Goal: Communication & Community: Answer question/provide support

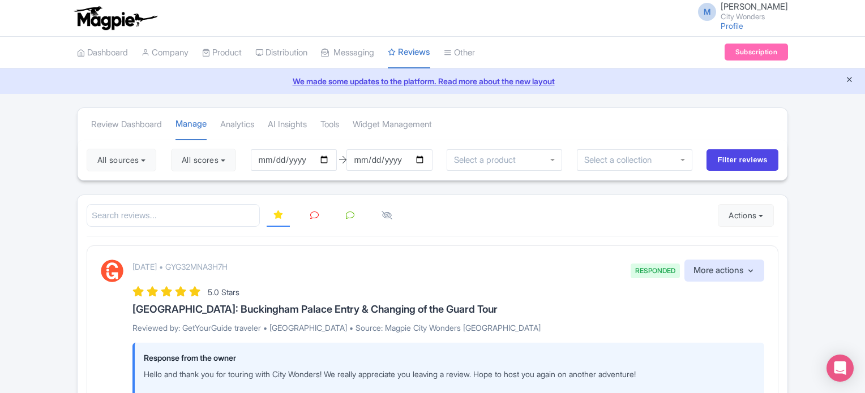
click at [848, 81] on icon "Close announcement" at bounding box center [849, 79] width 8 height 8
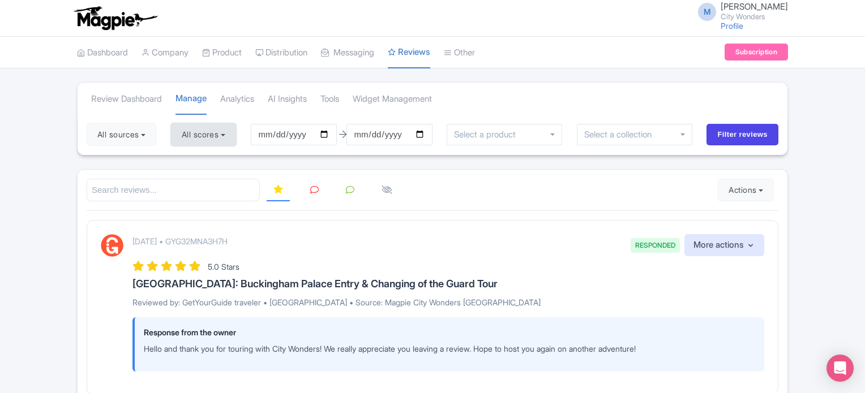
click at [206, 132] on button "All scores" at bounding box center [203, 134] width 65 height 23
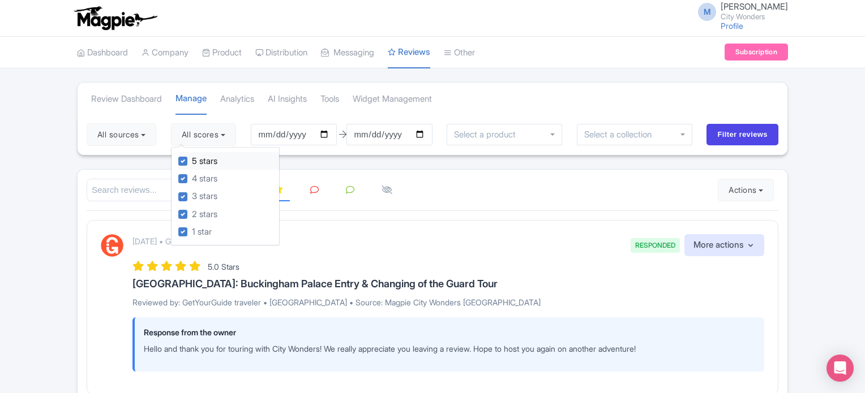
click at [192, 164] on label "5 stars" at bounding box center [204, 161] width 25 height 13
click at [192, 162] on input "5 stars" at bounding box center [195, 157] width 7 height 7
checkbox input "false"
click at [192, 174] on label "4 stars" at bounding box center [204, 179] width 25 height 13
click at [192, 174] on input "4 stars" at bounding box center [195, 175] width 7 height 7
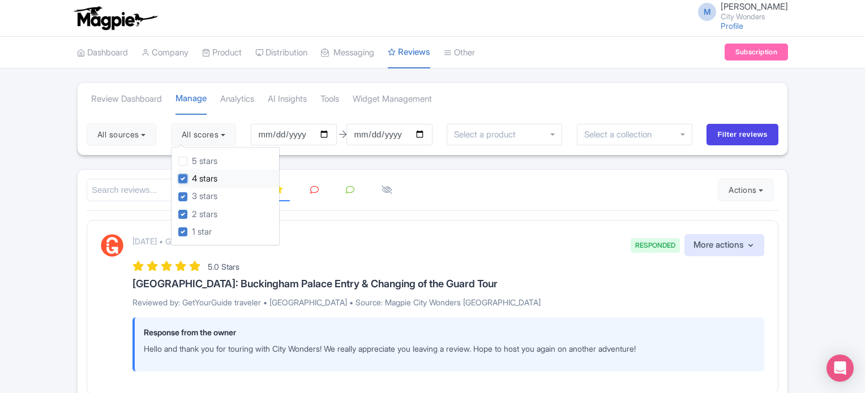
checkbox input "false"
click at [141, 143] on button "All sources" at bounding box center [122, 134] width 70 height 23
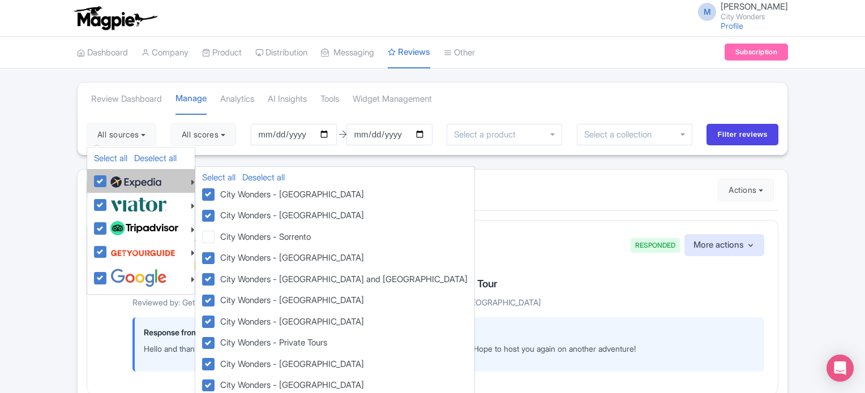
click at [108, 183] on label at bounding box center [135, 180] width 54 height 19
click at [108, 179] on input "checkbox" at bounding box center [111, 174] width 7 height 7
checkbox input "false"
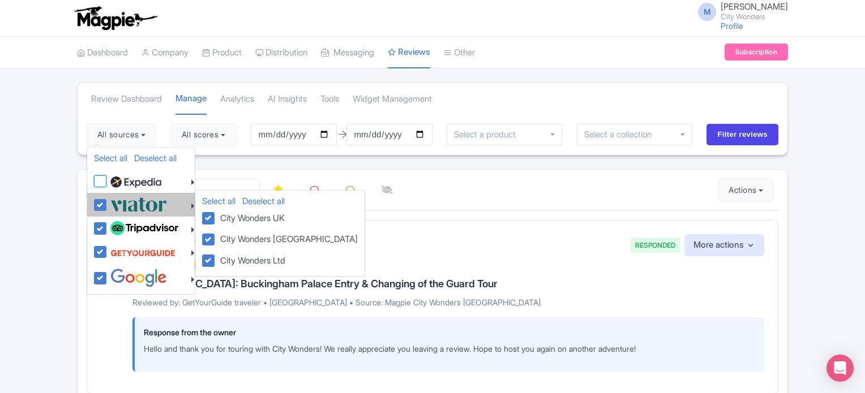
checkbox input "false"
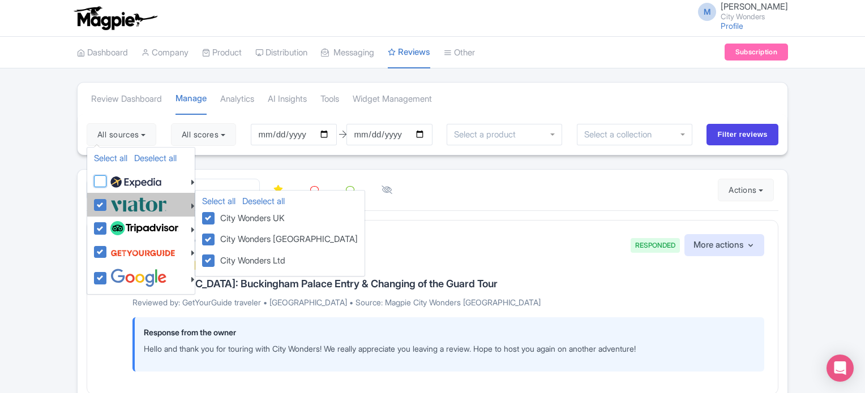
checkbox input "false"
drag, startPoint x: 98, startPoint y: 204, endPoint x: 100, endPoint y: 209, distance: 5.9
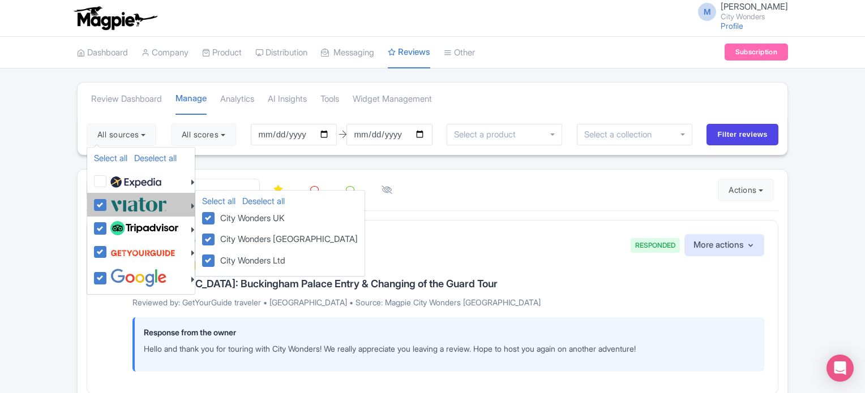
click at [108, 205] on label at bounding box center [137, 204] width 59 height 19
click at [108, 203] on input "checkbox" at bounding box center [111, 198] width 7 height 7
checkbox input "false"
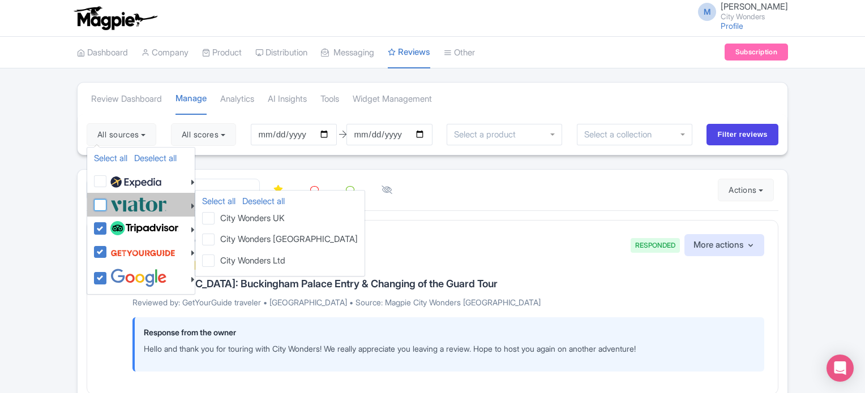
checkbox input "false"
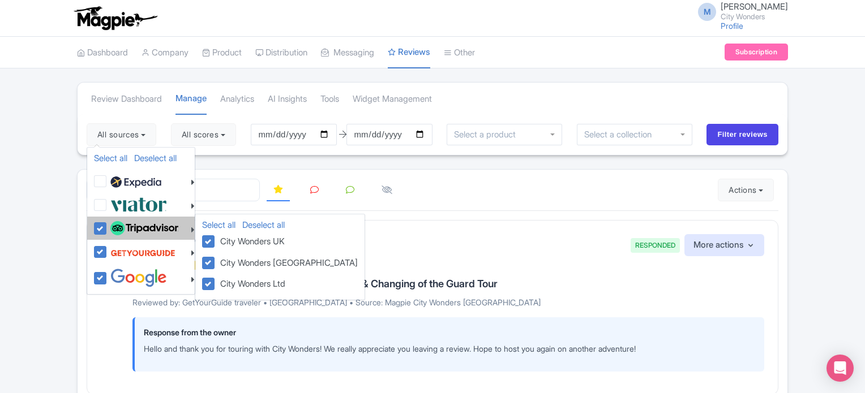
click at [108, 229] on label at bounding box center [143, 228] width 71 height 19
click at [108, 226] on input "checkbox" at bounding box center [111, 222] width 7 height 7
checkbox input "false"
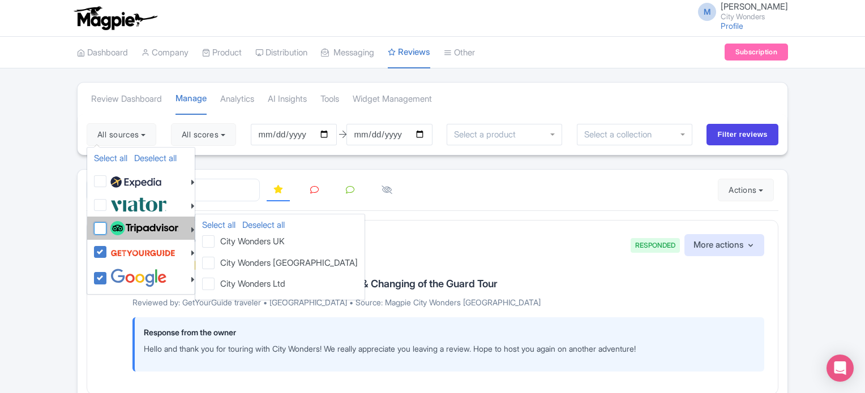
checkbox input "false"
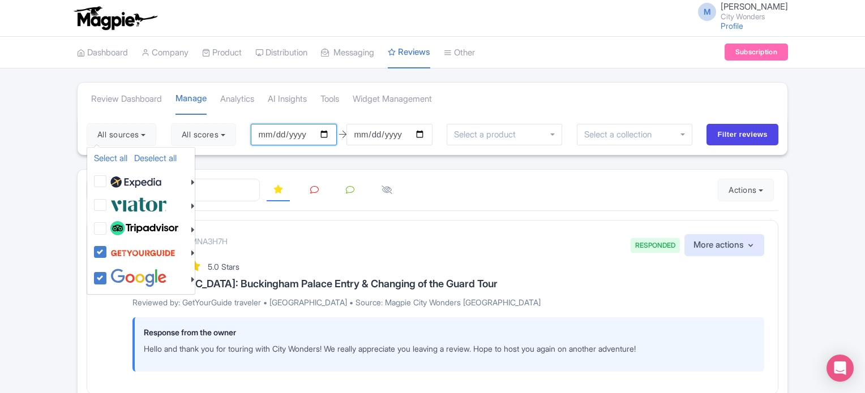
click at [290, 139] on input "2025-05-29" at bounding box center [294, 135] width 86 height 22
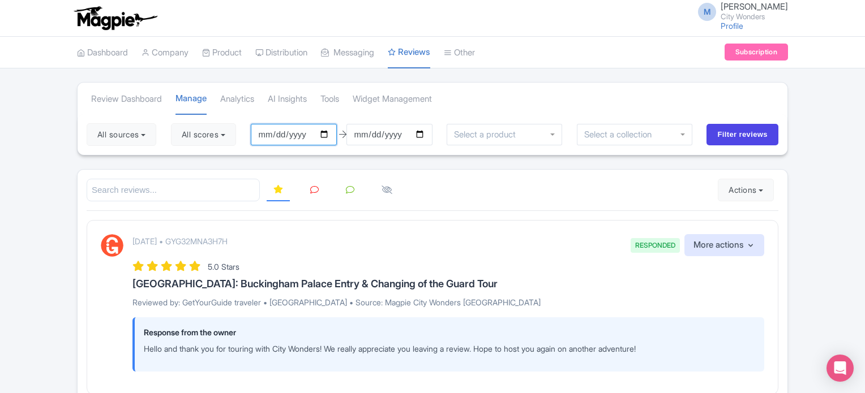
click at [336, 138] on input "2025-05-29" at bounding box center [294, 135] width 86 height 22
click at [328, 135] on input "2025-05-29" at bounding box center [294, 135] width 86 height 22
type input "[DATE]"
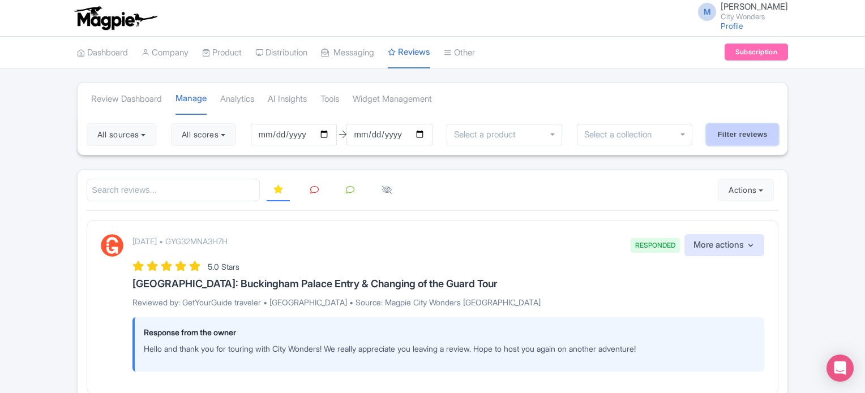
click at [718, 136] on input "Filter reviews" at bounding box center [742, 135] width 72 height 22
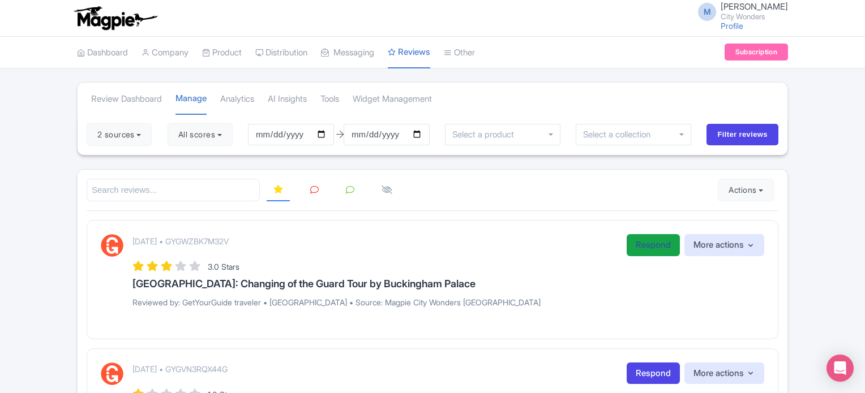
click at [650, 244] on link "Respond" at bounding box center [652, 245] width 53 height 22
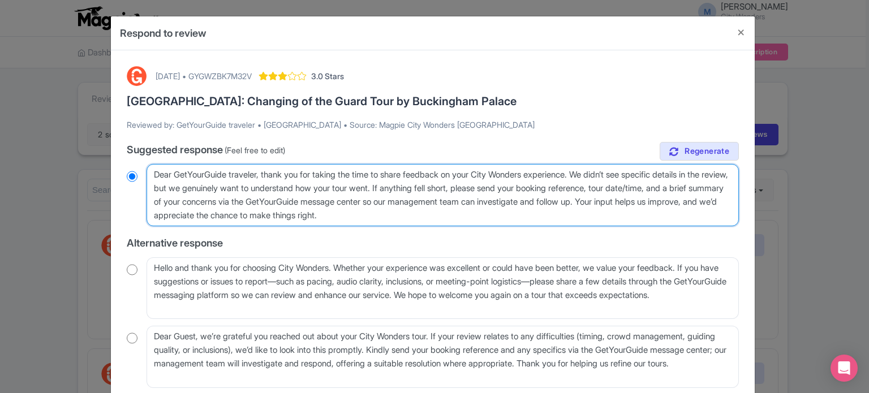
drag, startPoint x: 441, startPoint y: 215, endPoint x: 132, endPoint y: 173, distance: 311.9
click at [132, 173] on div "Dear GetYourGuide traveler, thank you for taking the time to share feedback on …" at bounding box center [433, 195] width 612 height 62
paste textarea "valued traveler, Thank you for joining our XX Tour. We noted that your experien…"
type textarea "Dear valued traveler, Thank you for joining our XX Tour. We noted that your exp…"
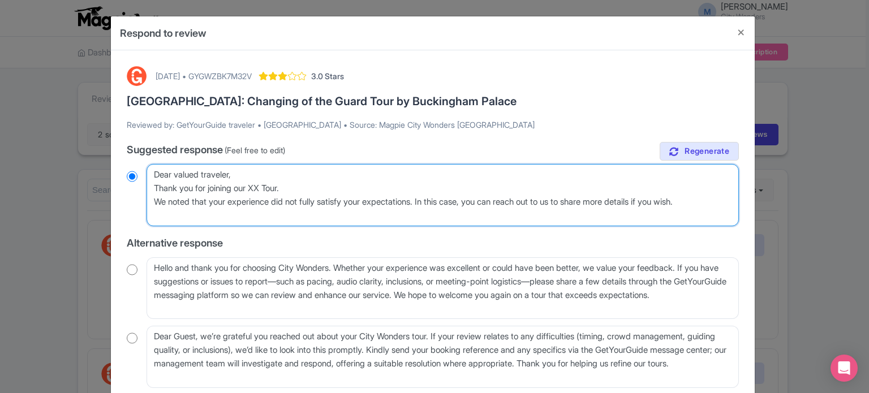
radio input "true"
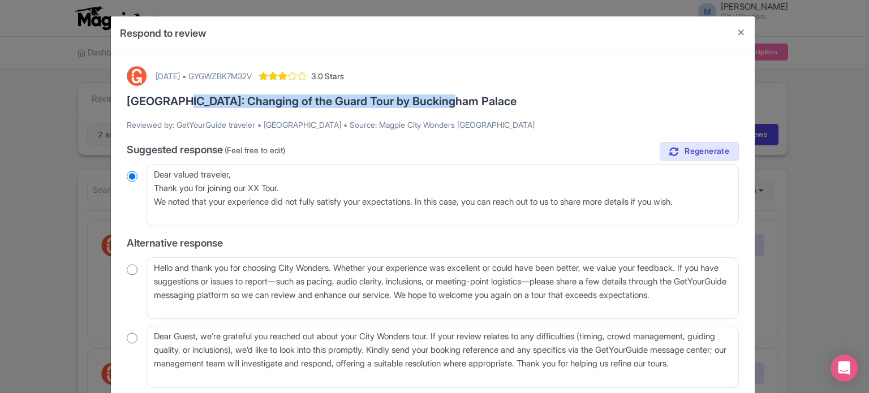
drag, startPoint x: 172, startPoint y: 101, endPoint x: 440, endPoint y: 104, distance: 268.2
click at [440, 104] on h3 "[GEOGRAPHIC_DATA]: Changing of the Guard Tour by Buckingham Palace" at bounding box center [433, 101] width 612 height 12
copy h3 "Changing of the Guard Tour by Buckingham Palace"
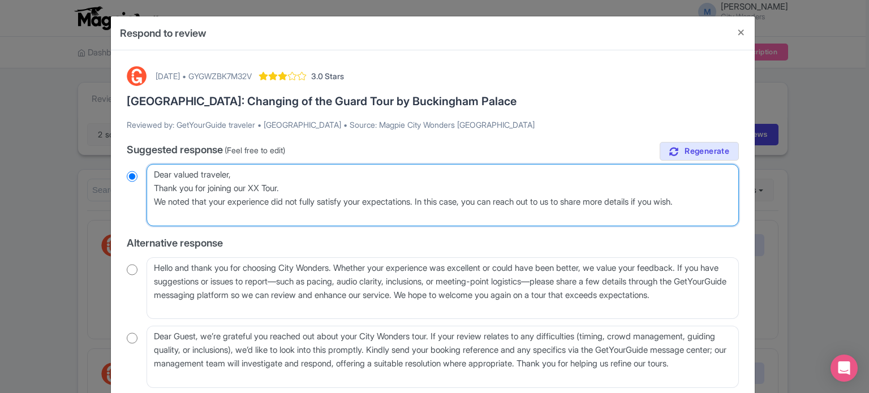
drag, startPoint x: 257, startPoint y: 190, endPoint x: 285, endPoint y: 188, distance: 28.3
click at [285, 188] on textarea "Dear GetYourGuide traveler, thank you for taking the time to share feedback on …" at bounding box center [443, 195] width 592 height 62
paste textarea "Changing of the Guard Tour by Buckingham Palace"
type textarea "Dear valued traveler, Thank you for joining our Changing of the Guard Tour by B…"
radio input "true"
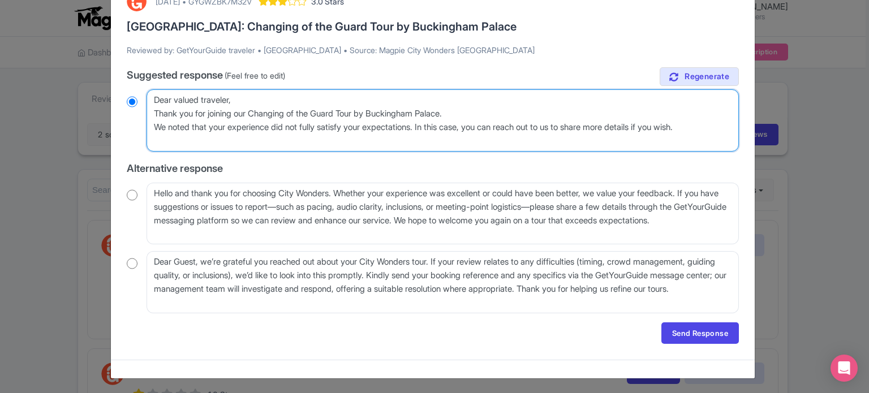
scroll to position [75, 0]
type textarea "Dear valued traveler, Thank you for joining our Changing of the Guard Tour by B…"
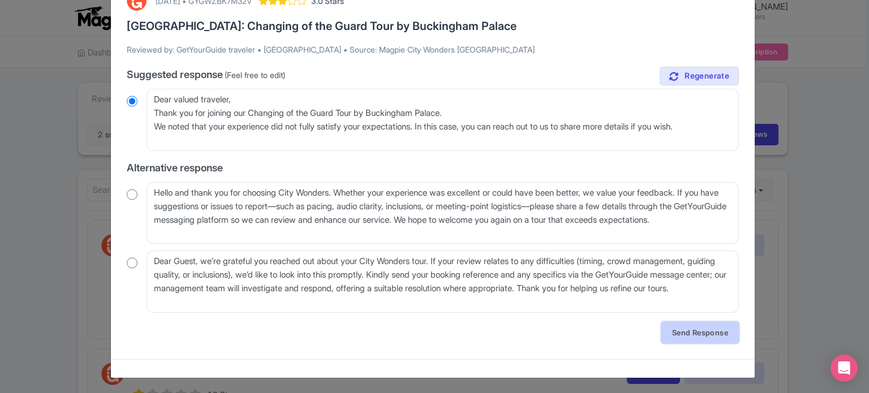
click at [677, 332] on link "Send Response" at bounding box center [701, 333] width 78 height 22
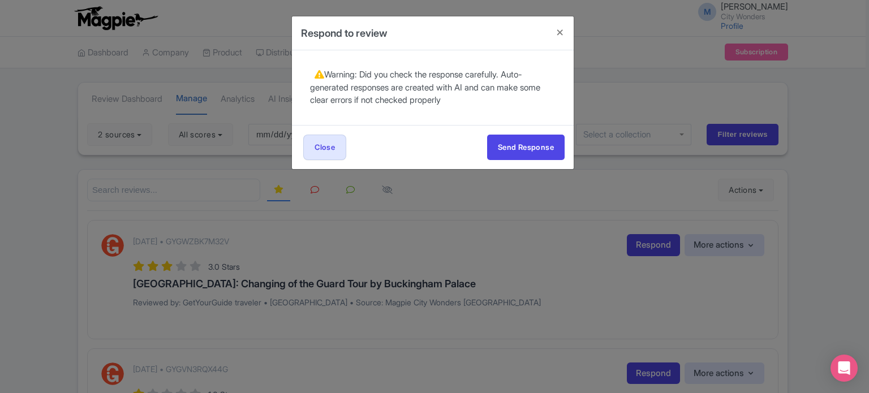
scroll to position [0, 0]
click at [530, 151] on button "Send Response" at bounding box center [526, 147] width 78 height 25
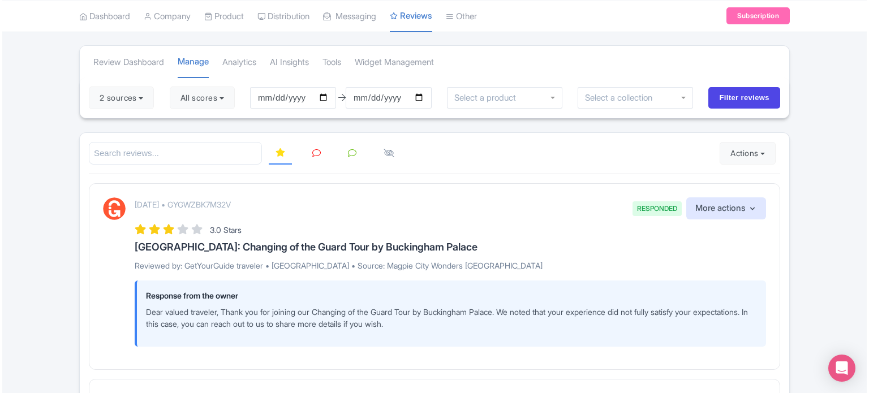
scroll to position [57, 0]
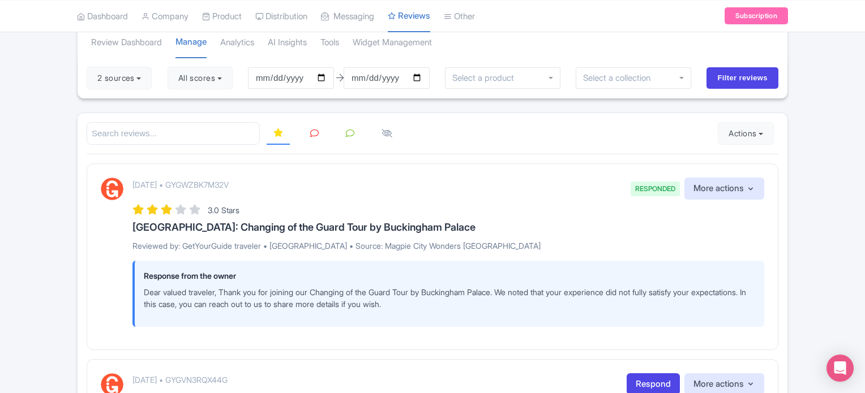
click at [312, 135] on icon at bounding box center [314, 133] width 8 height 8
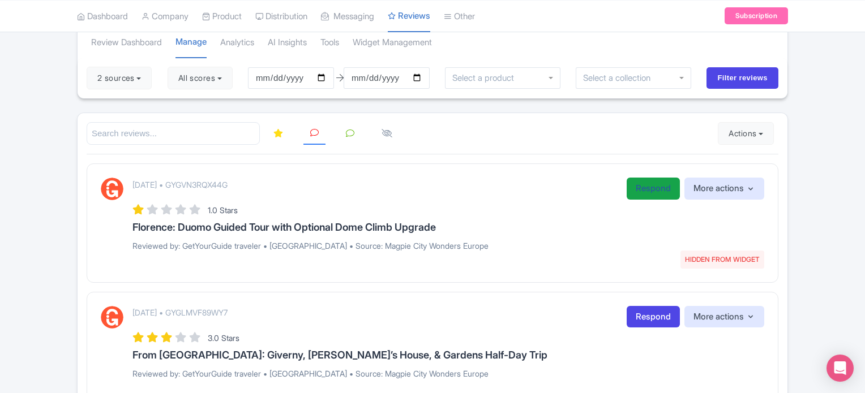
click at [654, 188] on link "Respond" at bounding box center [652, 189] width 53 height 22
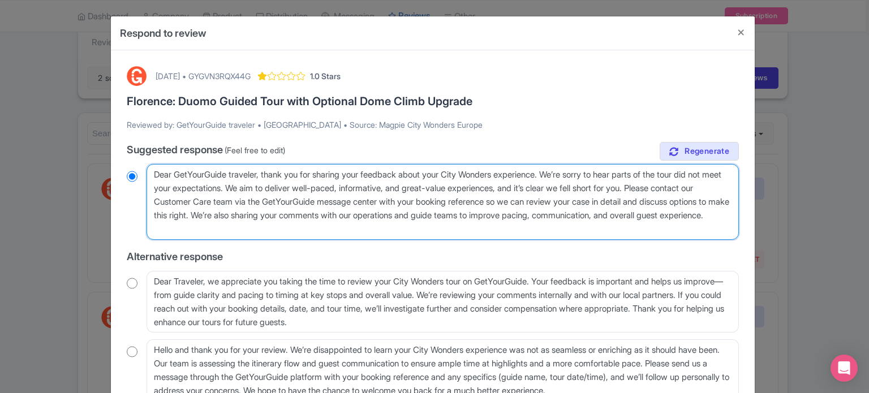
drag, startPoint x: 284, startPoint y: 234, endPoint x: 122, endPoint y: 169, distance: 173.7
click at [124, 171] on div "[DATE] • GYGVN3RQX44G 1.0 Stars [PERSON_NAME]: Duomo Guided Tour with Optional …" at bounding box center [433, 249] width 626 height 380
paste textarea "valued traveler, Thank you for joining our XX Tour. We noted that your experien…"
type textarea "Dear valued traveler, Thank you for joining our XX Tour. We noted that your exp…"
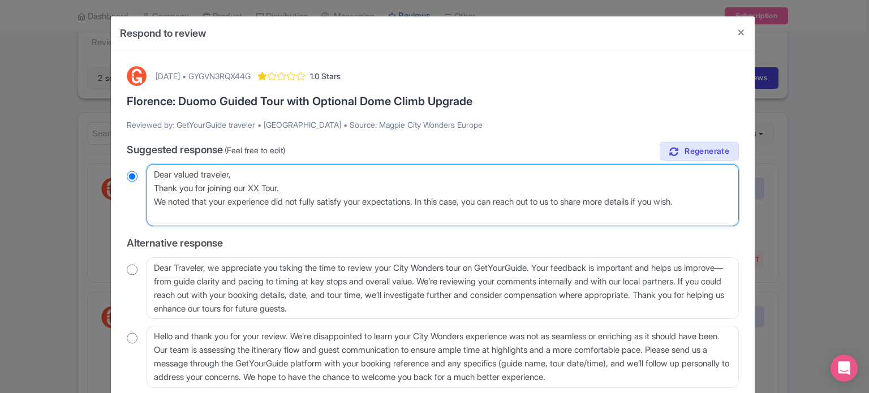
radio input "true"
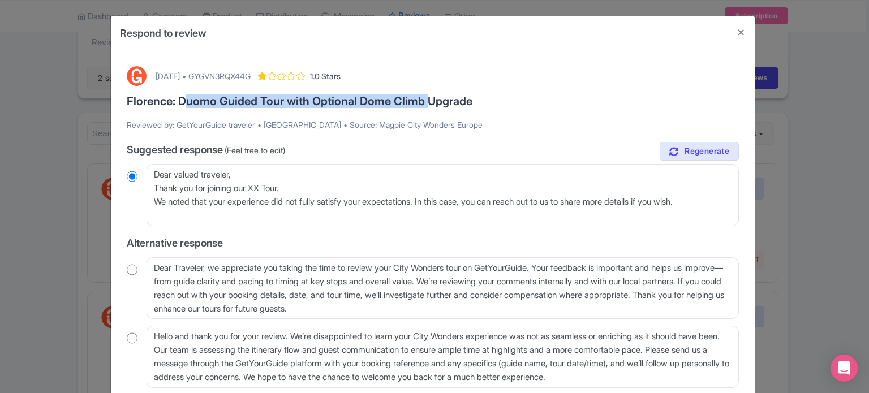
drag, startPoint x: 179, startPoint y: 99, endPoint x: 424, endPoint y: 102, distance: 245.0
click at [424, 102] on h3 "Florence: Duomo Guided Tour with Optional Dome Climb Upgrade" at bounding box center [433, 101] width 612 height 12
copy h3 "Duomo Guided Tour with Optional Dome Climb"
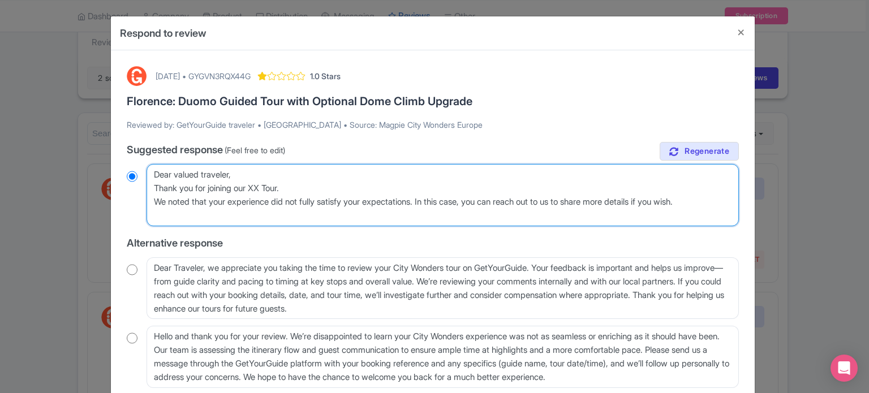
drag, startPoint x: 256, startPoint y: 186, endPoint x: 286, endPoint y: 186, distance: 30.0
click at [286, 186] on textarea "Dear GetYourGuide traveler, thank you for sharing your feedback about your City…" at bounding box center [443, 195] width 592 height 62
paste textarea "Duomo Guided Tour with Optional Dome Climb"
type textarea "Dear valued traveler, Thank you for joining our Duomo Guided Tour with Optional…"
radio input "true"
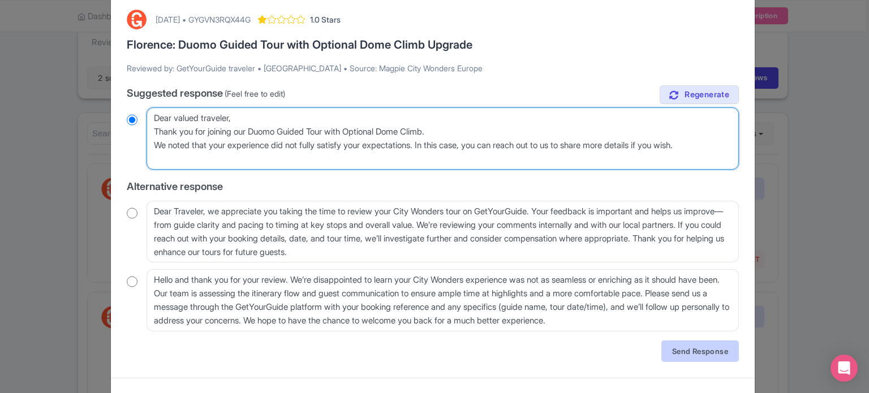
type textarea "Dear valued traveler, Thank you for joining our Duomo Guided Tour with Optional…"
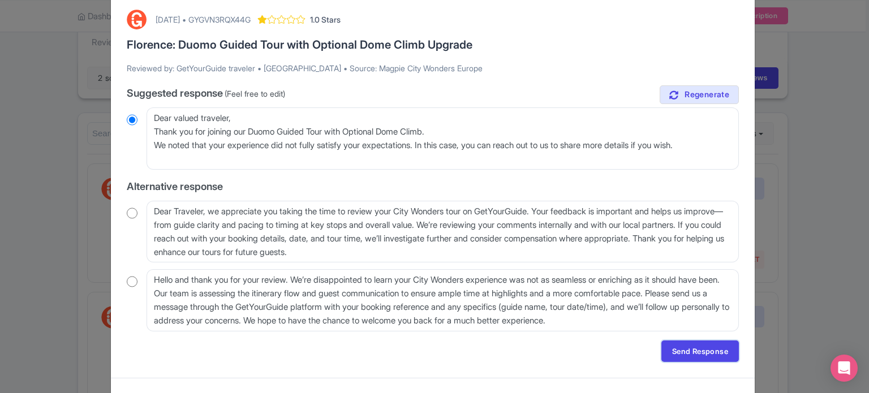
click at [698, 349] on link "Send Response" at bounding box center [701, 352] width 78 height 22
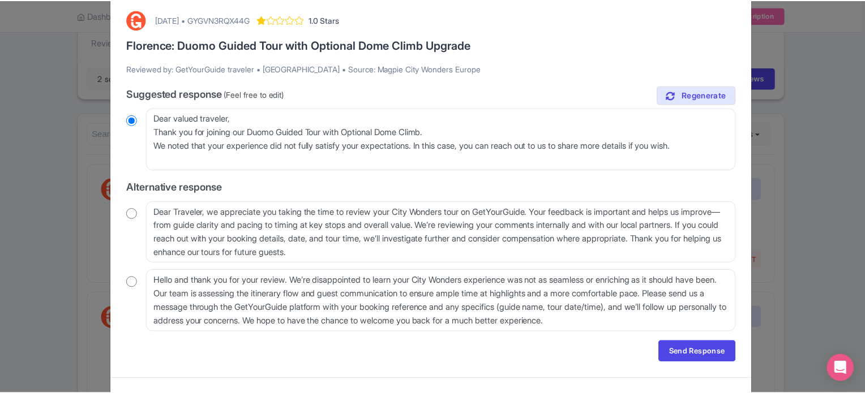
scroll to position [0, 0]
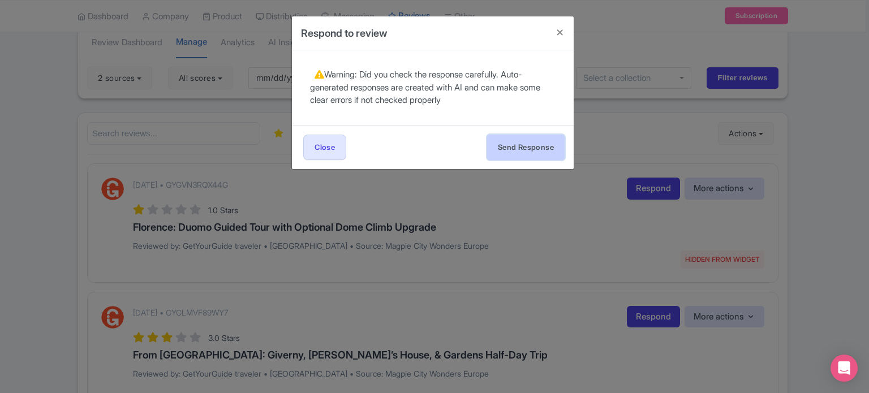
click at [518, 150] on button "Send Response" at bounding box center [526, 147] width 78 height 25
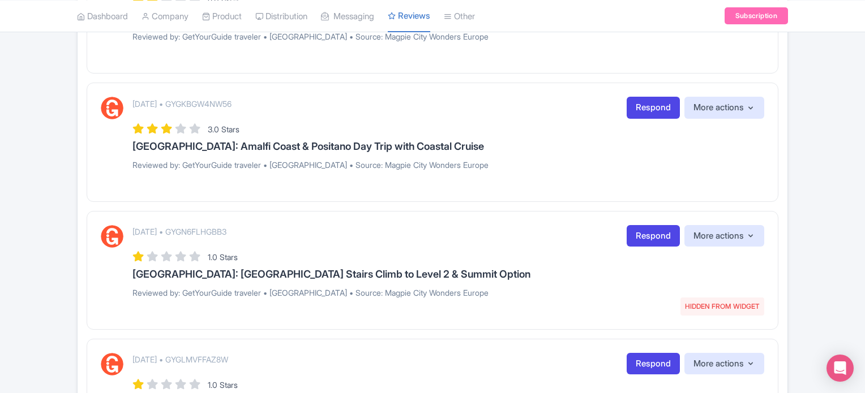
scroll to position [909, 0]
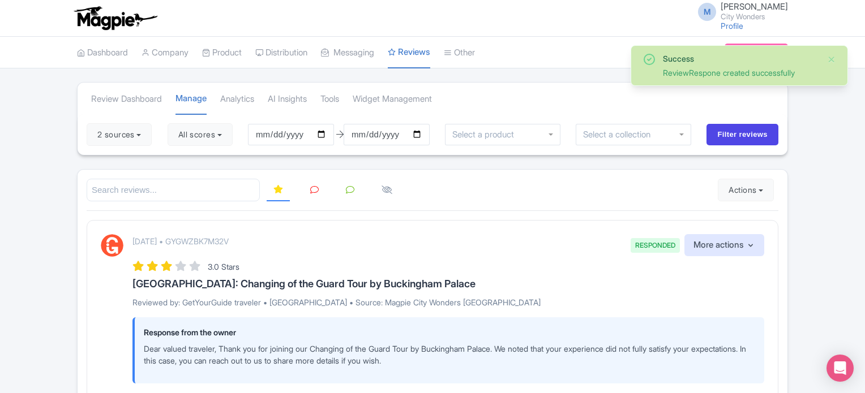
click at [312, 187] on icon at bounding box center [314, 190] width 8 height 8
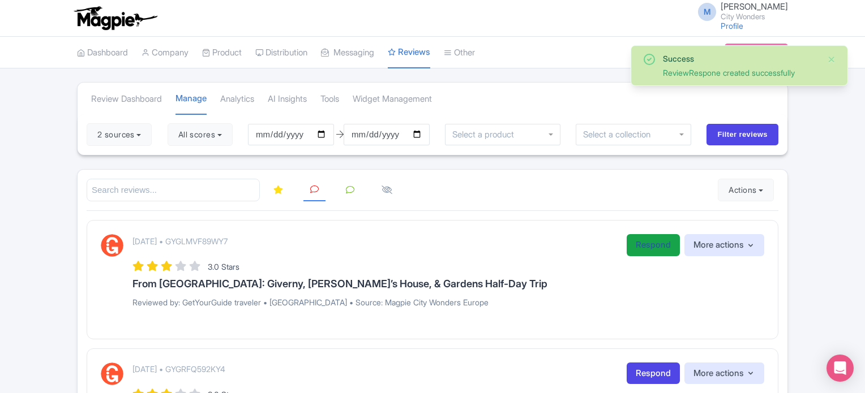
click at [643, 248] on link "Respond" at bounding box center [652, 245] width 53 height 22
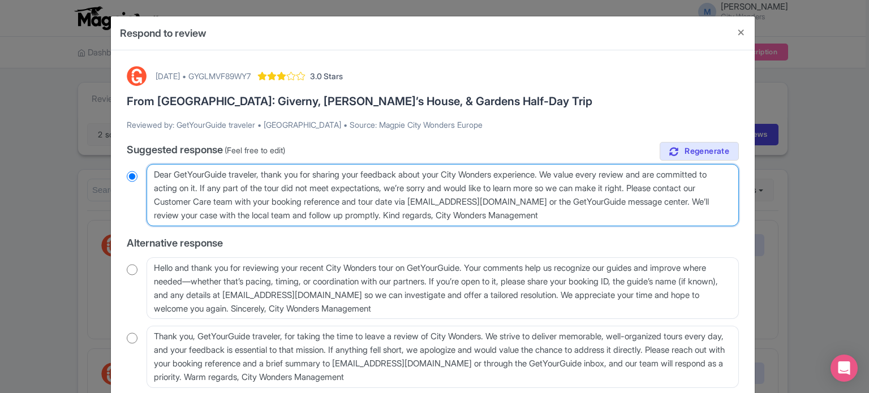
drag, startPoint x: 446, startPoint y: 215, endPoint x: 138, endPoint y: 165, distance: 311.9
click at [143, 165] on div "Dear GetYourGuide traveler, thank you for sharing your feedback about your City…" at bounding box center [433, 195] width 612 height 62
paste textarea "uomo Guided Tour with Optional Dome Climb"
type textarea "Duomo Guided Tour with Optional Dome ClimbKind regards, City Wonders Management"
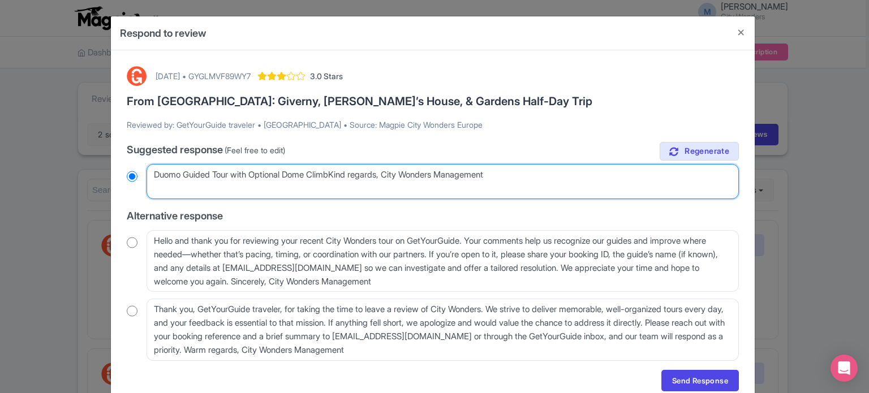
radio input "true"
click at [352, 178] on textarea "Dear GetYourGuide traveler, thank you for sharing your feedback about your City…" at bounding box center [443, 181] width 592 height 35
drag, startPoint x: 338, startPoint y: 171, endPoint x: 149, endPoint y: 172, distance: 188.4
click at [149, 172] on textarea "Dear GetYourGuide traveler, thank you for sharing your feedback about your City…" at bounding box center [443, 181] width 592 height 35
paste textarea "ear valued traveler, Thank you for joining our XX Tour. We noted that your expe…"
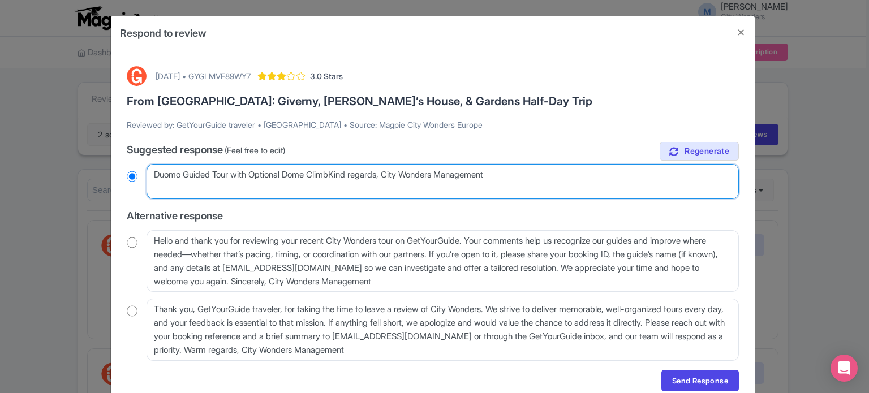
type textarea "Dear valued traveler, Thank you for joining our XX Tour. We noted that your exp…"
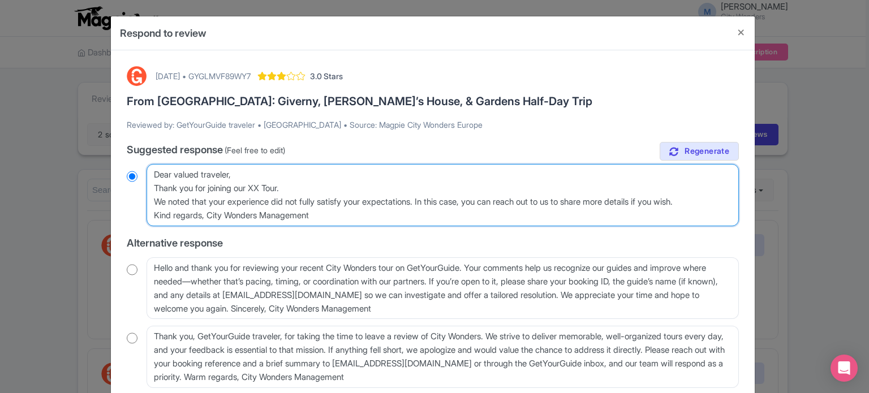
radio input "true"
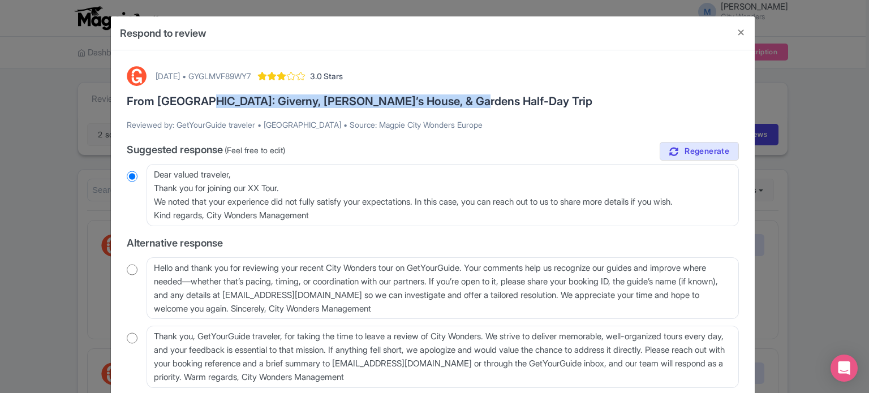
drag, startPoint x: 188, startPoint y: 98, endPoint x: 452, endPoint y: 99, distance: 263.1
click at [452, 99] on h3 "From [GEOGRAPHIC_DATA]: Giverny, [PERSON_NAME]’s House, & Gardens Half-Day Trip" at bounding box center [433, 101] width 612 height 12
copy h3 "Giverny, Monet’s House, & Gardens Half-Day Trip"
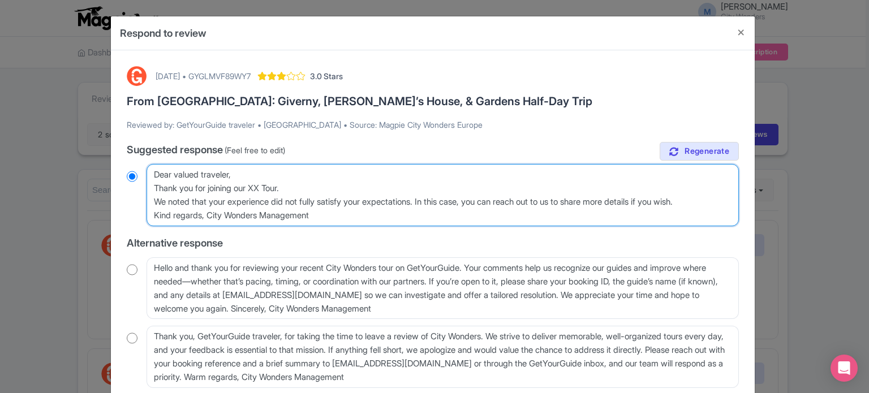
drag, startPoint x: 255, startPoint y: 185, endPoint x: 285, endPoint y: 186, distance: 30.0
click at [285, 186] on textarea "Dear GetYourGuide traveler, thank you for sharing your feedback about your City…" at bounding box center [443, 195] width 592 height 62
paste textarea "Giverny, Monet’s House, & Gardens Half-Day Trip"
type textarea "Dear valued traveler, Thank you for joining our Giverny, Monet’s House, & Garde…"
radio input "true"
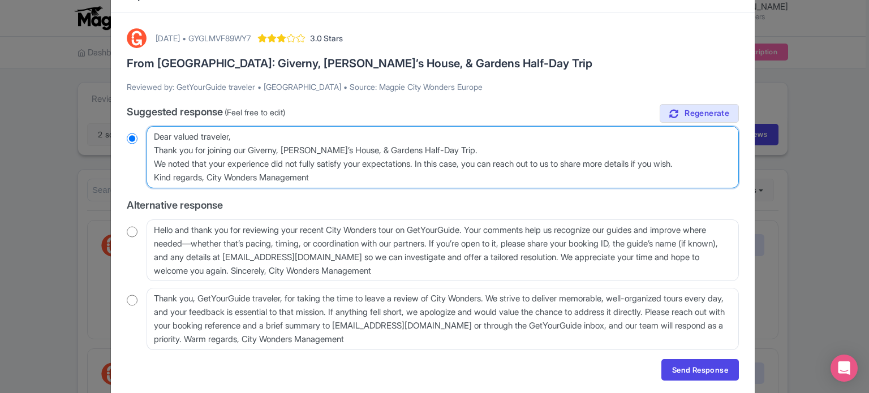
scroll to position [75, 0]
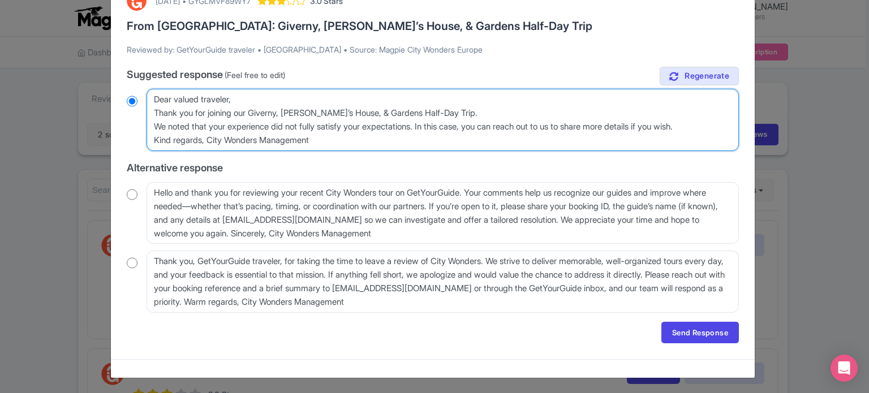
type textarea "Dear valued traveler, Thank you for joining our Giverny, Monet’s House, & Garde…"
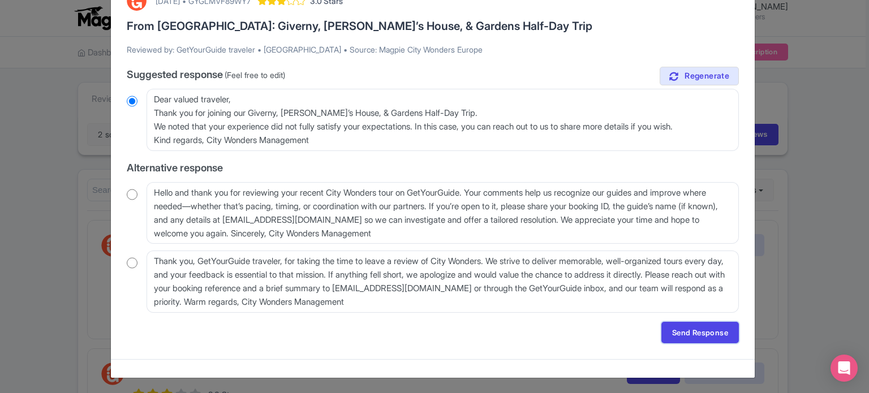
click at [679, 331] on link "Send Response" at bounding box center [701, 333] width 78 height 22
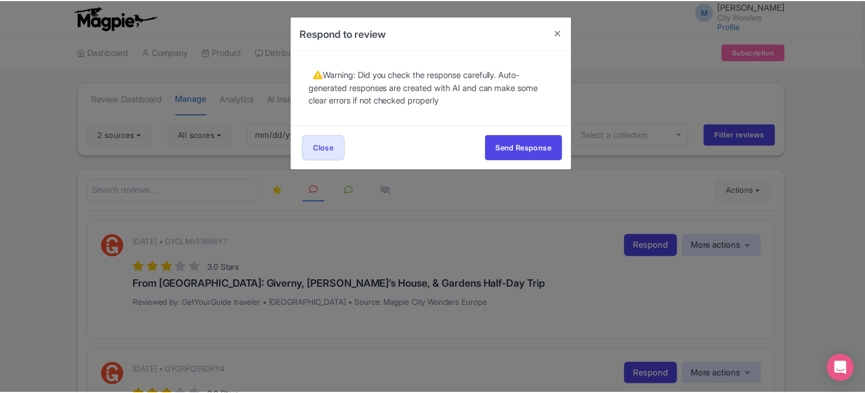
scroll to position [0, 0]
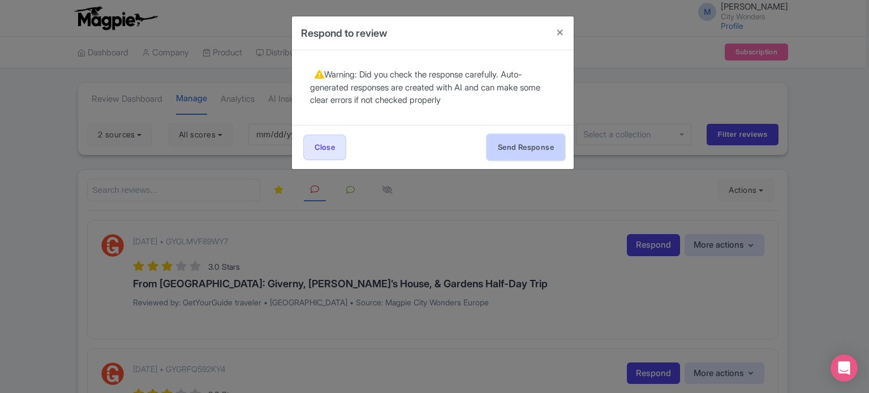
click at [544, 149] on button "Send Response" at bounding box center [526, 147] width 78 height 25
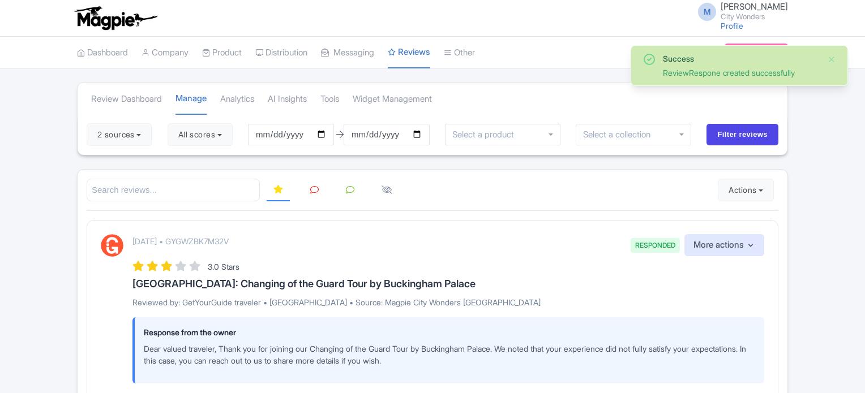
click at [308, 190] on link at bounding box center [314, 190] width 22 height 22
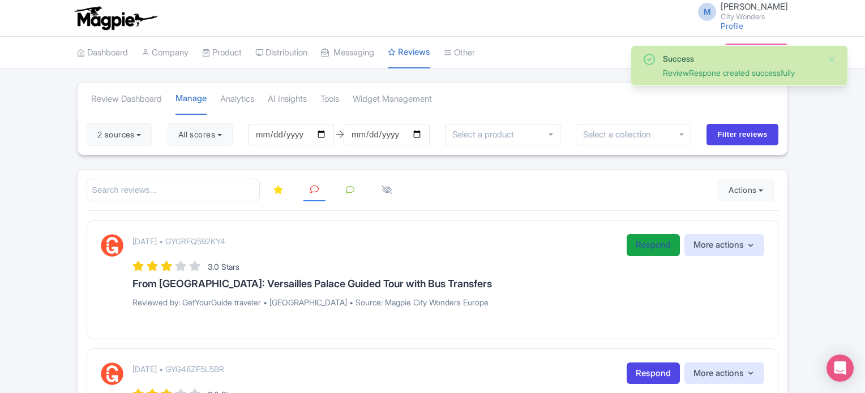
click at [638, 239] on link "Respond" at bounding box center [652, 245] width 53 height 22
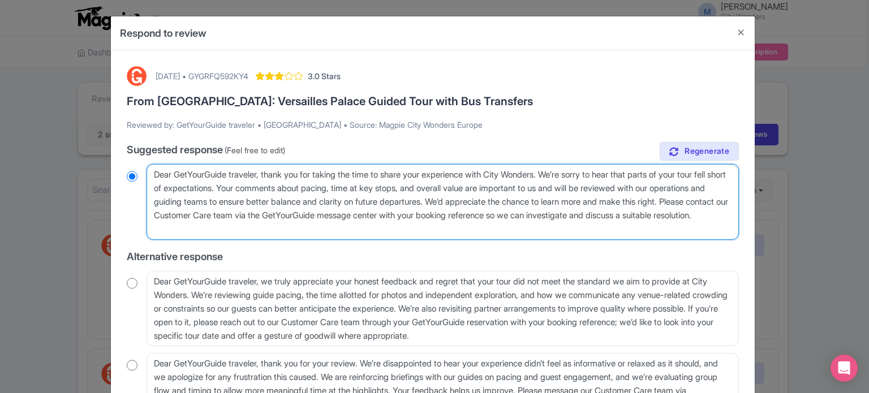
drag, startPoint x: 258, startPoint y: 186, endPoint x: 502, endPoint y: 201, distance: 244.9
click at [502, 201] on textarea "Dear GetYourGuide traveler, thank you for taking the time to share your experie…" at bounding box center [443, 202] width 592 height 76
type textarea "Dear GetYourGuide traveler, thank you for taking the time to share your experie…"
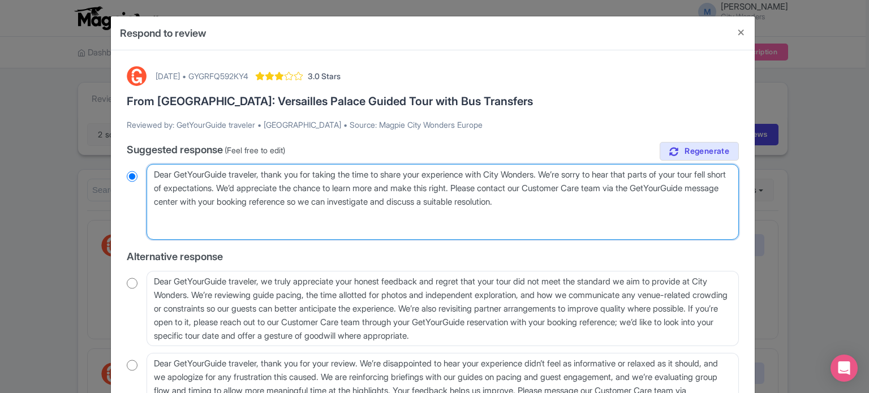
radio input "true"
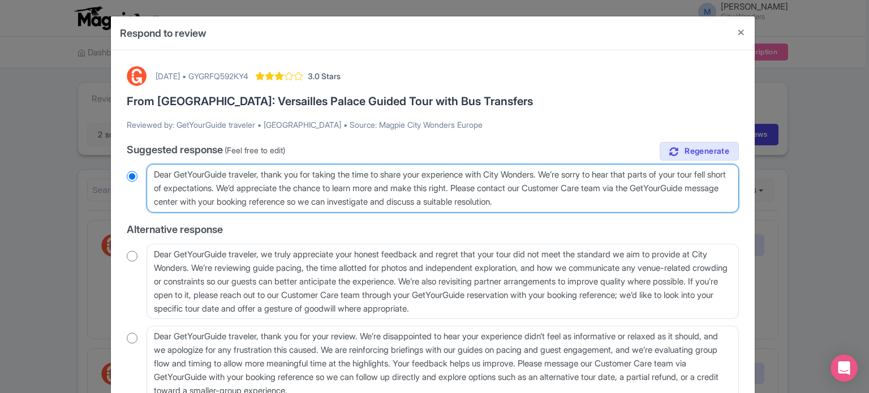
drag, startPoint x: 629, startPoint y: 203, endPoint x: 389, endPoint y: 204, distance: 239.9
click at [389, 204] on textarea "Dear GetYourGuide traveler, thank you for taking the time to share your experie…" at bounding box center [443, 188] width 592 height 49
type textarea "Dear GetYourGuide traveler, thank you for taking the time to share your experie…"
radio input "true"
drag, startPoint x: 405, startPoint y: 204, endPoint x: 274, endPoint y: 203, distance: 131.3
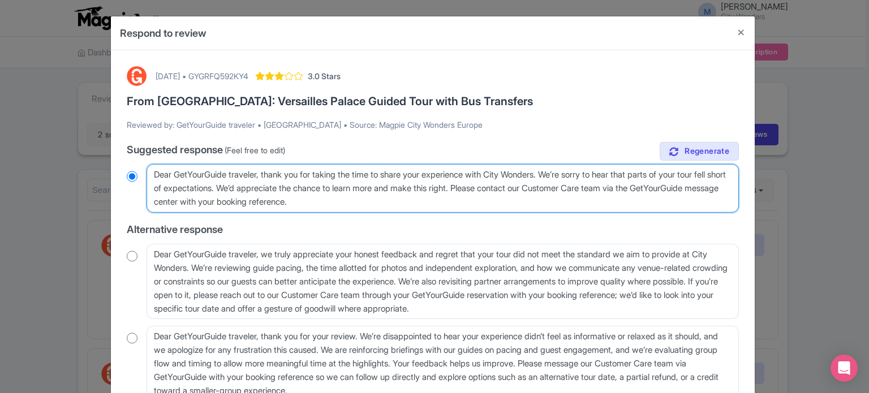
click at [274, 203] on textarea "Dear GetYourGuide traveler, thank you for taking the time to share your experie…" at bounding box center [443, 188] width 592 height 49
type textarea "Dear GetYourGuide traveler, thank you for taking the time to share your experie…"
radio input "true"
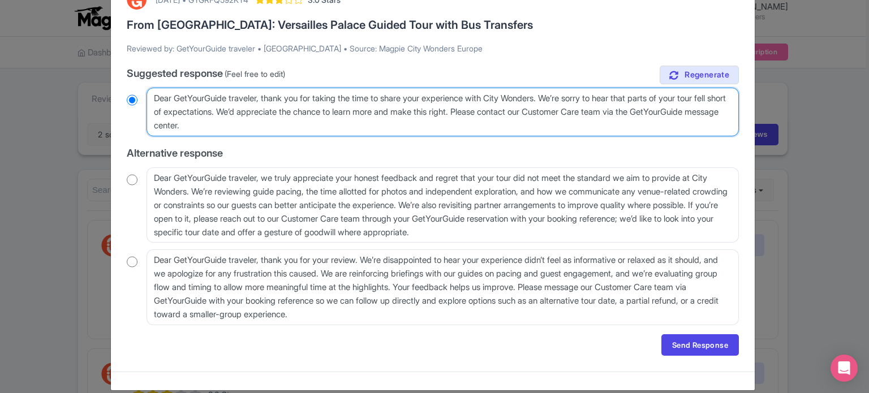
scroll to position [89, 0]
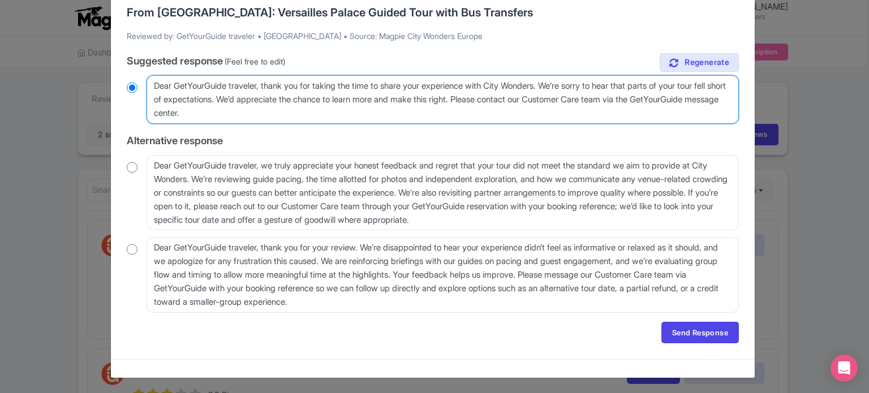
drag, startPoint x: 324, startPoint y: 111, endPoint x: 502, endPoint y: 100, distance: 179.2
click at [502, 100] on textarea "Dear GetYourGuide traveler, thank you for taking the time to share your experie…" at bounding box center [443, 99] width 592 height 49
type textarea "Dear GetYourGuide traveler, thank you for taking the time to share your experie…"
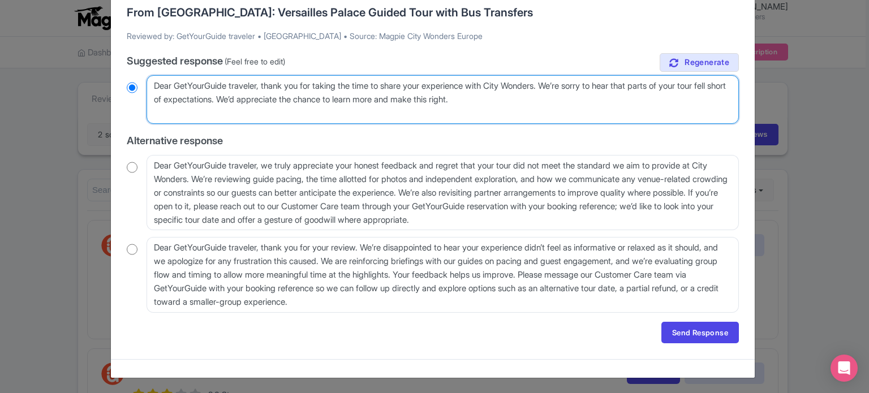
radio input "true"
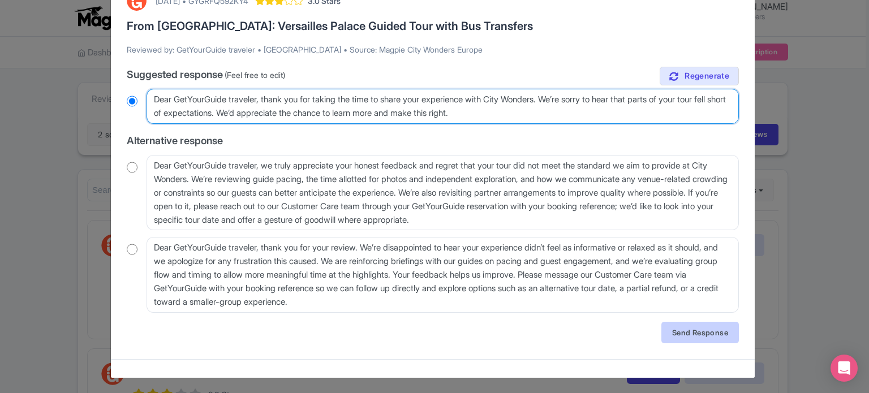
type textarea "Dear GetYourGuide traveler, thank you for taking the time to share your experie…"
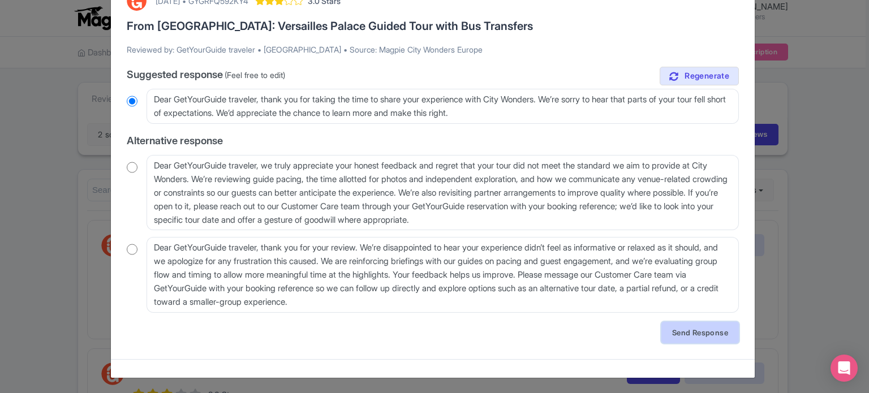
click at [681, 330] on link "Send Response" at bounding box center [701, 333] width 78 height 22
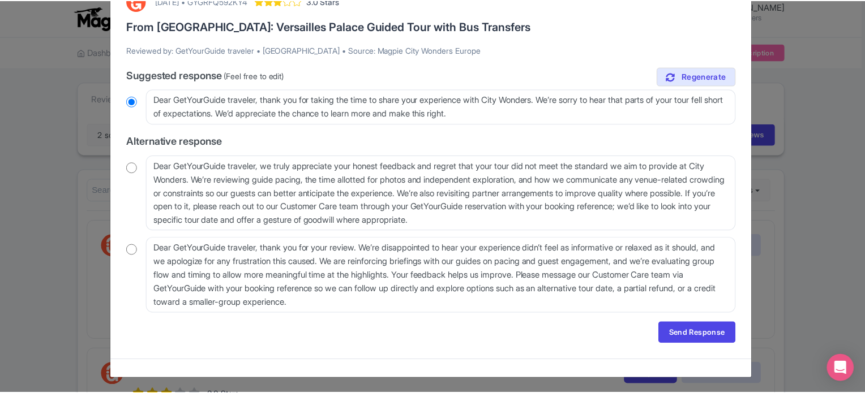
scroll to position [0, 0]
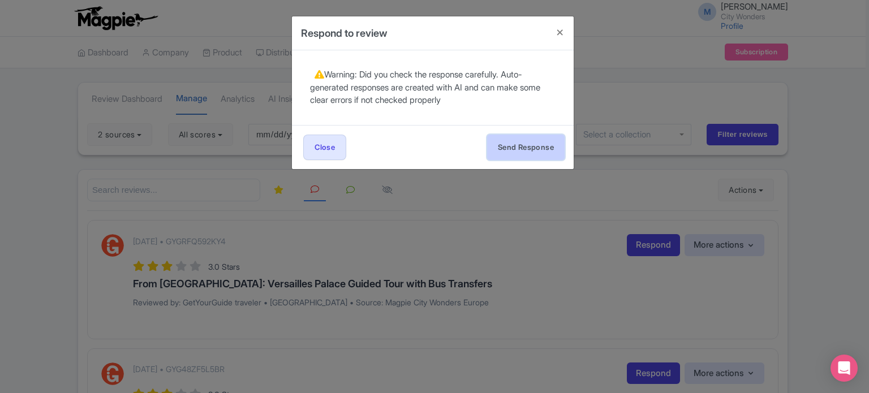
click at [518, 151] on button "Send Response" at bounding box center [526, 147] width 78 height 25
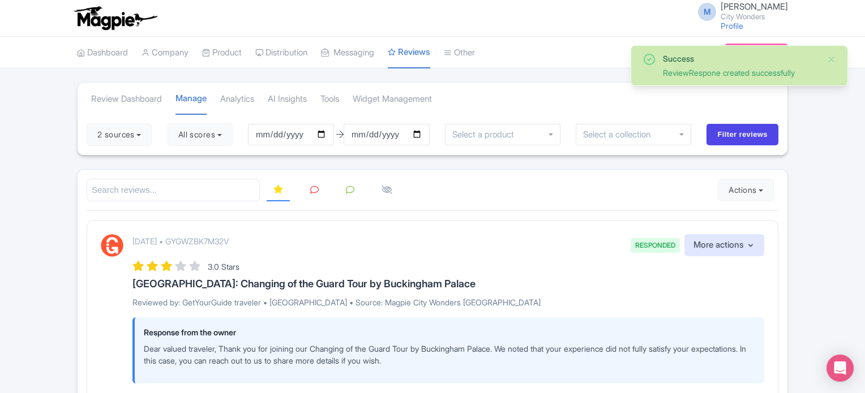
click at [319, 184] on link at bounding box center [314, 190] width 22 height 22
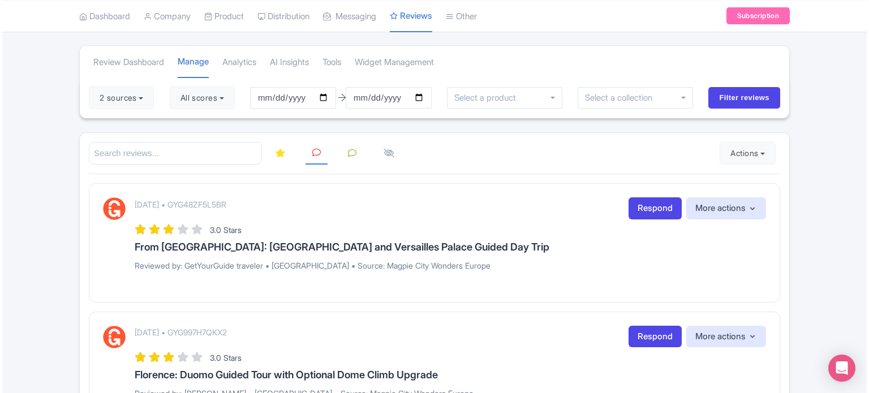
scroll to position [57, 0]
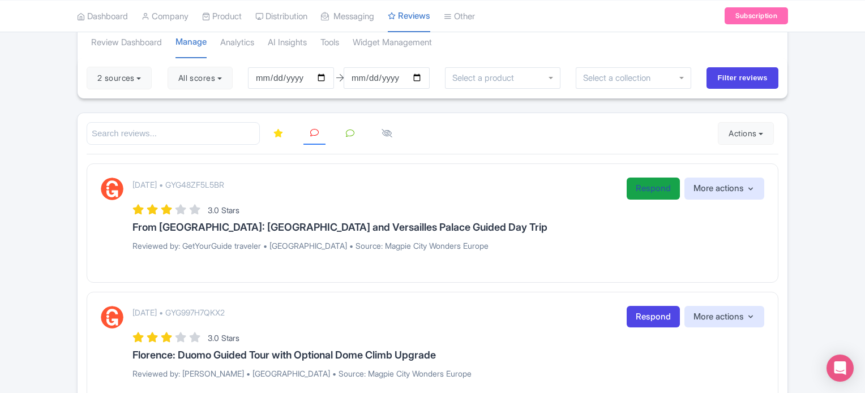
click at [650, 191] on link "Respond" at bounding box center [652, 189] width 53 height 22
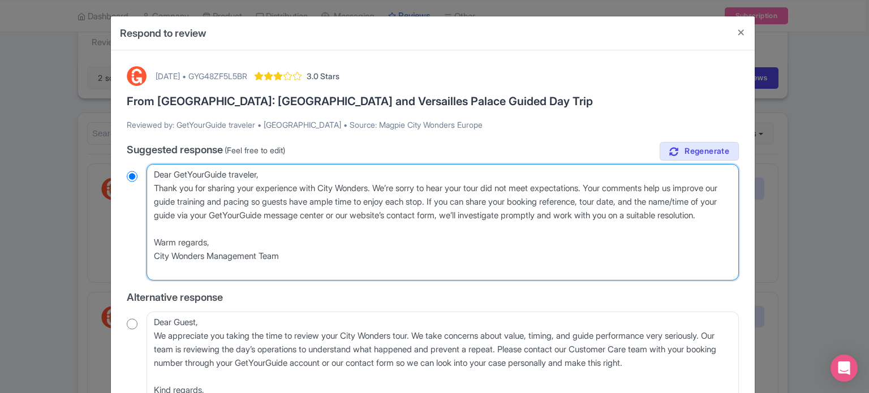
drag, startPoint x: 615, startPoint y: 188, endPoint x: 491, endPoint y: 203, distance: 124.3
click at [491, 203] on textarea "Dear GetYourGuide traveler, Thank you for sharing your experience with City Won…" at bounding box center [443, 222] width 592 height 117
type textarea "Dear GetYourGuide traveler, Thank you for sharing your experience with City Won…"
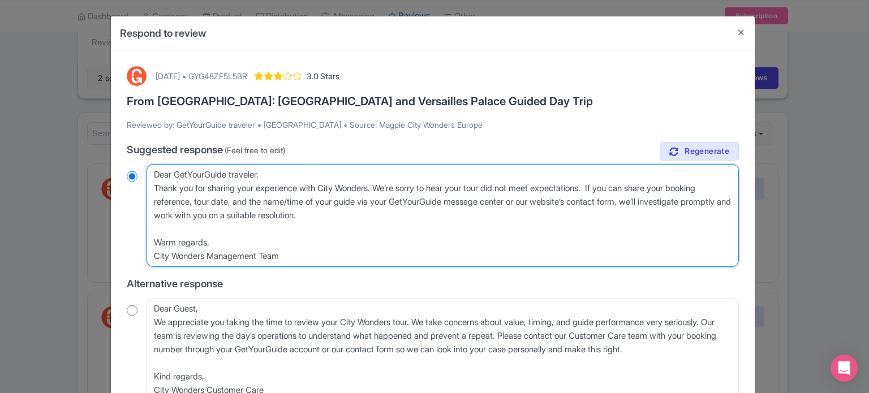
radio input "true"
drag, startPoint x: 681, startPoint y: 190, endPoint x: 675, endPoint y: 206, distance: 17.4
click at [675, 206] on textarea "Dear GetYourGuide traveler, Thank you for sharing your experience with City Won…" at bounding box center [443, 215] width 592 height 103
type textarea "Dear GetYourGuide traveler, Thank you for sharing your experience with City Won…"
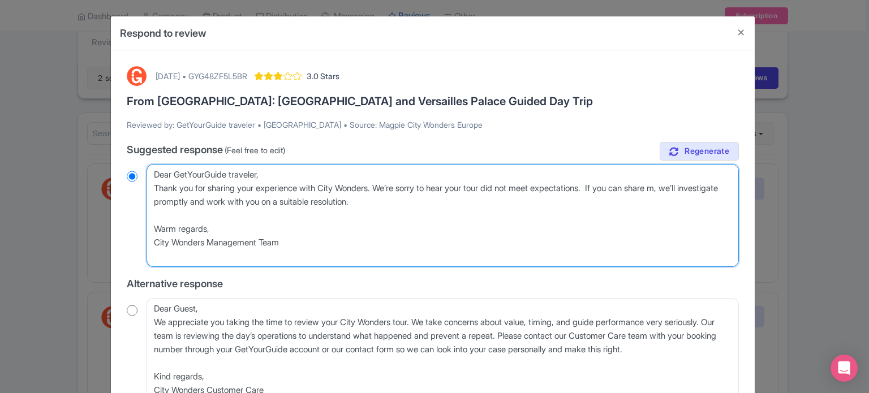
radio input "true"
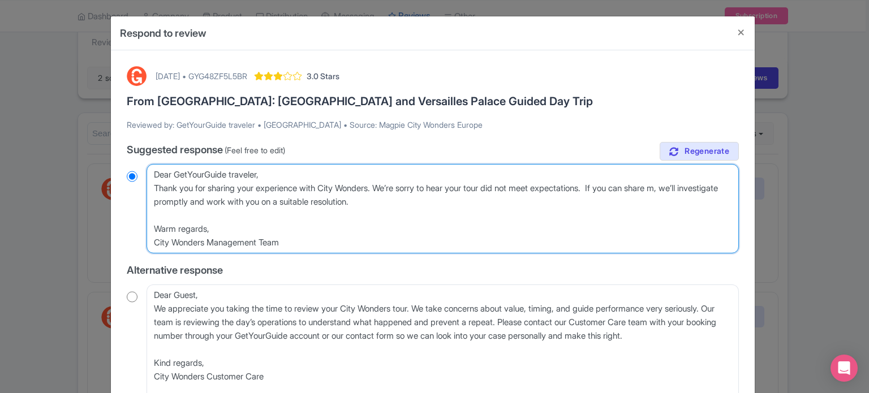
type textarea "Dear GetYourGuide traveler, Thank you for sharing your experience with City Won…"
radio input "true"
type textarea "Dear GetYourGuide traveler, Thank you for sharing your experience with City Won…"
radio input "true"
type textarea "Dear GetYourGuide traveler, Thank you for sharing your experience with City Won…"
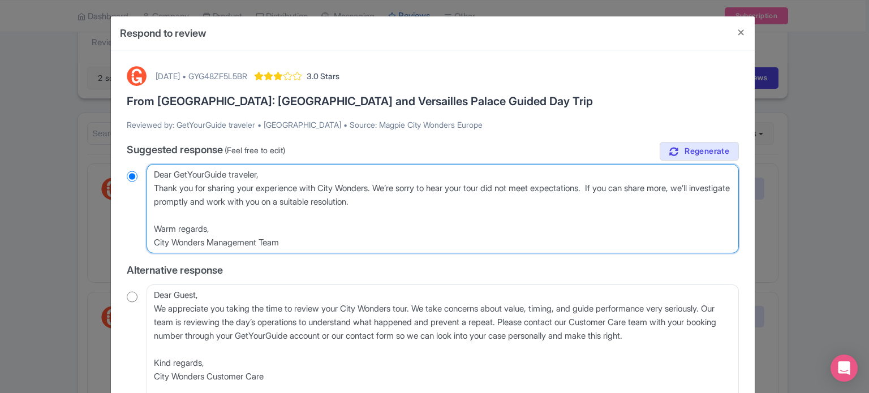
radio input "true"
drag, startPoint x: 421, startPoint y: 203, endPoint x: 361, endPoint y: 203, distance: 60.0
click at [361, 203] on textarea "Dear GetYourGuide traveler, Thank you for sharing your experience with City Won…" at bounding box center [443, 208] width 592 height 89
click at [434, 200] on textarea "Dear GetYourGuide traveler, Thank you for sharing your experience with City Won…" at bounding box center [443, 208] width 592 height 89
drag, startPoint x: 446, startPoint y: 200, endPoint x: 233, endPoint y: 201, distance: 213.3
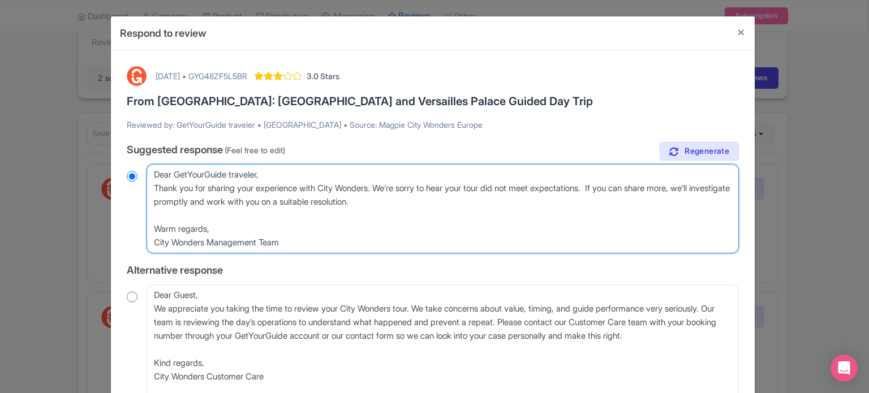
click at [233, 201] on textarea "Dear GetYourGuide traveler, Thank you for sharing your experience with City Won…" at bounding box center [443, 208] width 592 height 89
type textarea "Dear GetYourGuide traveler, Thank you for sharing your experience with City Won…"
radio input "true"
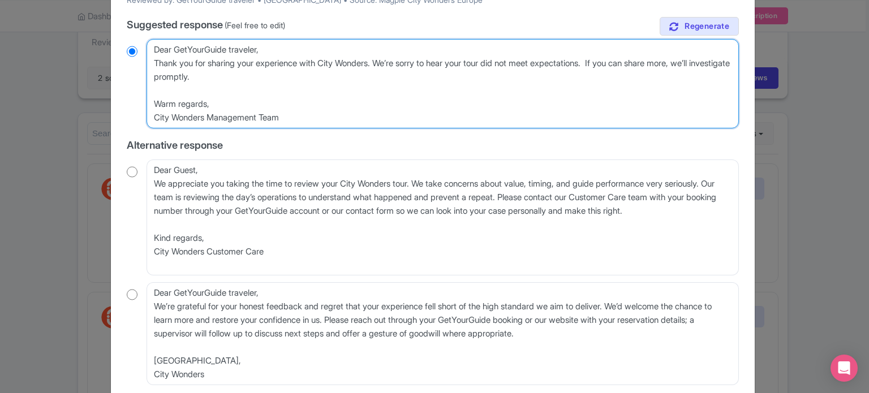
scroll to position [170, 0]
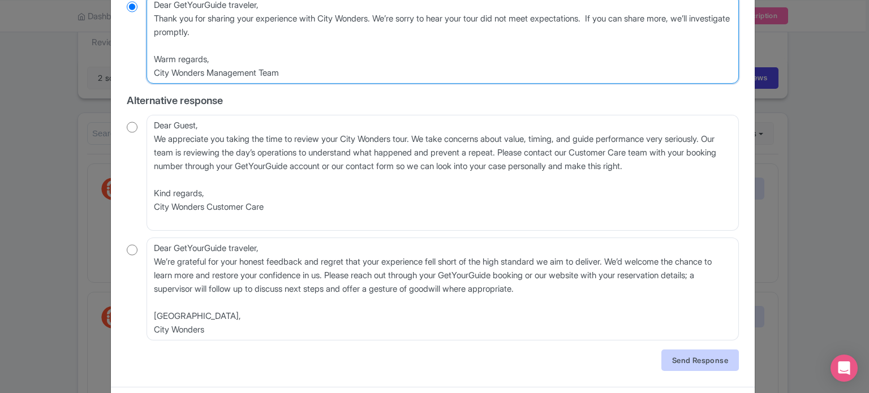
type textarea "Dear GetYourGuide traveler, Thank you for sharing your experience with City Won…"
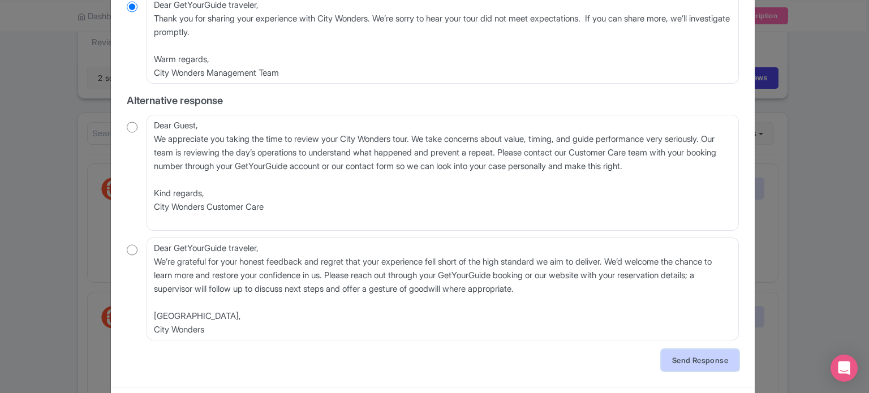
click at [683, 359] on link "Send Response" at bounding box center [701, 361] width 78 height 22
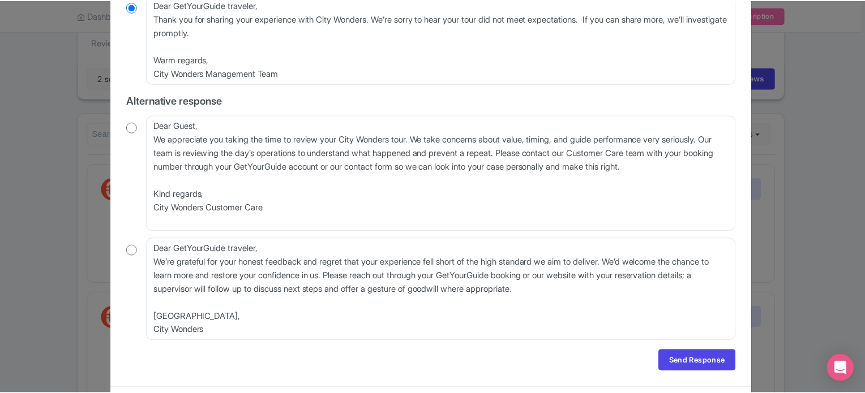
scroll to position [0, 0]
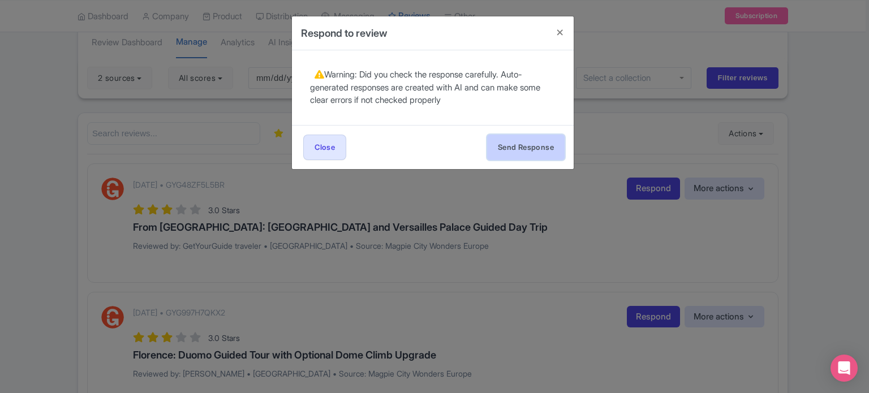
click at [543, 143] on button "Send Response" at bounding box center [526, 147] width 78 height 25
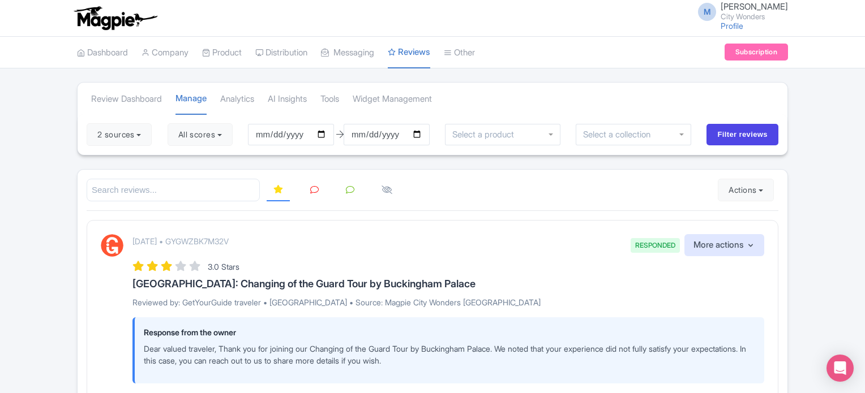
click at [310, 187] on icon at bounding box center [314, 190] width 8 height 8
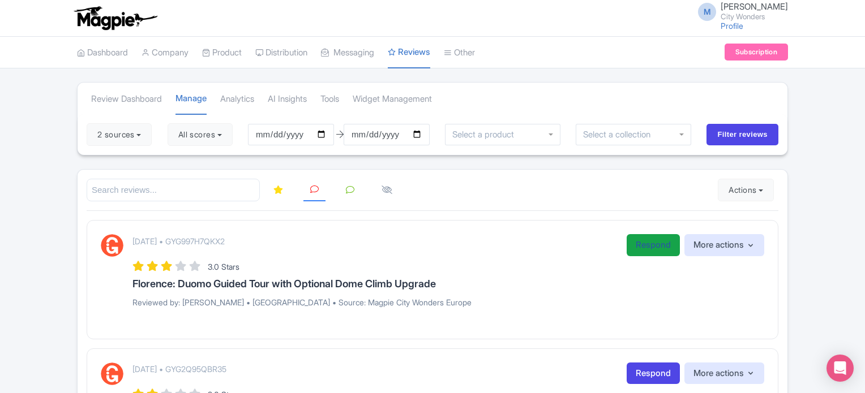
click at [641, 247] on link "Respond" at bounding box center [652, 245] width 53 height 22
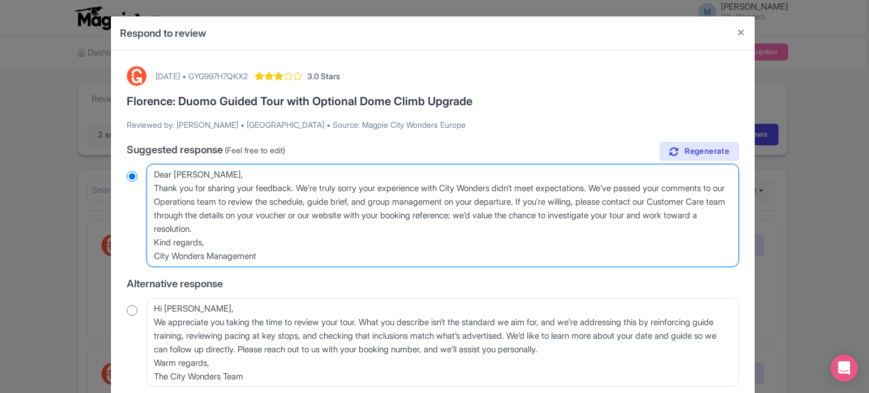
drag, startPoint x: 618, startPoint y: 187, endPoint x: 607, endPoint y: 203, distance: 19.6
click at [607, 203] on textarea "Dear Jodi, Thank you for sharing your feedback. We’re truly sorry your experien…" at bounding box center [443, 215] width 592 height 103
type textarea "Dear Jodi, Thank you for sharing your feedback. We’re truly sorry your experien…"
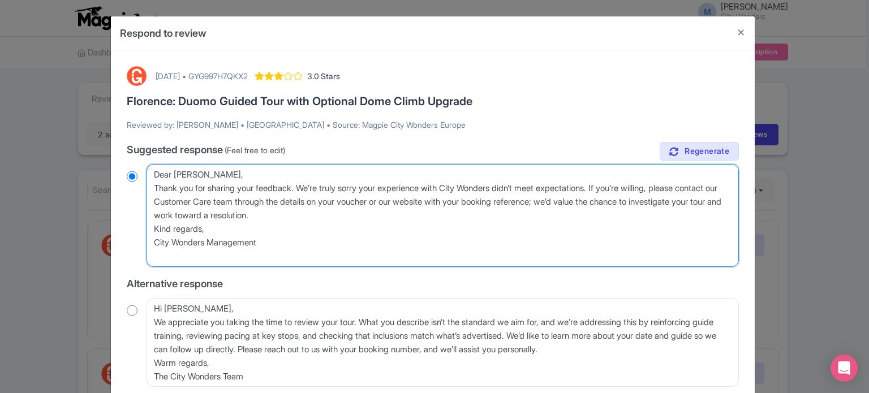
radio input "true"
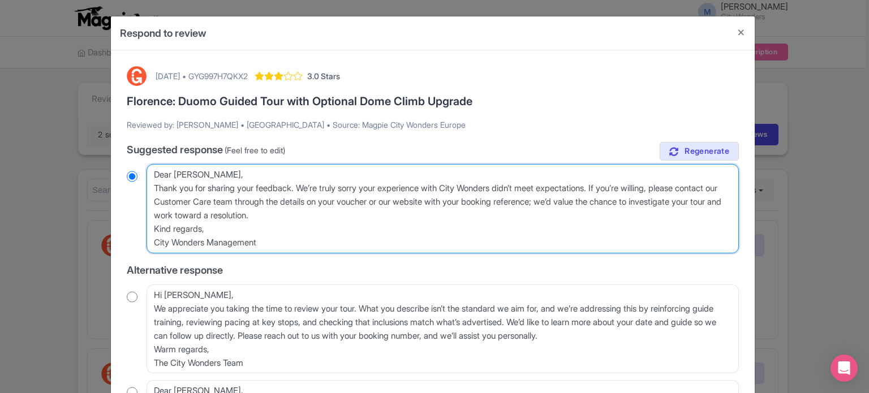
drag, startPoint x: 285, startPoint y: 201, endPoint x: 607, endPoint y: 202, distance: 322.0
click at [607, 202] on textarea "Dear Jodi, Thank you for sharing your feedback. We’re truly sorry your experien…" at bounding box center [443, 208] width 592 height 89
type textarea "Dear Jodi, Thank you for sharing your feedback. We’re truly sorry your experien…"
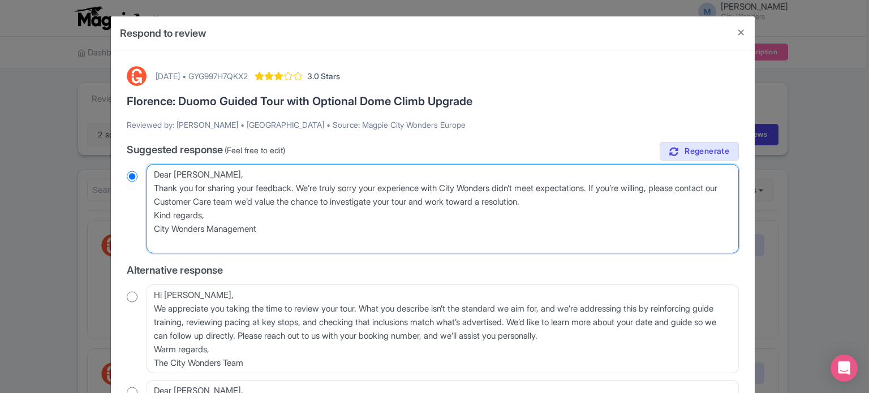
radio input "true"
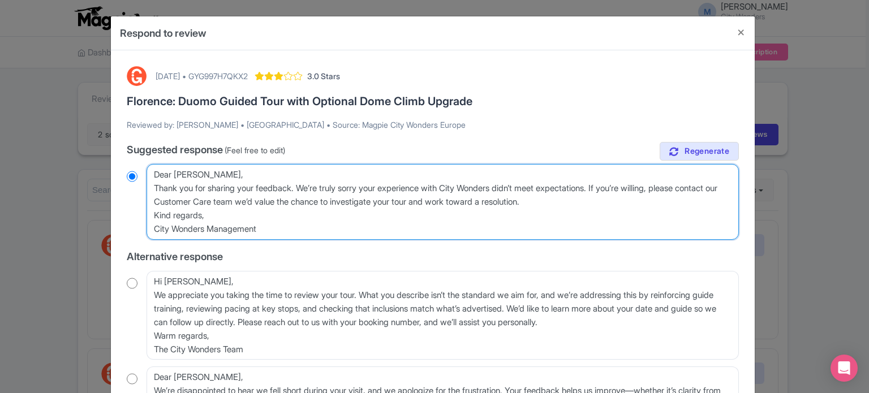
type textarea "Dear Jodi, Thank you for sharing your feedback. We’re truly sorry your experien…"
radio input "true"
type textarea "Dear Jodi, Thank you for sharing your feedback. We’re truly sorry your experien…"
radio input "true"
type textarea "Dear Jodi, Thank you for sharing your feedback. We’re truly sorry your experien…"
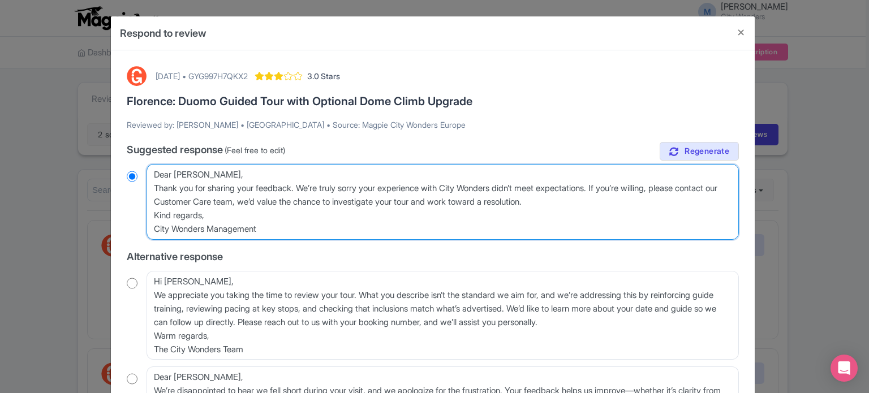
radio input "true"
drag, startPoint x: 598, startPoint y: 202, endPoint x: 431, endPoint y: 202, distance: 167.5
click at [431, 202] on textarea "Dear Jodi, Thank you for sharing your feedback. We’re truly sorry your experien…" at bounding box center [443, 202] width 592 height 76
type textarea "Dear [PERSON_NAME], Thank you for sharing your feedback. We’re truly sorry your…"
radio input "true"
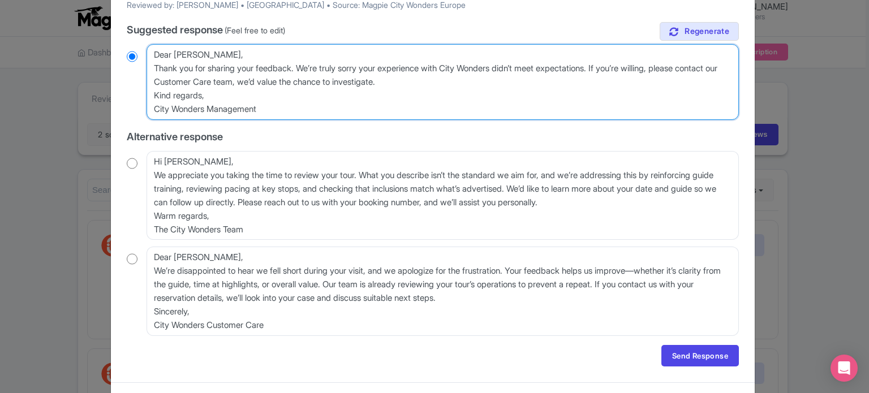
scroll to position [143, 0]
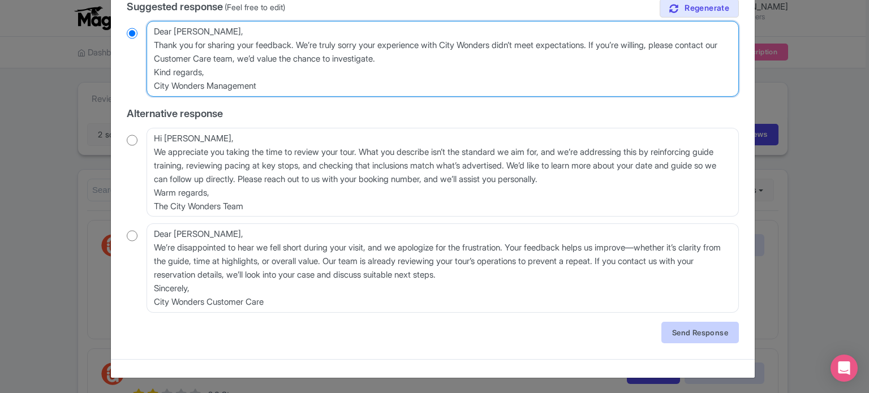
type textarea "Dear [PERSON_NAME], Thank you for sharing your feedback. We’re truly sorry your…"
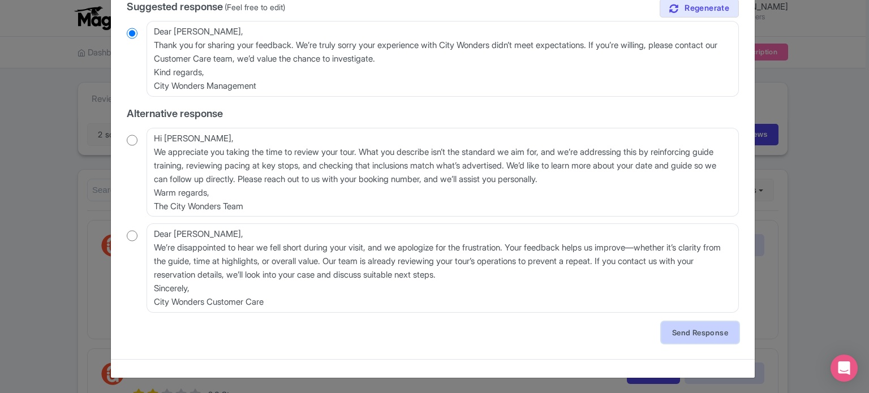
click at [682, 333] on link "Send Response" at bounding box center [701, 333] width 78 height 22
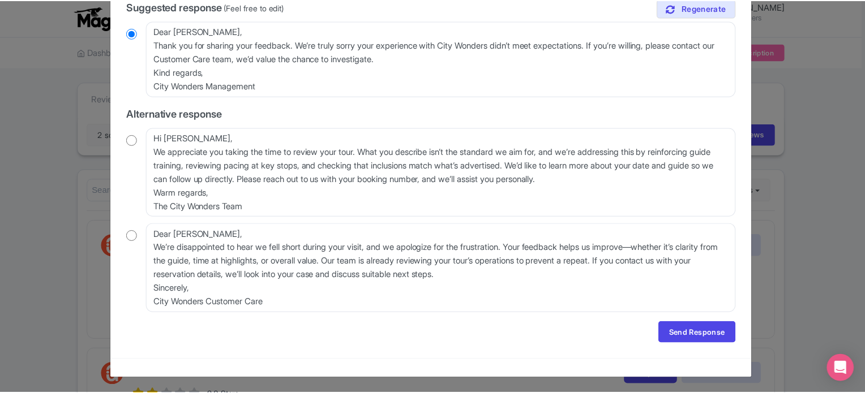
scroll to position [0, 0]
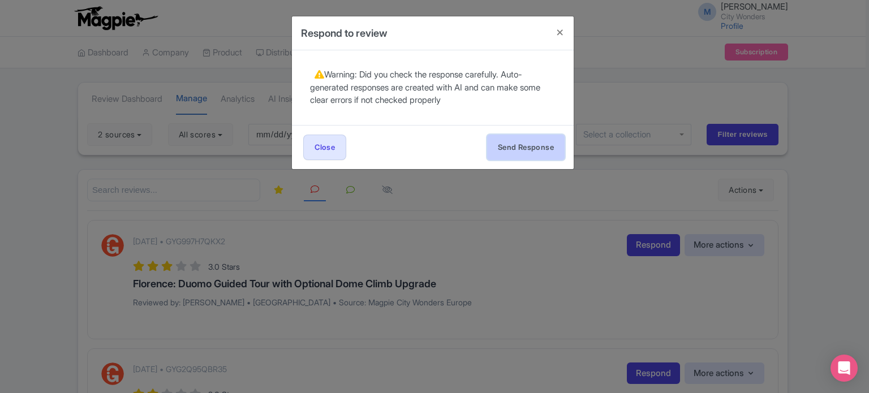
click at [542, 152] on button "Send Response" at bounding box center [526, 147] width 78 height 25
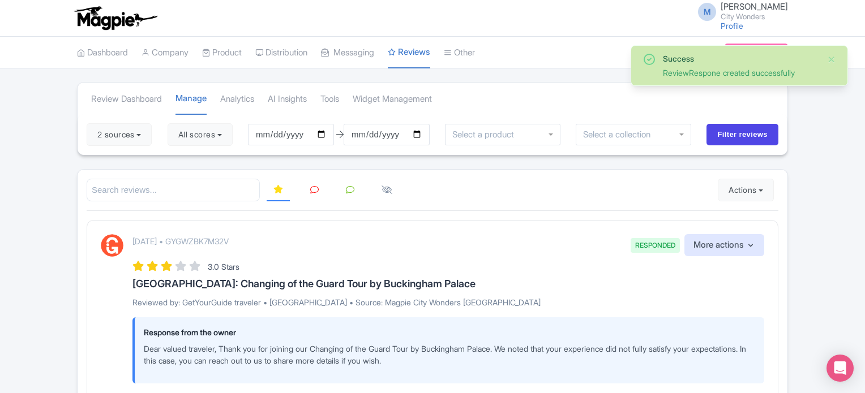
click at [317, 186] on icon at bounding box center [314, 190] width 8 height 8
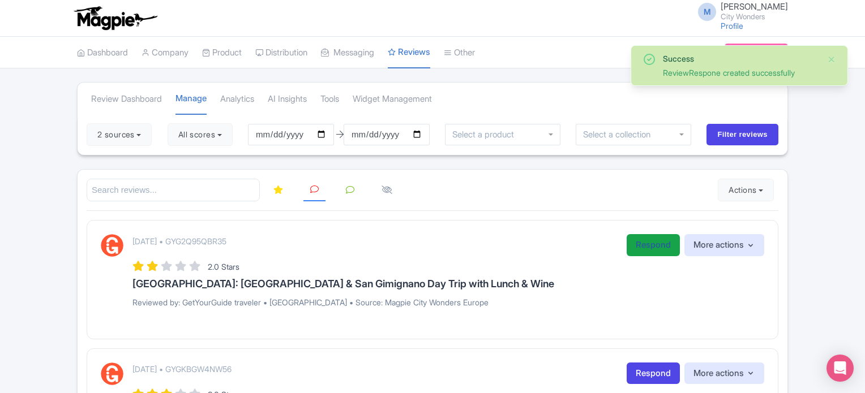
click at [634, 243] on link "Respond" at bounding box center [652, 245] width 53 height 22
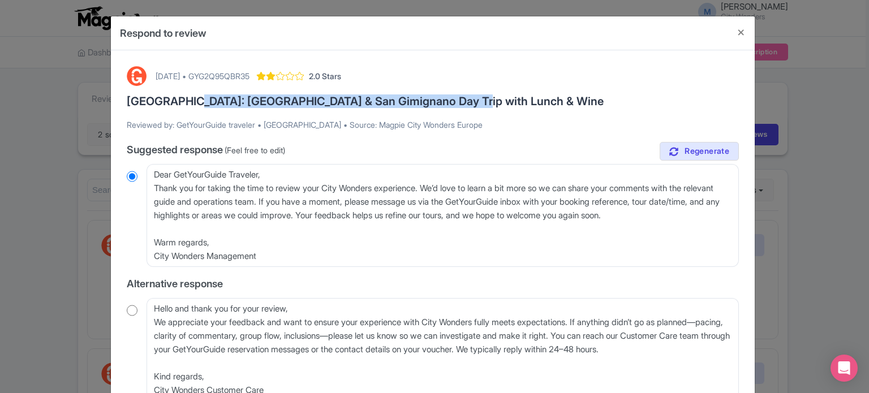
drag, startPoint x: 179, startPoint y: 101, endPoint x: 448, endPoint y: 101, distance: 269.4
click at [448, 101] on h3 "[GEOGRAPHIC_DATA]: [GEOGRAPHIC_DATA] & San Gimignano Day Trip with Lunch & Wine" at bounding box center [433, 101] width 612 height 12
copy h3 "Siena & San Gimignano Day Trip with Lunch & Wine"
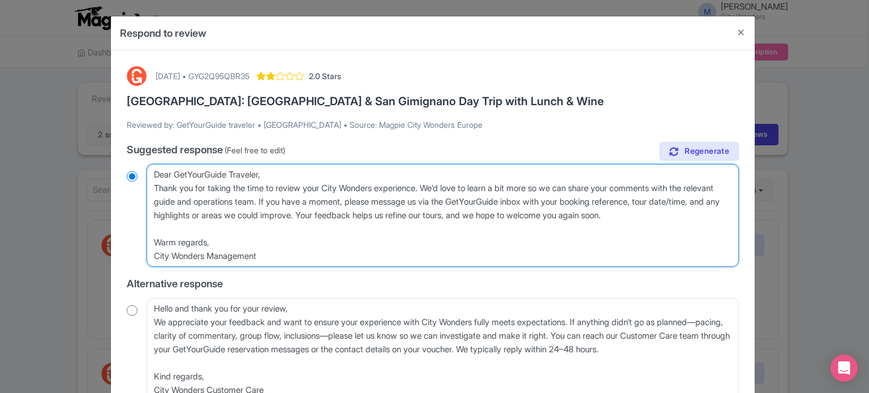
drag, startPoint x: 330, startPoint y: 189, endPoint x: 384, endPoint y: 189, distance: 53.2
click at [384, 189] on textarea "Dear GetYourGuide Traveler, Thank you for taking the time to review your City W…" at bounding box center [443, 215] width 592 height 103
paste textarea "Siena & San Gimignano Day Trip with Lunch & Wine"
type textarea "Dear GetYourGuide Traveler, Thank you for taking the time to review your Siena …"
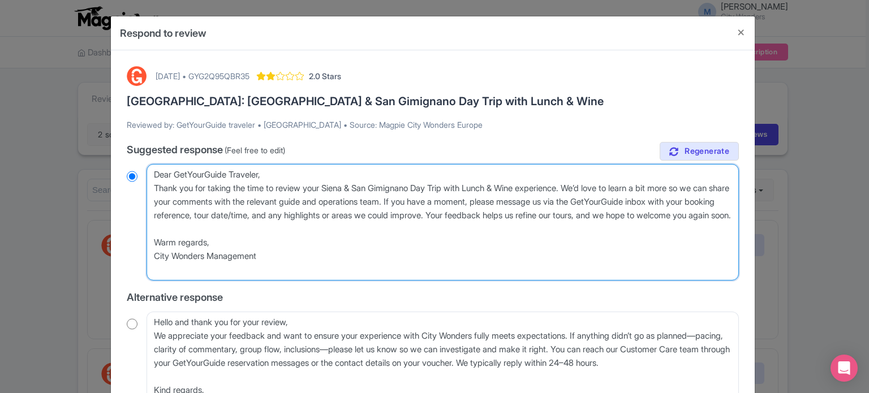
radio input "true"
drag, startPoint x: 605, startPoint y: 200, endPoint x: 573, endPoint y: 212, distance: 34.4
click at [502, 221] on textarea "Dear GetYourGuide Traveler, Thank you for taking the time to review your City W…" at bounding box center [443, 222] width 592 height 117
drag, startPoint x: 437, startPoint y: 201, endPoint x: 516, endPoint y: 214, distance: 80.4
click at [516, 214] on textarea "Dear GetYourGuide Traveler, Thank you for taking the time to review your City W…" at bounding box center [443, 222] width 592 height 117
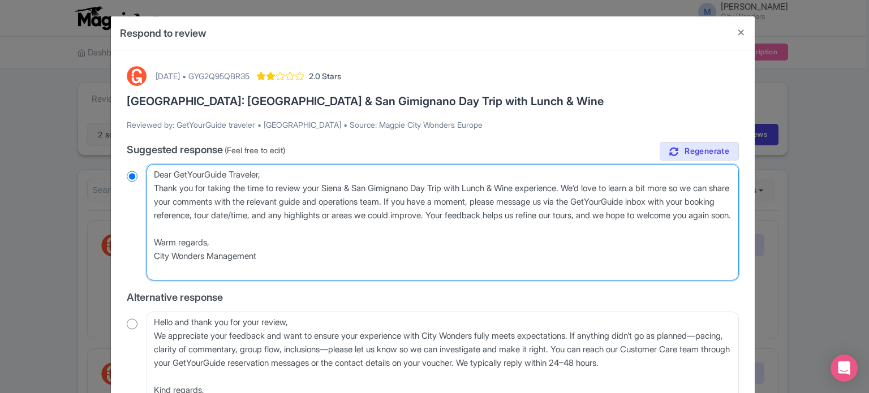
type textarea "Dear GetYourGuide Traveler, Thank you for taking the time to review your Siena …"
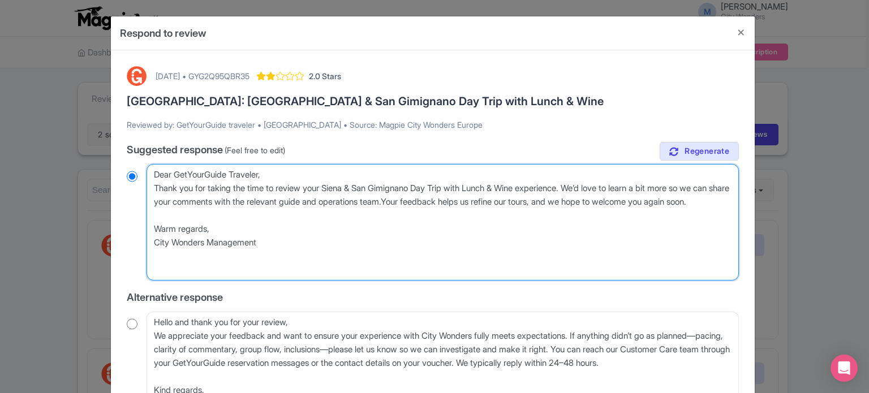
radio input "true"
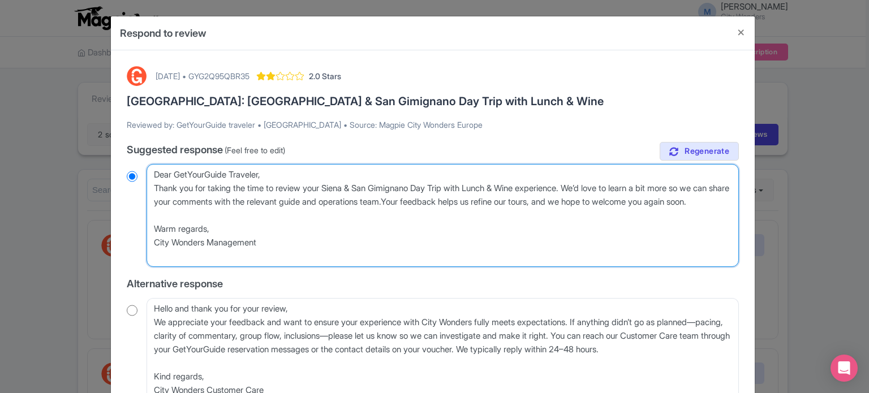
type textarea "Dear GetYourGuide Traveler, Thank you for taking the time to review your Siena …"
radio input "true"
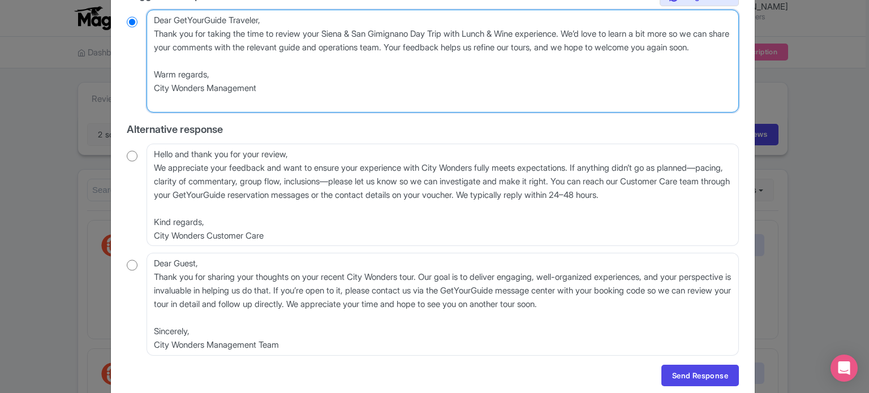
scroll to position [197, 0]
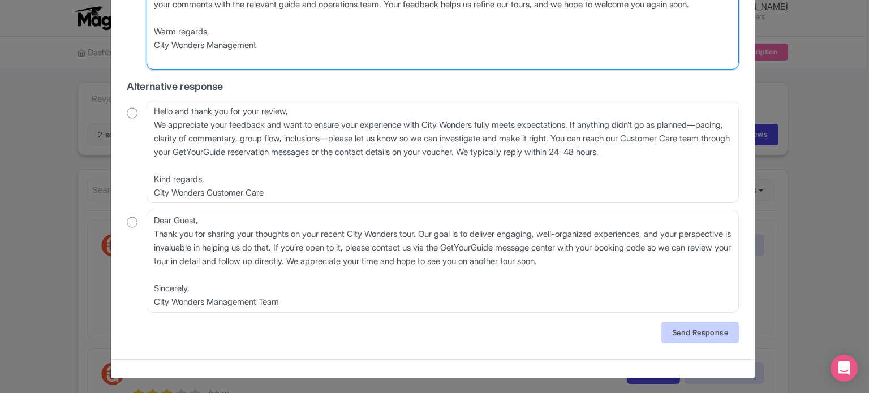
type textarea "Dear GetYourGuide Traveler, Thank you for taking the time to review your Siena …"
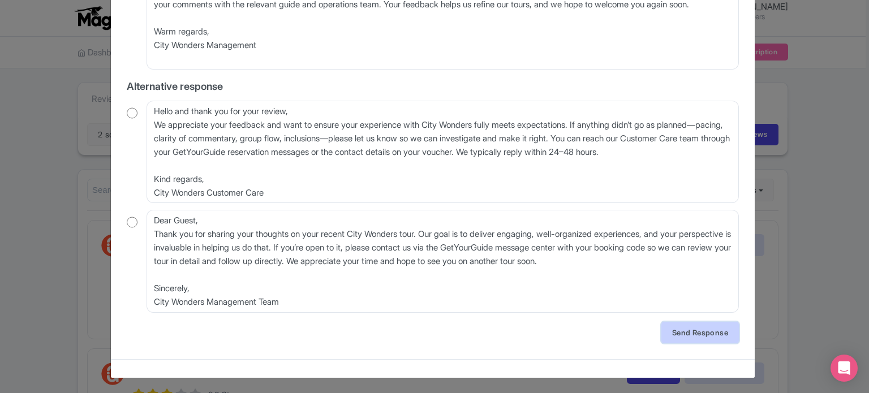
click at [667, 331] on link "Send Response" at bounding box center [701, 333] width 78 height 22
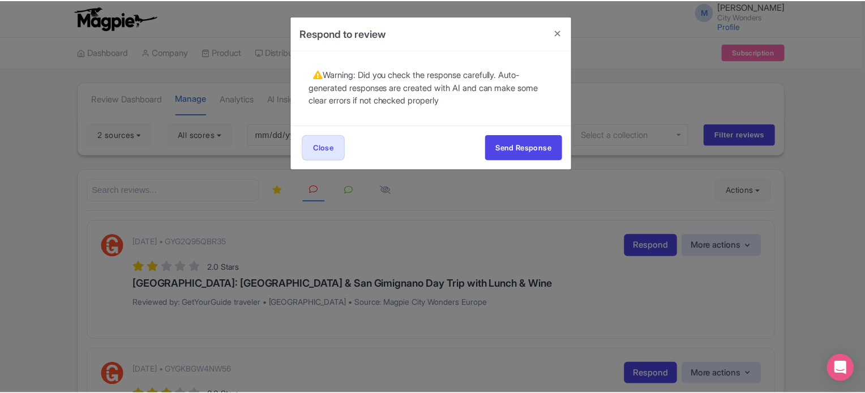
scroll to position [0, 0]
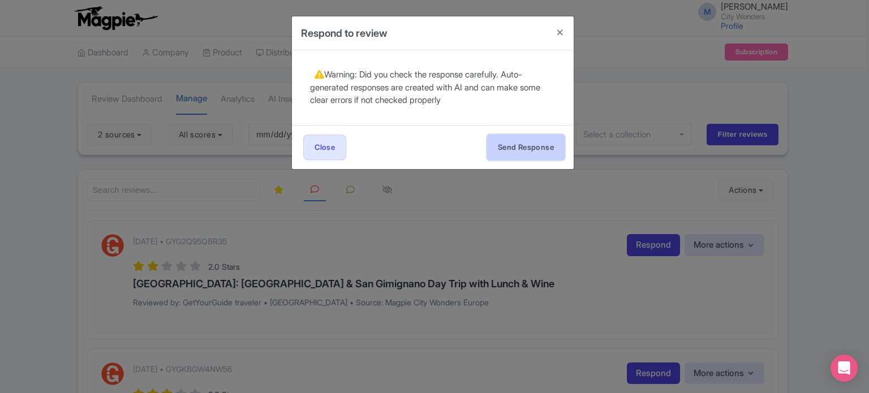
click at [539, 154] on button "Send Response" at bounding box center [526, 147] width 78 height 25
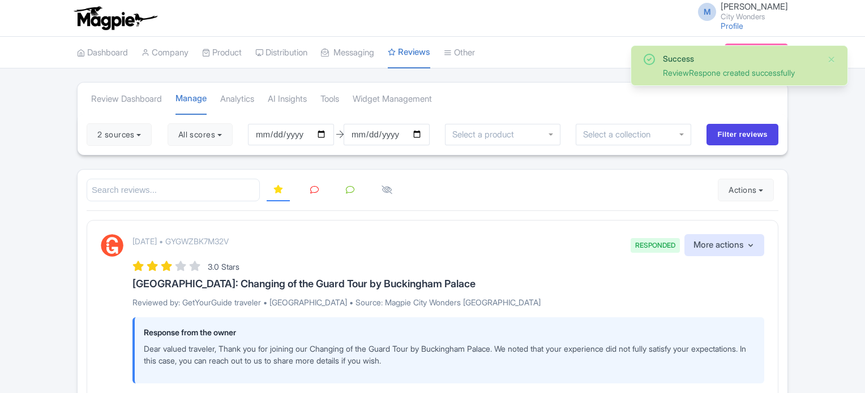
click at [313, 196] on link at bounding box center [314, 190] width 22 height 22
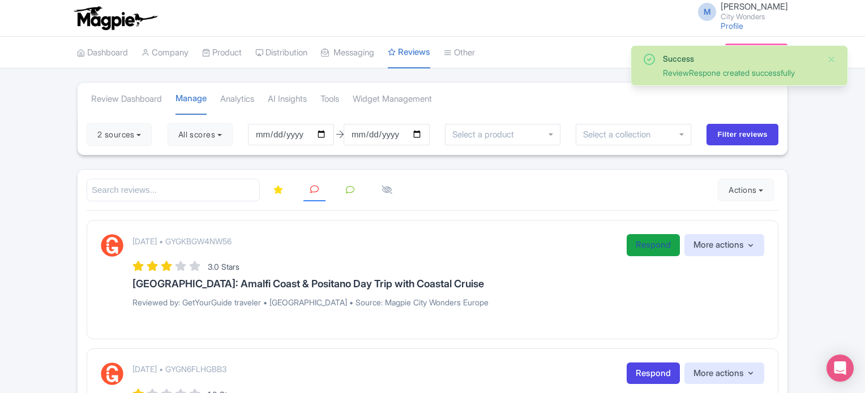
click at [637, 241] on link "Respond" at bounding box center [652, 245] width 53 height 22
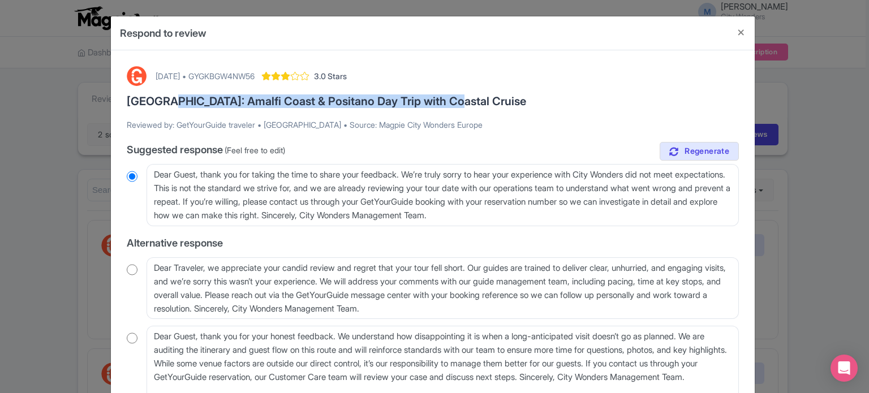
drag, startPoint x: 164, startPoint y: 102, endPoint x: 444, endPoint y: 100, distance: 280.7
click at [444, 100] on h3 "[GEOGRAPHIC_DATA]: Amalfi Coast & Positano Day Trip with Coastal Cruise" at bounding box center [433, 101] width 612 height 12
copy h3 "Amalfi Coast & Positano Day Trip with Coastal Cruise"
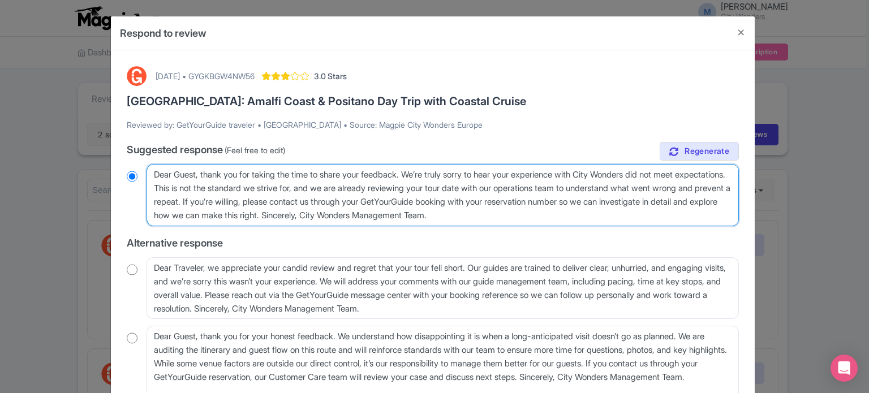
click at [410, 173] on textarea "Dear Guest, thank you for taking the time to share your feedback. We’re truly s…" at bounding box center [443, 195] width 592 height 62
type textarea "Dear Guest, thank you for taking the time to share your feedback . We’re truly …"
radio input "true"
type textarea "Dear Guest, thank you for taking the time to share your feedback o. We’re truly…"
radio input "true"
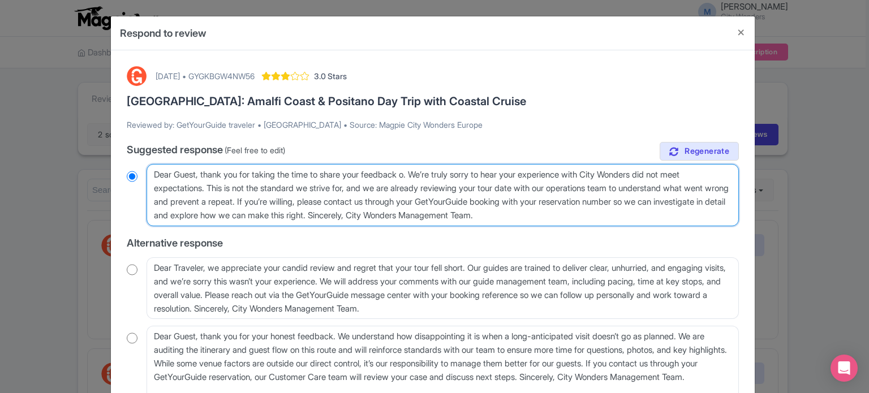
type textarea "Dear Guest, thank you for taking the time to share your feedback of. We’re trul…"
radio input "true"
type textarea "Dear Guest, thank you for taking the time to share your feedback of . We’re tru…"
radio input "true"
type textarea "Dear Guest, thank you for taking the time to share your feedback of t. We’re tr…"
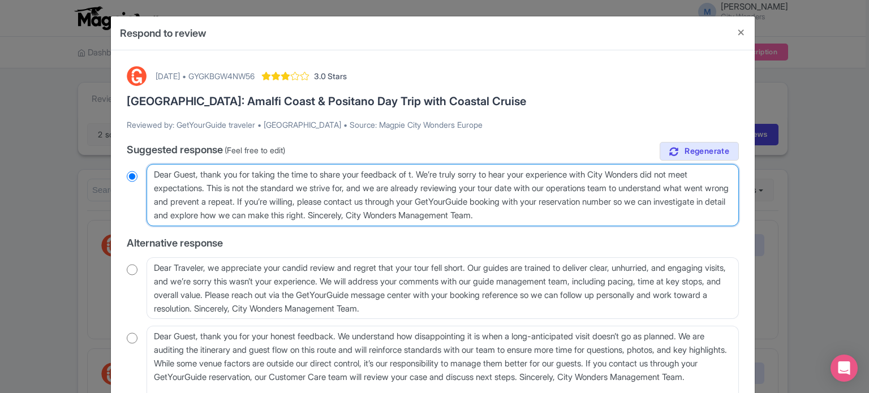
radio input "true"
type textarea "Dear Guest, thank you for taking the time to share your feedback of th. We’re t…"
radio input "true"
type textarea "Dear Guest, thank you for taking the time to share your feedback of the. We’re …"
radio input "true"
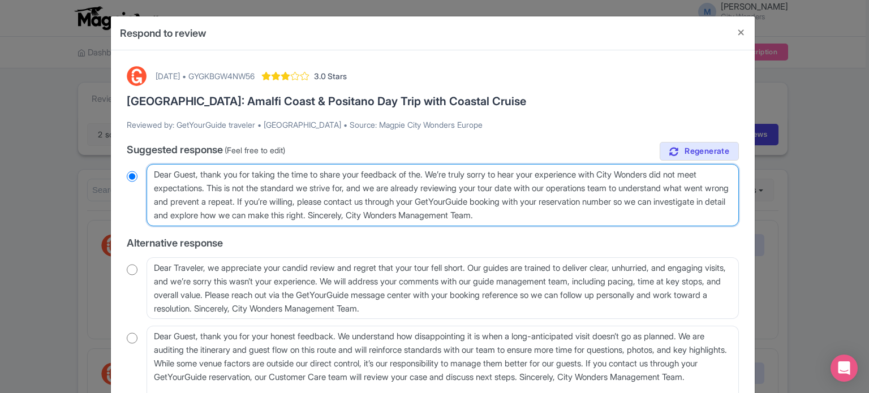
type textarea "Dear Guest, thank you for taking the time to share your feedback of the . We’re…"
radio input "true"
paste textarea "Amalfi Coast & Positano Day Trip with Coastal Cruise"
type textarea "Dear Guest, thank you for taking the time to share your feedback of the Amalfi …"
radio input "true"
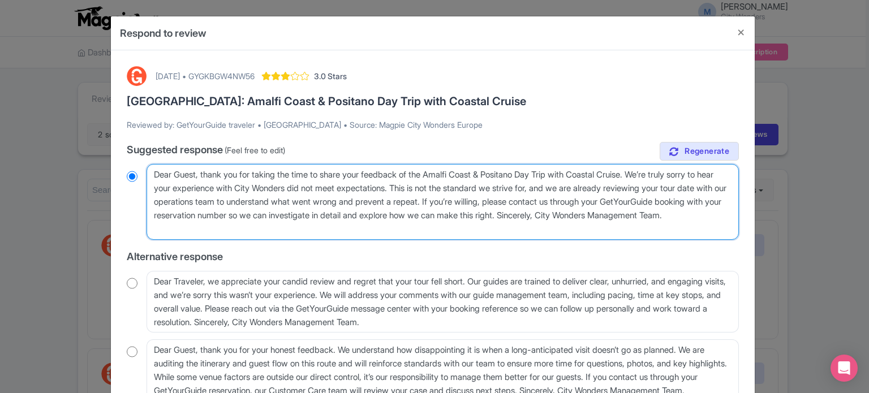
type textarea "Dear Guest, thank you for taking the time to share your feedback of the Amalfi …"
radio input "true"
type textarea "Dear Guest, thank you for taking the time to share your feedback of the Amalfi …"
radio input "true"
click at [353, 187] on textarea "Dear Guest, thank you for taking the time to share your feedback. We’re truly s…" at bounding box center [443, 202] width 592 height 76
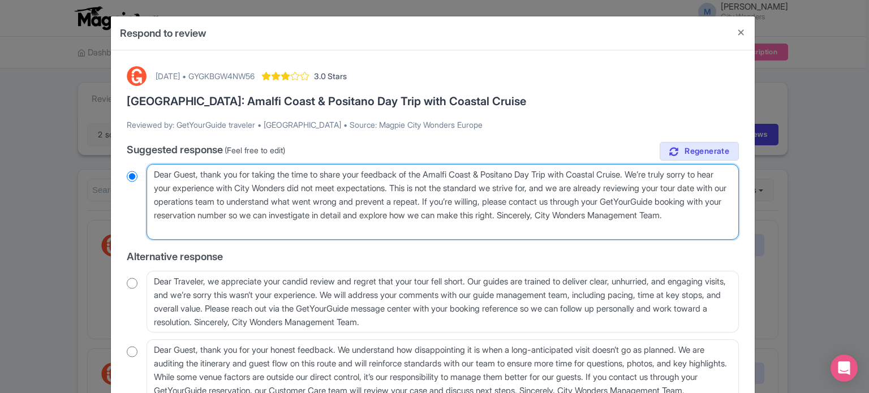
type textarea "Dear Guest, thank you for taking the time to share your feedback of the Amalfi …"
radio input "true"
type textarea "Dear Guest, thank you for taking the time to share your feedback of the Amalfi …"
radio input "true"
type textarea "Dear Guest, thank you for taking the time to share your feedback of the Amalfi …"
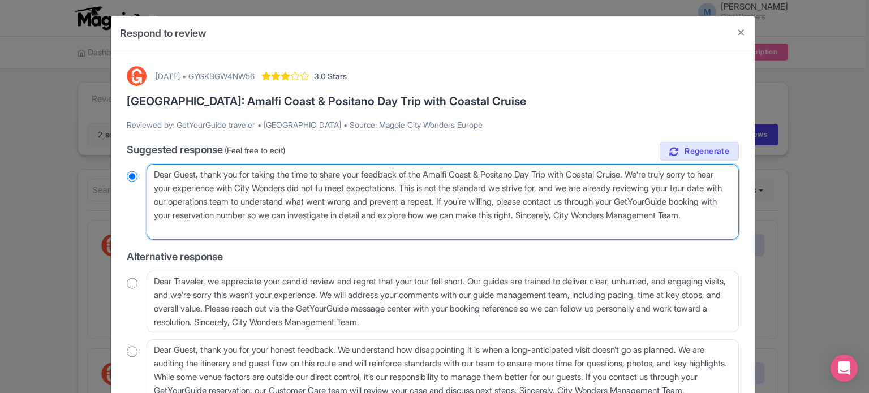
radio input "true"
type textarea "Dear Guest, thank you for taking the time to share your feedback of the Amalfi …"
radio input "true"
type textarea "Dear Guest, thank you for taking the time to share your feedback of the Amalfi …"
radio input "true"
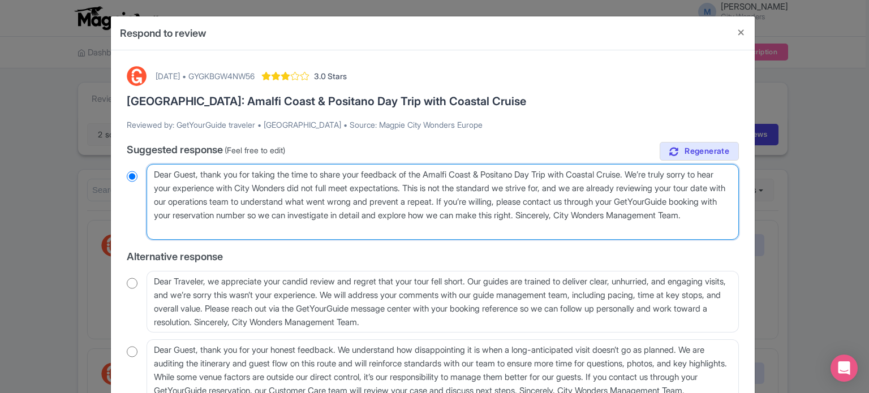
type textarea "Dear Guest, thank you for taking the time to share your feedback of the Amalfi …"
radio input "true"
type textarea "Dear Guest, thank you for taking the time to share your feedback of the Amalfi …"
radio input "true"
type textarea "Dear Guest, thank you for taking the time to share your feedback of the Amalfi …"
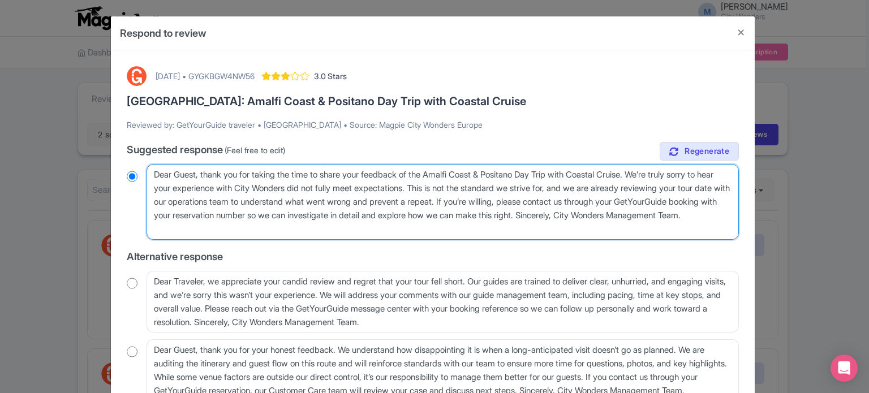
radio input "true"
drag, startPoint x: 452, startPoint y: 188, endPoint x: 529, endPoint y: 201, distance: 78.1
click at [529, 201] on textarea "Dear Guest, thank you for taking the time to share your feedback. We’re truly s…" at bounding box center [443, 202] width 592 height 76
type textarea "Dear Guest, thank you for taking the time to share your feedback of the Amalfi …"
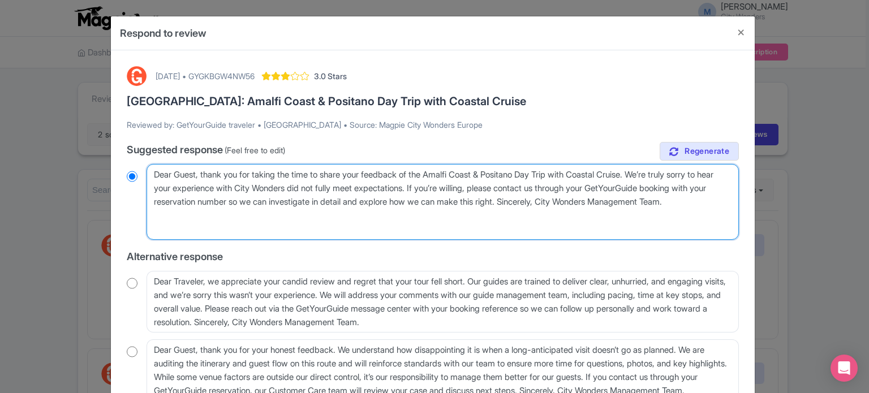
radio input "true"
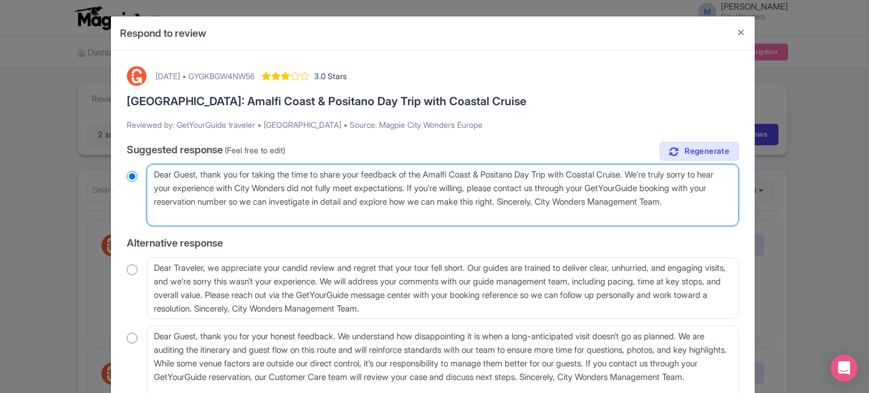
drag, startPoint x: 591, startPoint y: 188, endPoint x: 307, endPoint y: 200, distance: 284.3
click at [307, 200] on textarea "Dear Guest, thank you for taking the time to share your feedback. We’re truly s…" at bounding box center [443, 195] width 592 height 62
type textarea "Dear Guest, thank you for taking the time to share your feedback of the Amalfi …"
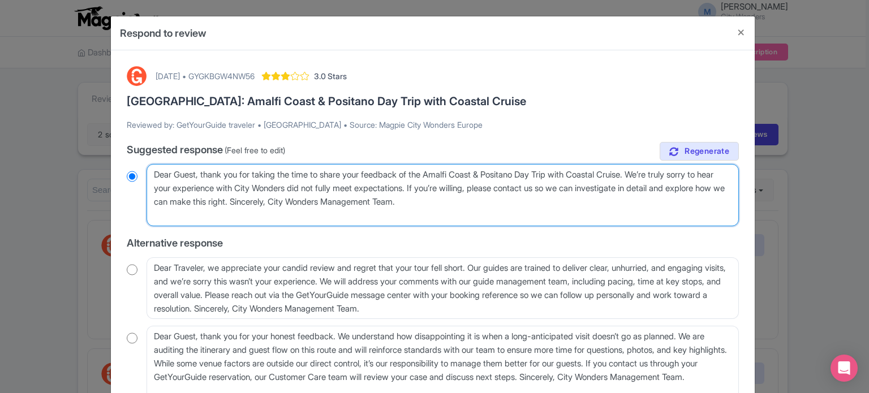
radio input "true"
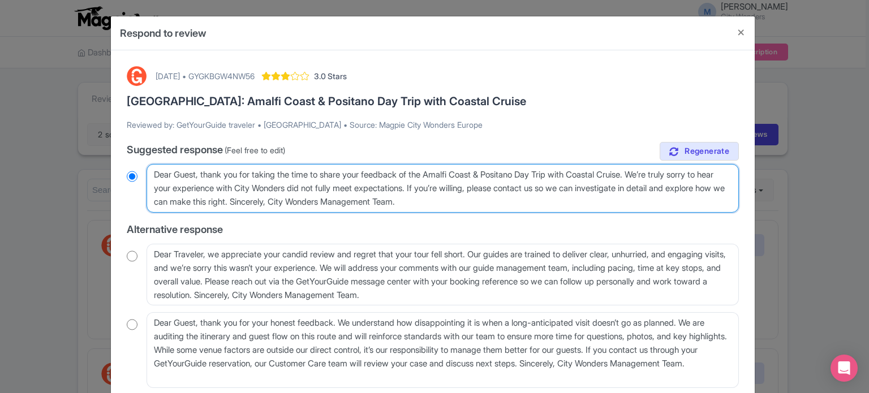
drag, startPoint x: 294, startPoint y: 203, endPoint x: 712, endPoint y: 187, distance: 419.1
click at [712, 187] on textarea "Dear Guest, thank you for taking the time to share your feedback. We’re truly s…" at bounding box center [443, 188] width 592 height 49
type textarea "Dear Guest, thank you for taking the time to share your feedback of the Amalfi …"
radio input "true"
type textarea "Dear Guest, thank you for taking the time to share your feedback of the Amalfi …"
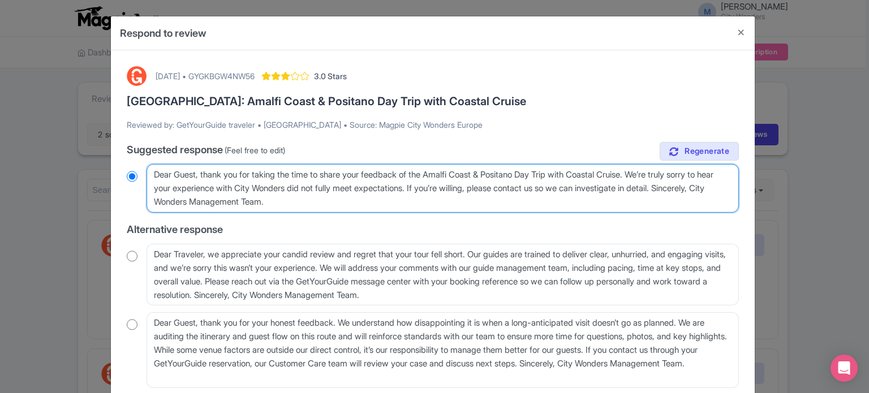
radio input "true"
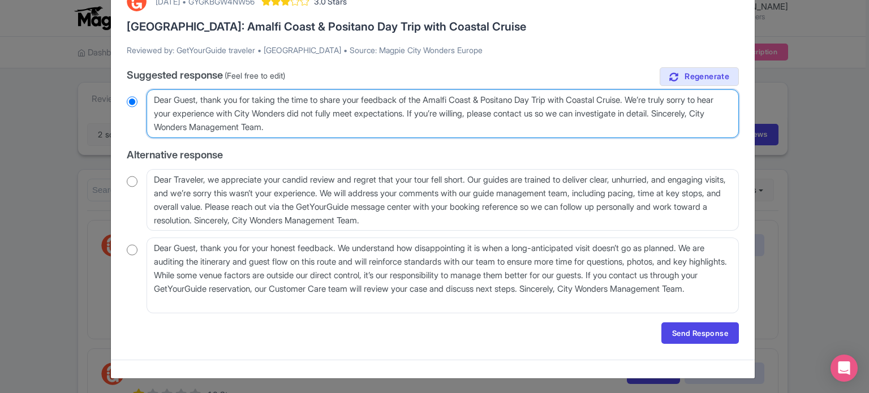
scroll to position [75, 0]
type textarea "Dear Guest, thank you for taking the time to share your feedback of the Amalfi …"
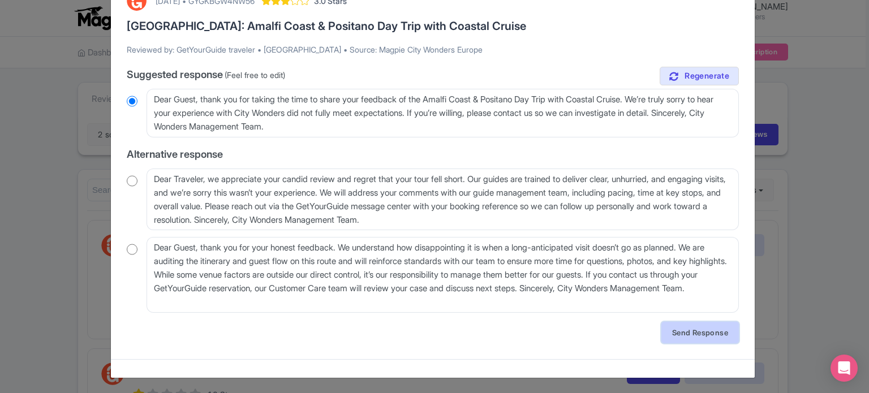
click at [667, 336] on link "Send Response" at bounding box center [701, 333] width 78 height 22
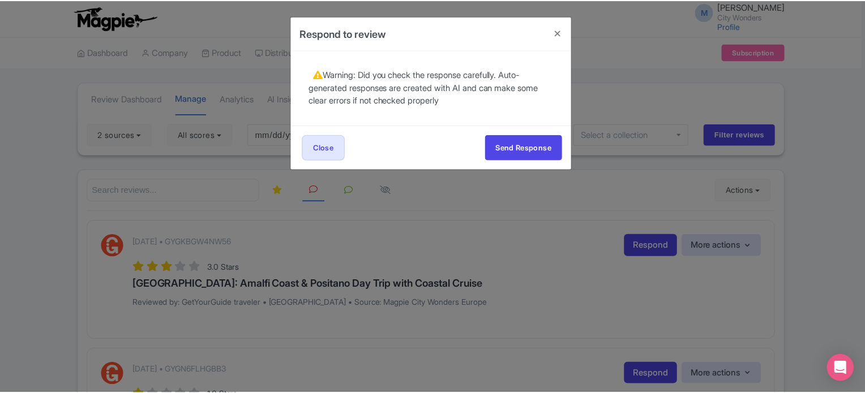
scroll to position [0, 0]
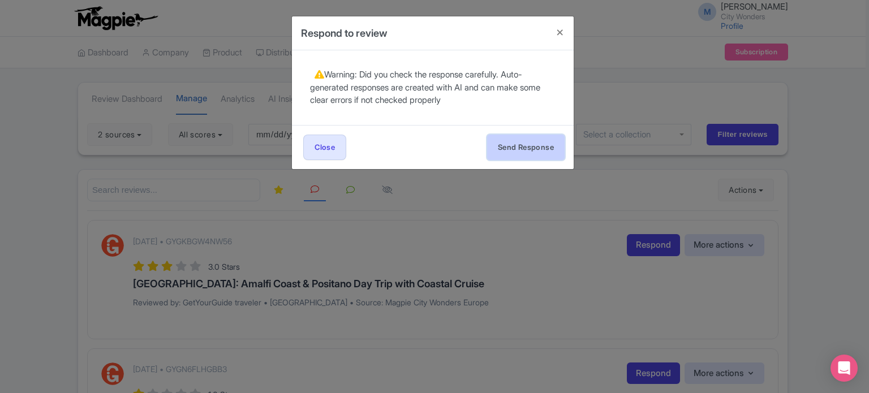
click at [545, 139] on button "Send Response" at bounding box center [526, 147] width 78 height 25
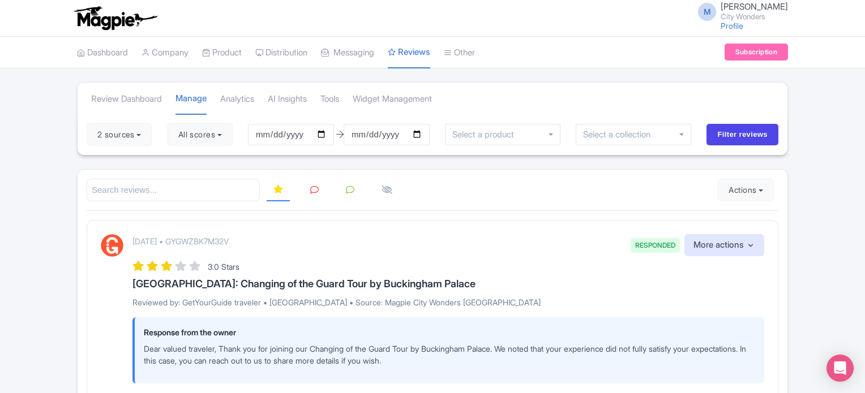
click at [314, 191] on icon at bounding box center [314, 190] width 8 height 8
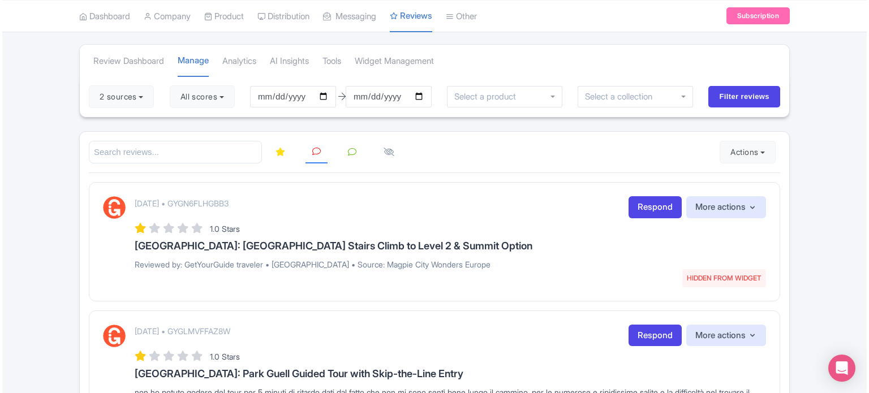
scroll to position [57, 0]
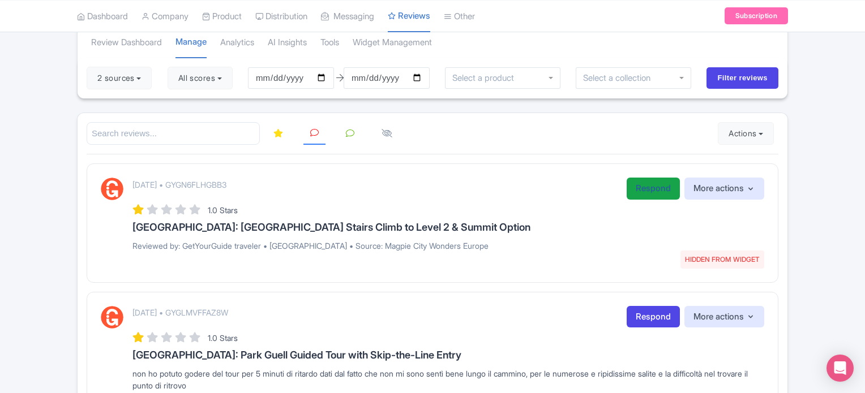
click at [654, 192] on link "Respond" at bounding box center [652, 189] width 53 height 22
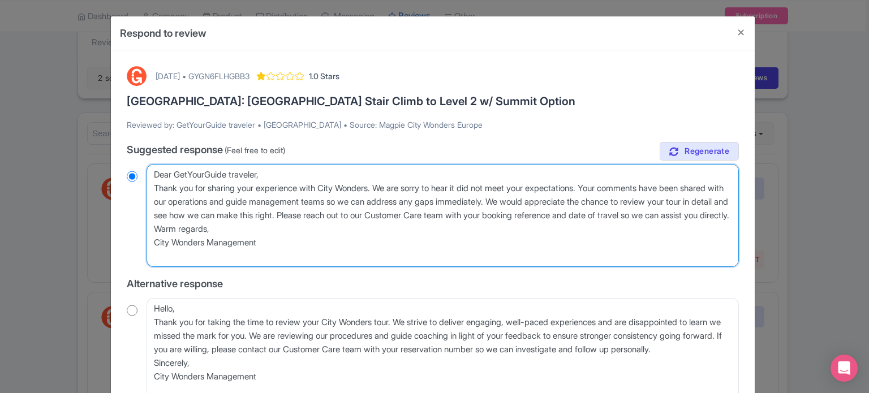
drag, startPoint x: 274, startPoint y: 257, endPoint x: 144, endPoint y: 178, distance: 152.4
click at [144, 178] on div "Dear GetYourGuide traveler, Thank you for sharing your experience with City Won…" at bounding box center [433, 215] width 612 height 103
paste textarea "valued traveler, Thank you for joining our XX Tour. We noted that your experien…"
type textarea "Dear valued traveler, Thank you for joining our XX Tour. We noted that your exp…"
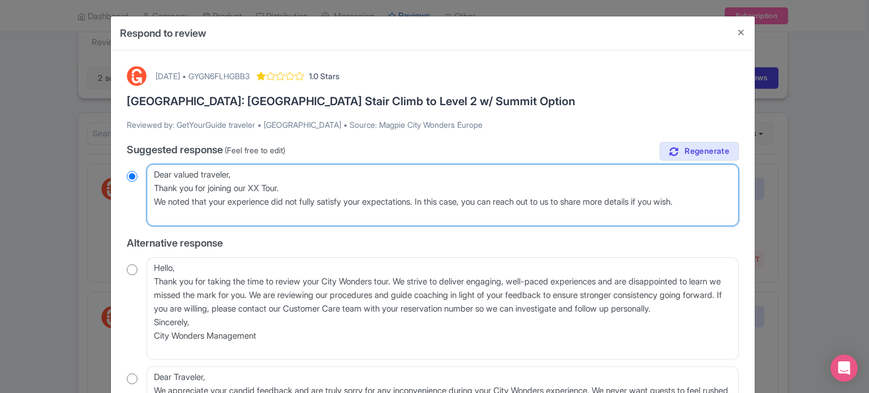
radio input "true"
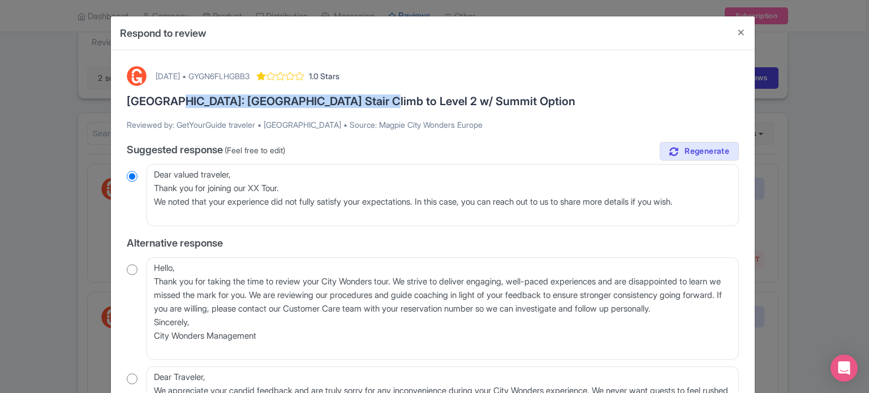
drag, startPoint x: 160, startPoint y: 101, endPoint x: 337, endPoint y: 102, distance: 177.7
click at [337, 102] on h3 "Paris: Eiffel Tower Stair Climb to Level 2 w/ Summit Option" at bounding box center [433, 101] width 612 height 12
copy h3 "Eiffel Tower Stair Climb to Level 2"
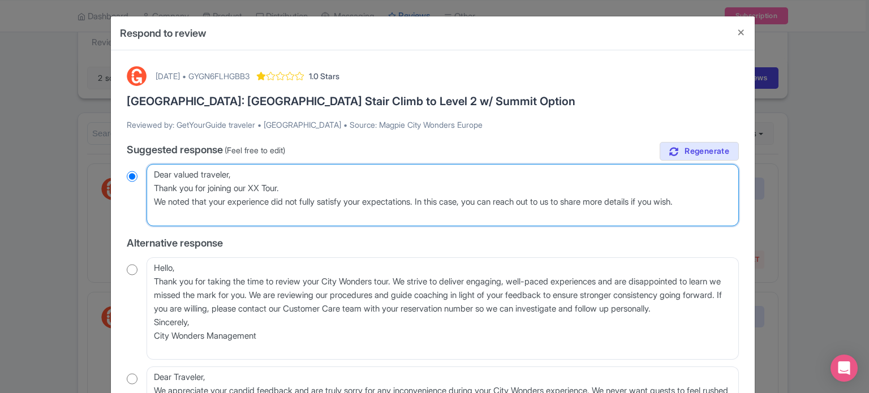
click at [257, 188] on textarea "Dear GetYourGuide traveler, Thank you for sharing your experience with City Won…" at bounding box center [443, 195] width 592 height 62
paste textarea "Eiffel Tower Stair Climb to Level 2"
type textarea "Dear valued traveler, Thank you for joining our Eiffel Tower Stair Climb to Lev…"
radio input "true"
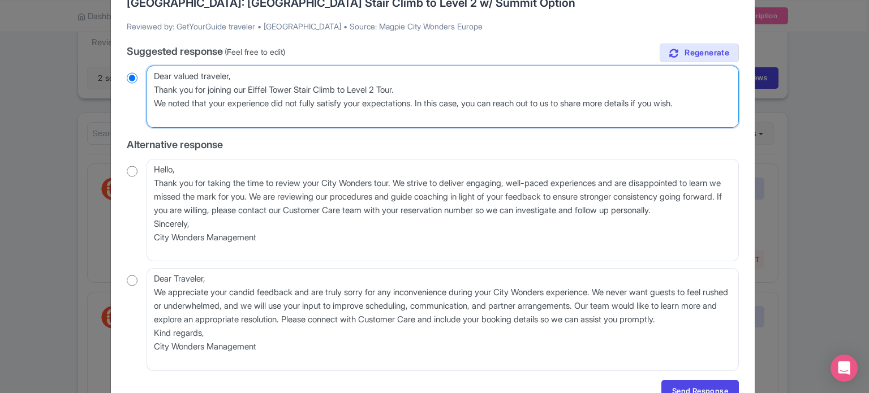
scroll to position [113, 0]
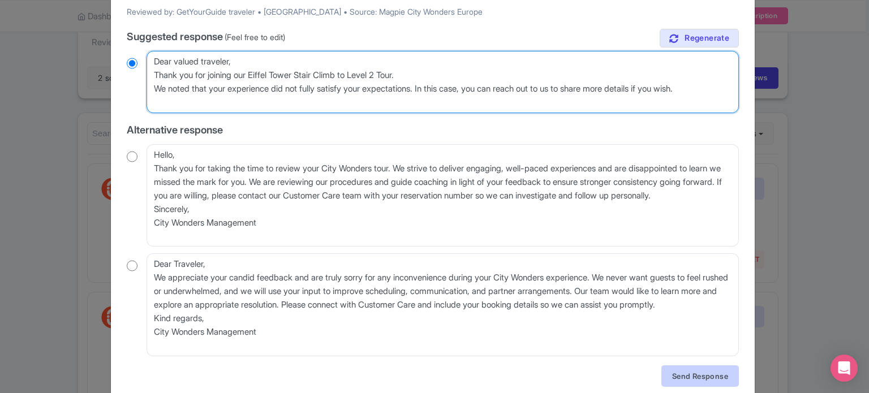
type textarea "Dear valued traveler, Thank you for joining our Eiffel Tower Stair Climb to Lev…"
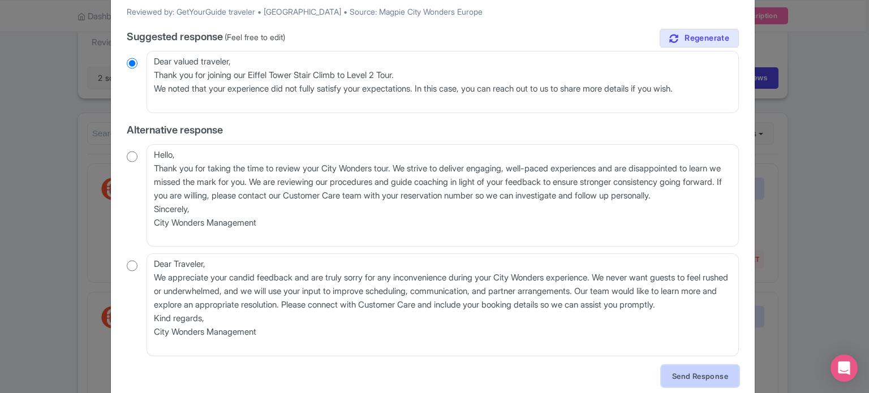
click at [691, 375] on link "Send Response" at bounding box center [701, 377] width 78 height 22
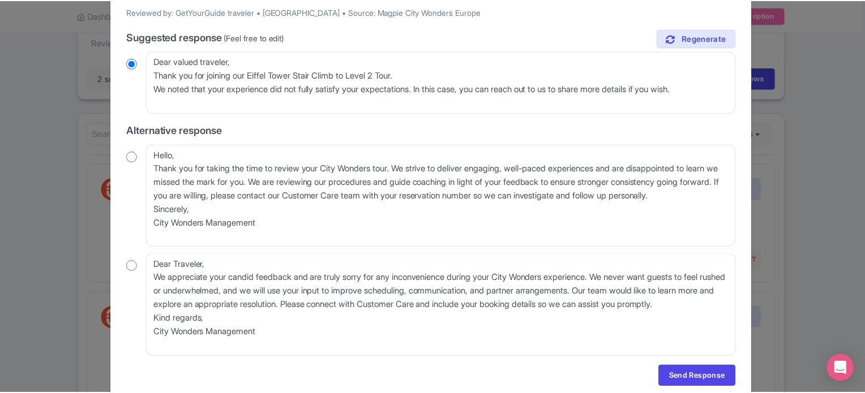
scroll to position [0, 0]
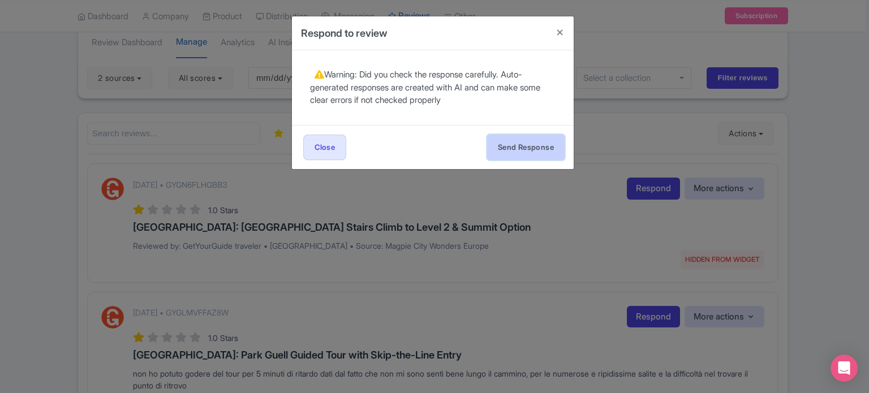
click at [521, 152] on button "Send Response" at bounding box center [526, 147] width 78 height 25
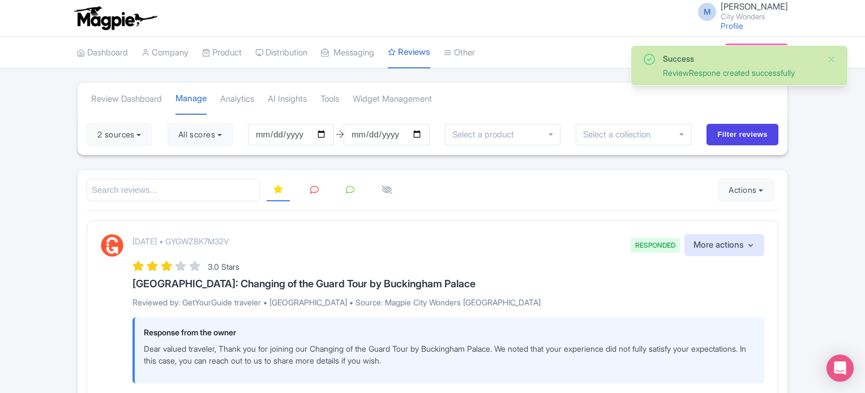
click at [313, 188] on icon at bounding box center [314, 190] width 8 height 8
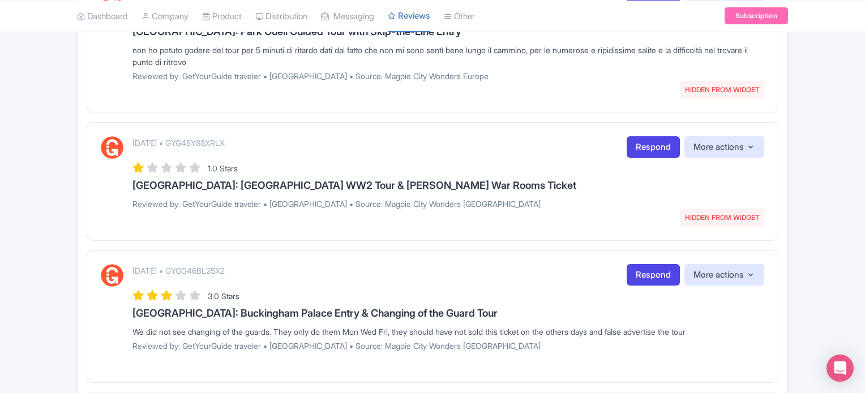
scroll to position [66, 0]
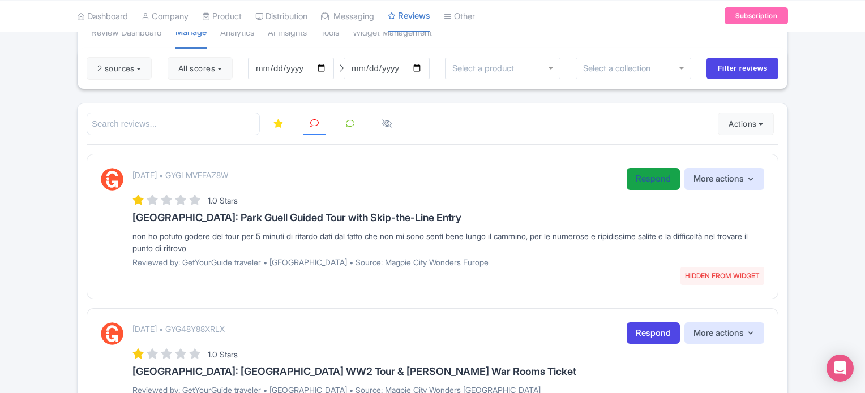
click at [642, 187] on link "Respond" at bounding box center [652, 179] width 53 height 22
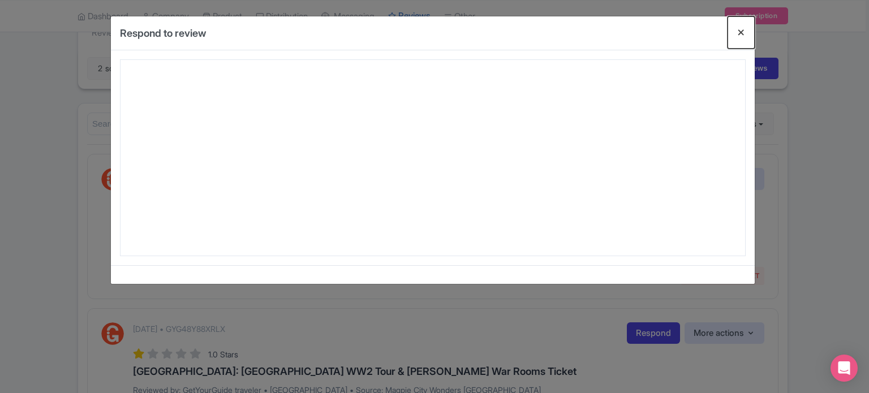
click at [742, 31] on button "Close" at bounding box center [741, 32] width 27 height 32
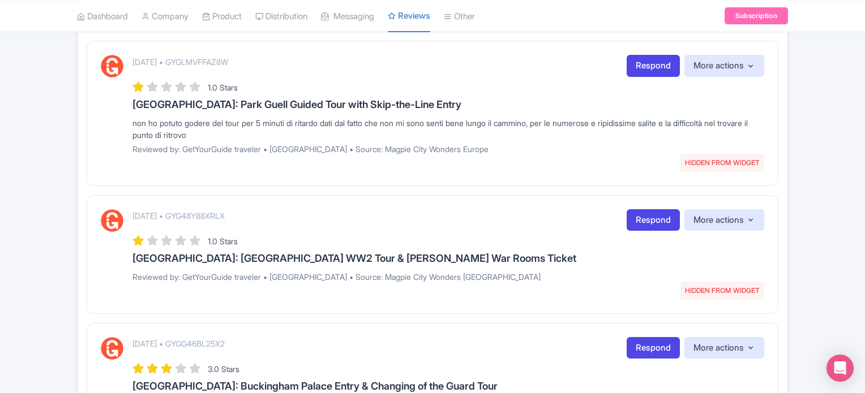
scroll to position [236, 0]
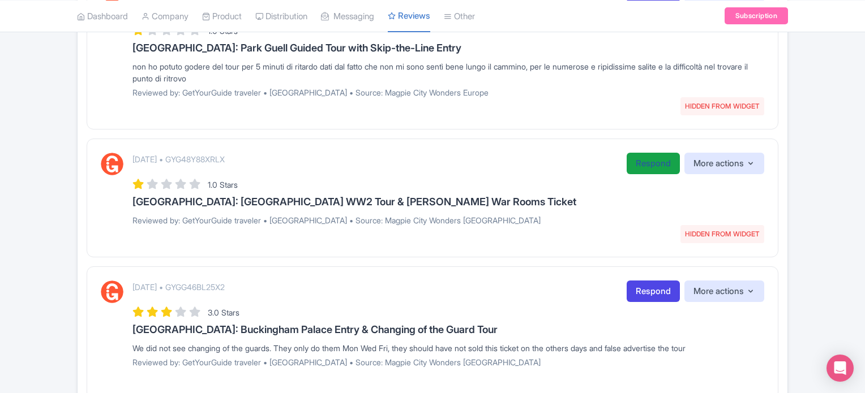
click at [641, 167] on link "Respond" at bounding box center [652, 164] width 53 height 22
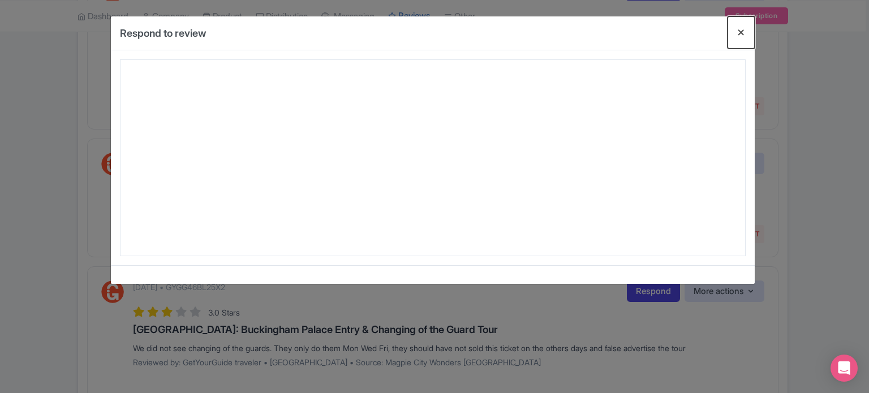
click at [741, 33] on button "Close" at bounding box center [741, 32] width 27 height 32
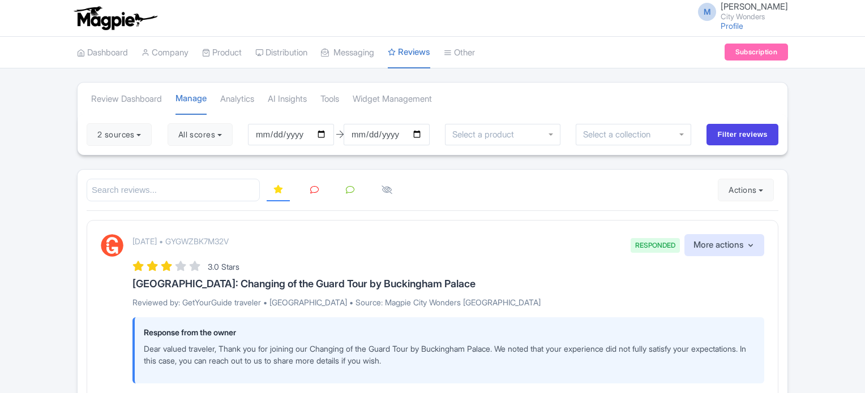
click at [306, 194] on link at bounding box center [314, 190] width 22 height 22
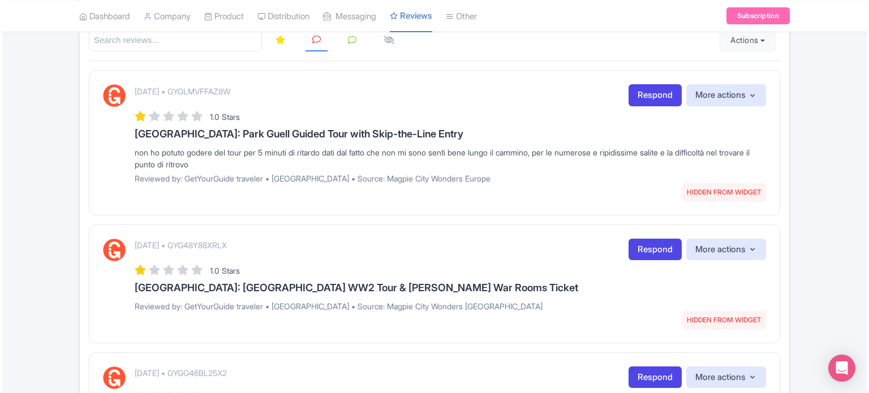
scroll to position [170, 0]
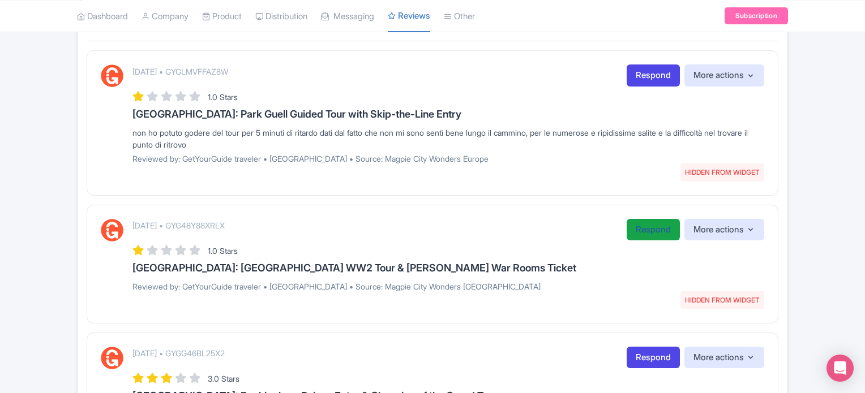
click at [641, 234] on link "Respond" at bounding box center [652, 230] width 53 height 22
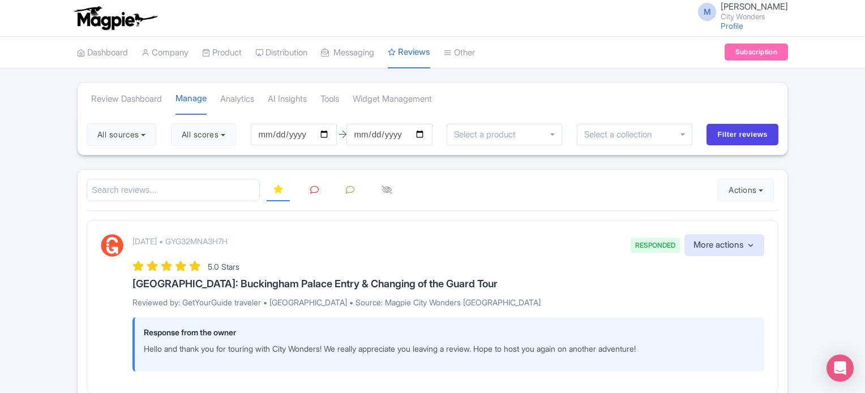
click at [310, 192] on icon at bounding box center [314, 190] width 8 height 8
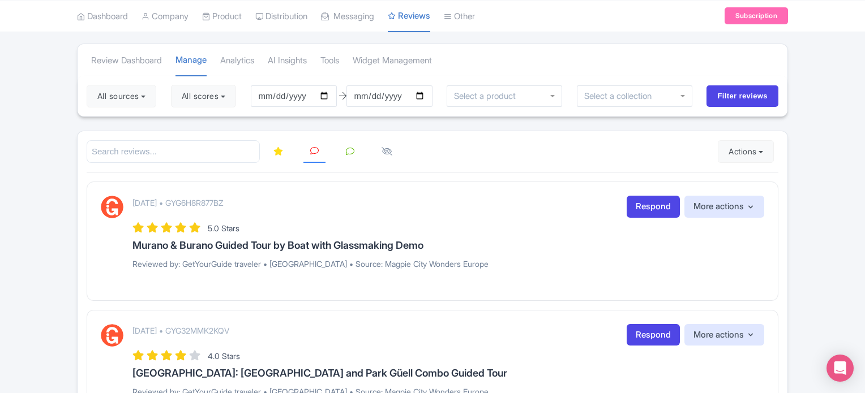
scroll to position [57, 0]
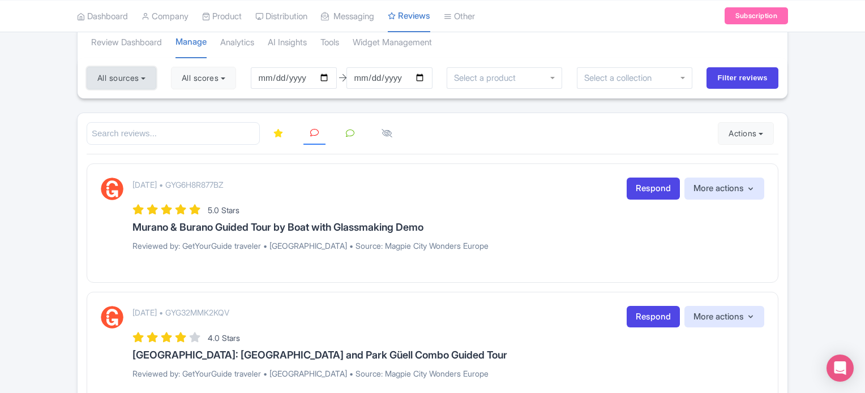
click at [124, 80] on button "All sources" at bounding box center [122, 78] width 70 height 23
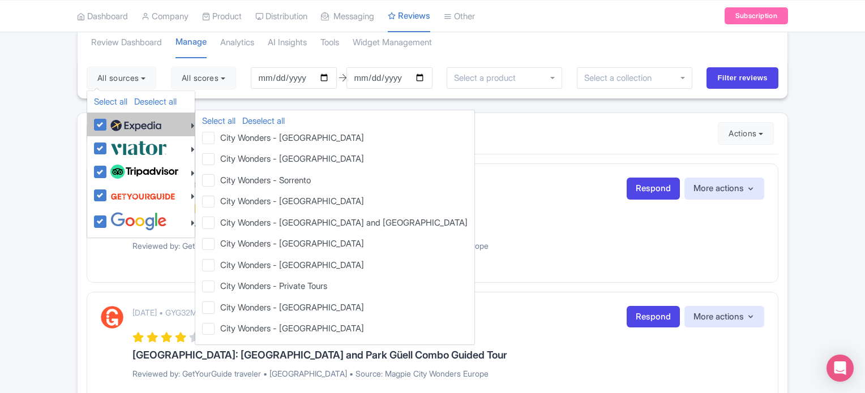
click at [108, 126] on label at bounding box center [135, 124] width 54 height 19
click at [108, 122] on input "checkbox" at bounding box center [111, 118] width 7 height 7
checkbox input "false"
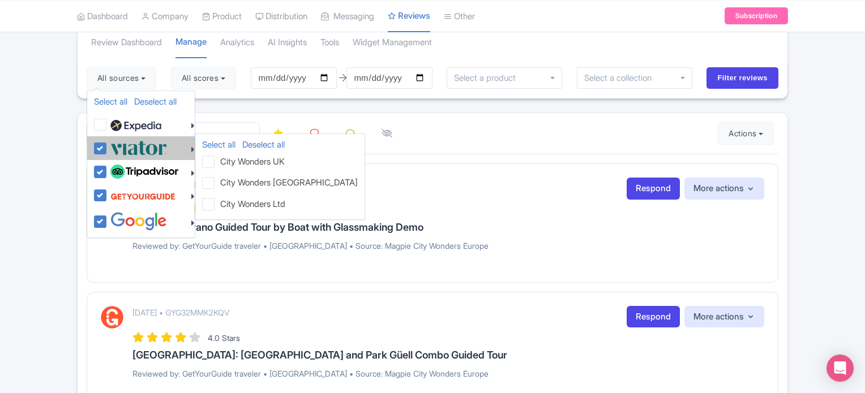
click at [108, 144] on label at bounding box center [137, 148] width 59 height 19
click at [108, 144] on input "checkbox" at bounding box center [111, 142] width 7 height 7
checkbox input "false"
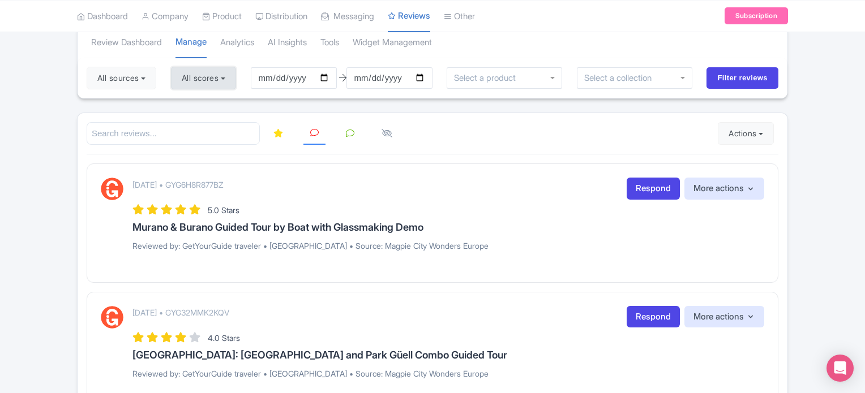
click at [203, 75] on button "All scores" at bounding box center [203, 78] width 65 height 23
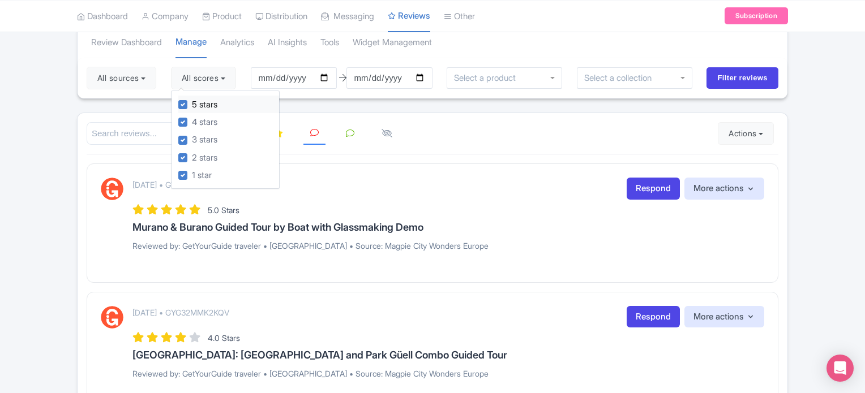
click at [192, 104] on label "5 stars" at bounding box center [204, 104] width 25 height 13
click at [192, 104] on input "5 stars" at bounding box center [195, 101] width 7 height 7
checkbox input "false"
click at [192, 119] on label "4 stars" at bounding box center [204, 122] width 25 height 13
click at [192, 119] on input "4 stars" at bounding box center [195, 118] width 7 height 7
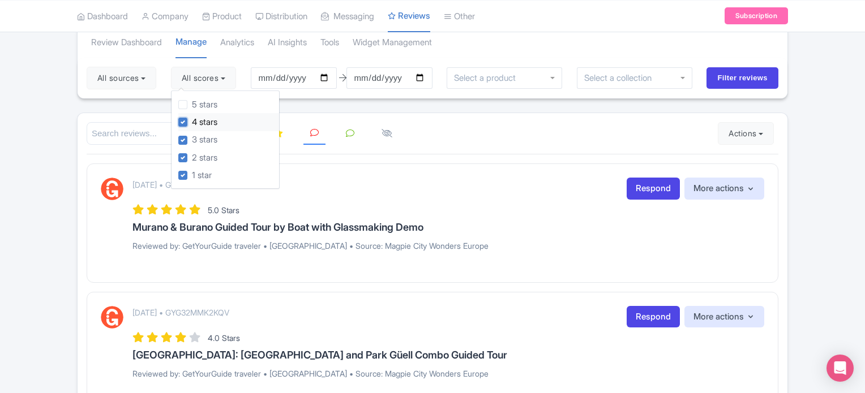
checkbox input "false"
click at [192, 136] on label "3 stars" at bounding box center [204, 140] width 25 height 13
click at [192, 136] on input "3 stars" at bounding box center [195, 137] width 7 height 7
checkbox input "false"
click at [737, 81] on input "Filter reviews" at bounding box center [742, 78] width 72 height 22
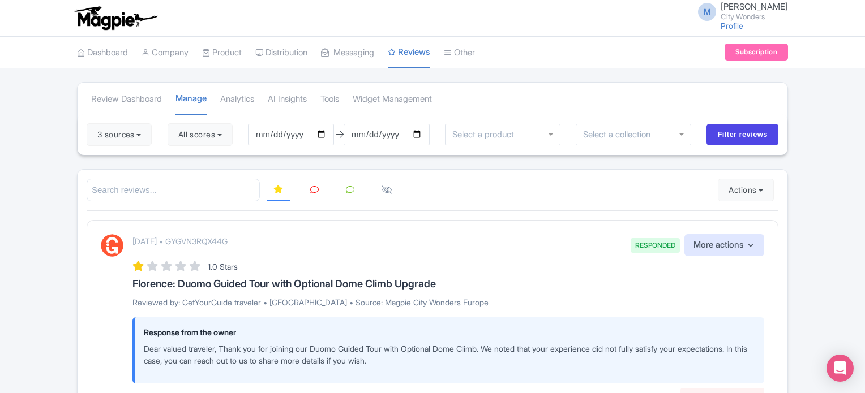
click at [308, 192] on link at bounding box center [314, 190] width 22 height 22
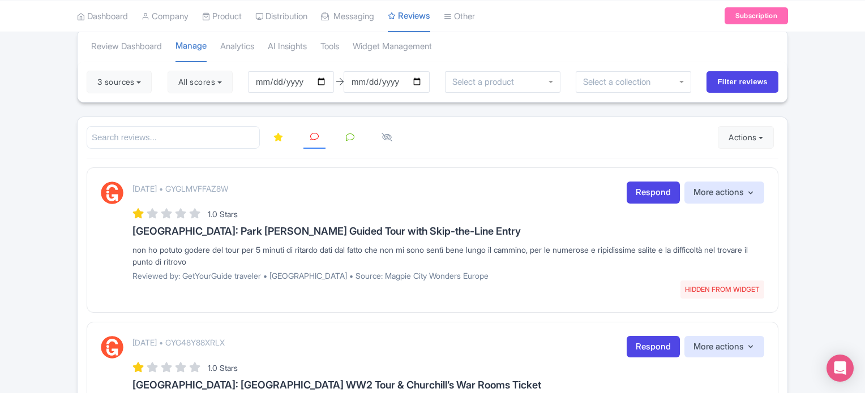
scroll to position [113, 0]
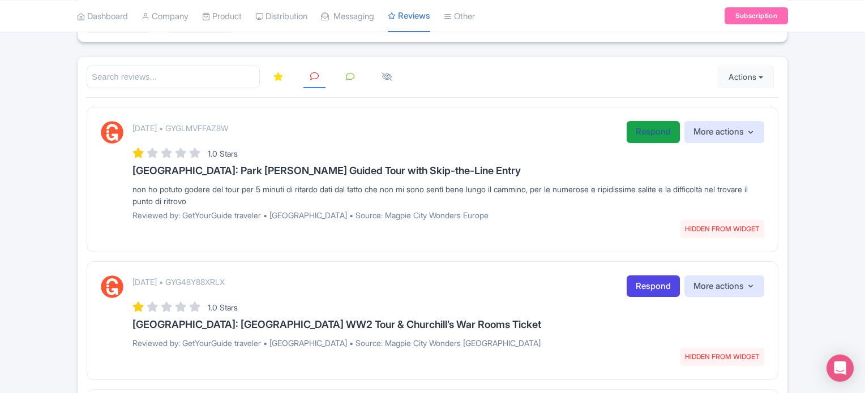
click at [633, 134] on link "Respond" at bounding box center [652, 132] width 53 height 22
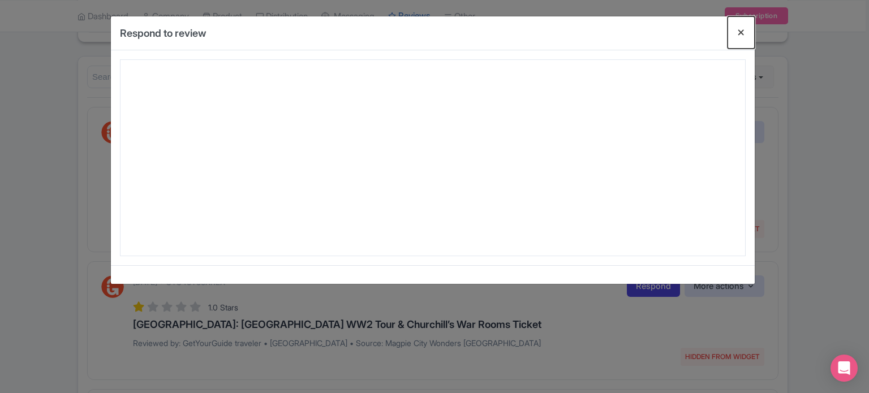
click at [740, 31] on button "Close" at bounding box center [741, 32] width 27 height 32
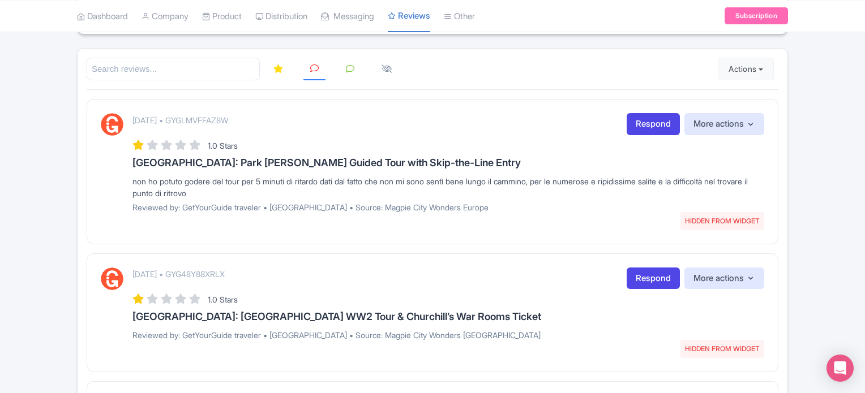
scroll to position [226, 0]
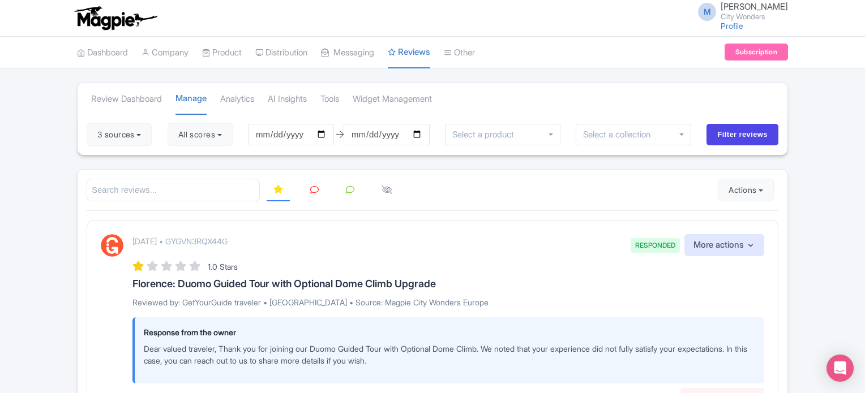
click at [304, 187] on link at bounding box center [314, 190] width 22 height 22
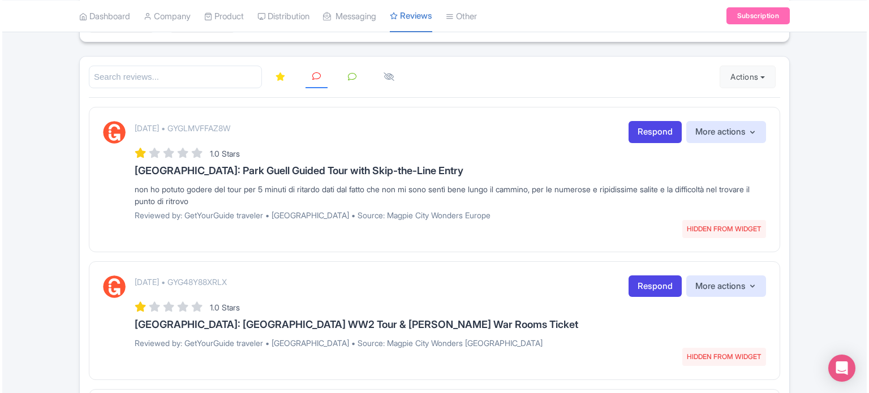
scroll to position [283, 0]
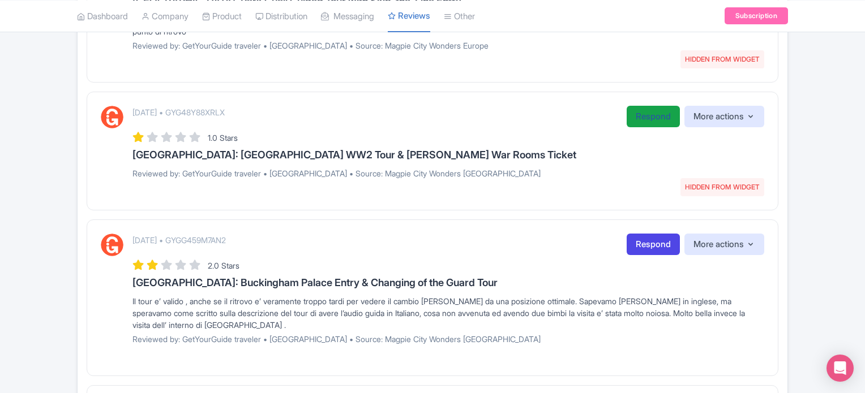
click at [638, 117] on link "Respond" at bounding box center [652, 117] width 53 height 22
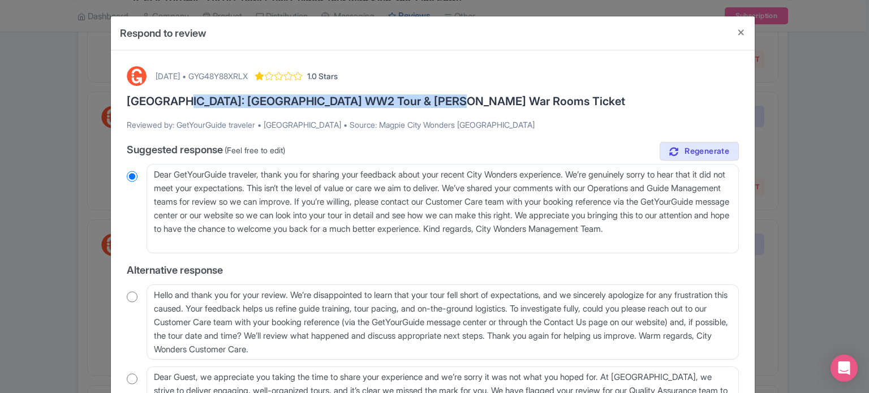
drag, startPoint x: 173, startPoint y: 99, endPoint x: 432, endPoint y: 98, distance: 259.2
click at [432, 98] on h3 "[GEOGRAPHIC_DATA]: [GEOGRAPHIC_DATA] WW2 Tour & [PERSON_NAME] War Rooms Ticket" at bounding box center [433, 101] width 612 height 12
copy h3 "Westminster WW2 Tour & Churchill’s War Rooms"
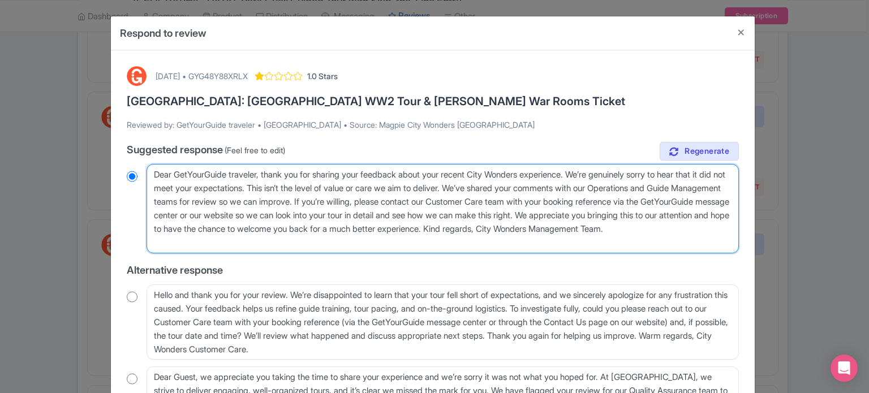
drag, startPoint x: 486, startPoint y: 174, endPoint x: 539, endPoint y: 174, distance: 53.2
click at [539, 174] on textarea "Dear GetYourGuide traveler, thank you for sharing your feedback about your rece…" at bounding box center [443, 208] width 592 height 89
paste textarea "Westminster WW2 Tour & Churchill’s War Room"
type textarea "Dear GetYourGuide traveler, thank you for sharing your feedback about your rece…"
radio input "true"
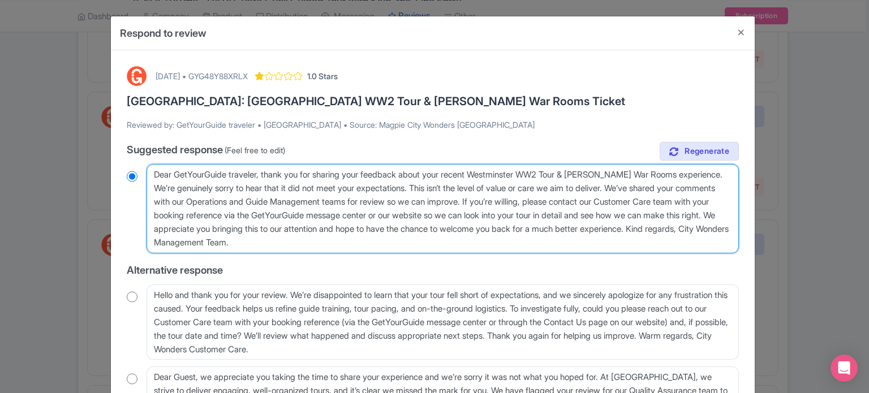
type textarea "Dear GetYourGuide traveler, thank you for sharing your feedback about your rece…"
radio input "true"
drag, startPoint x: 476, startPoint y: 188, endPoint x: 299, endPoint y: 228, distance: 181.5
click at [299, 228] on textarea "Dear GetYourGuide traveler, thank you for sharing your feedback about your rece…" at bounding box center [443, 208] width 592 height 89
drag, startPoint x: 429, startPoint y: 233, endPoint x: 441, endPoint y: 233, distance: 12.4
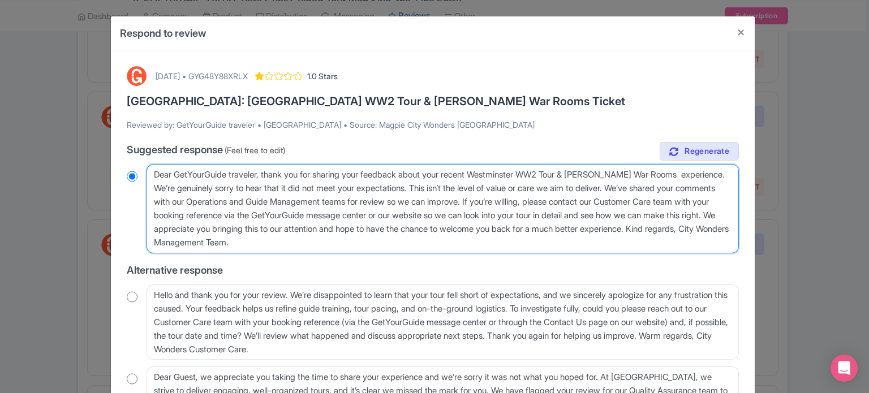
click at [432, 233] on textarea "Dear GetYourGuide traveler, thank you for sharing your feedback about your rece…" at bounding box center [443, 208] width 592 height 89
drag, startPoint x: 476, startPoint y: 187, endPoint x: 574, endPoint y: 195, distance: 98.2
click at [574, 195] on textarea "Dear GetYourGuide traveler, thank you for sharing your feedback about your rece…" at bounding box center [443, 208] width 592 height 89
type textarea "Dear GetYourGuide traveler, thank you for sharing your feedback about your rece…"
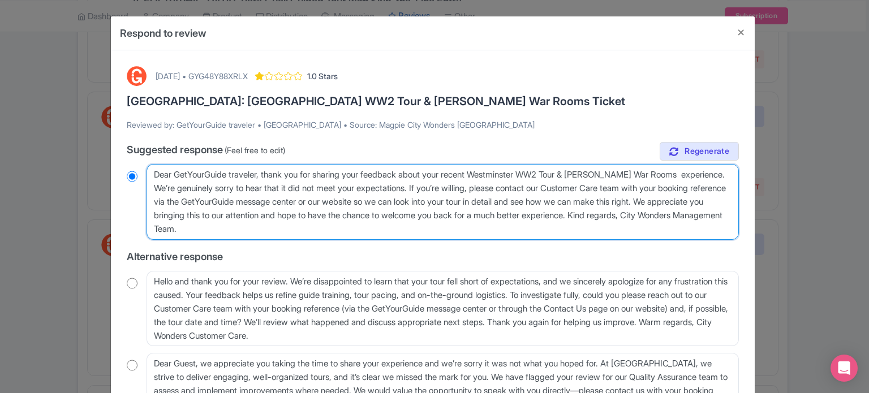
radio input "true"
drag, startPoint x: 702, startPoint y: 187, endPoint x: 461, endPoint y: 201, distance: 241.5
click at [461, 201] on textarea "Dear GetYourGuide traveler, thank you for sharing your feedback about your rece…" at bounding box center [443, 202] width 592 height 76
type textarea "Dear GetYourGuide traveler, thank you for sharing your feedback about your rece…"
radio input "true"
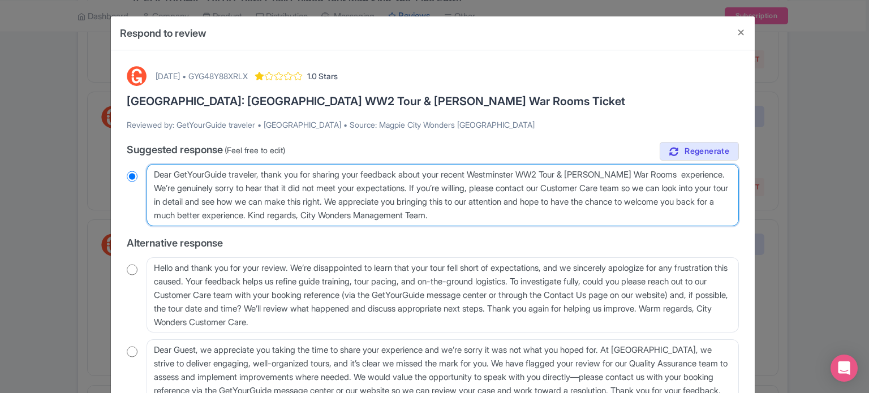
drag, startPoint x: 277, startPoint y: 202, endPoint x: 390, endPoint y: 214, distance: 113.8
click at [390, 214] on textarea "Dear GetYourGuide traveler, thank you for sharing your feedback about your rece…" at bounding box center [443, 195] width 592 height 62
type textarea "Dear GetYourGuide traveler, thank you for sharing your feedback about your rece…"
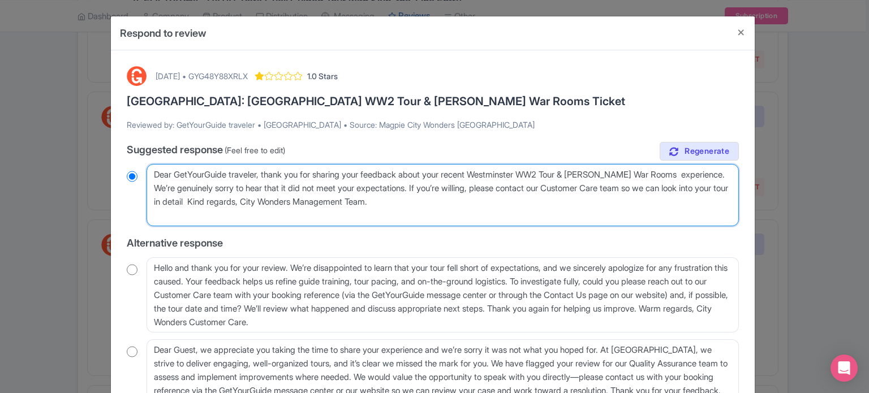
radio input "true"
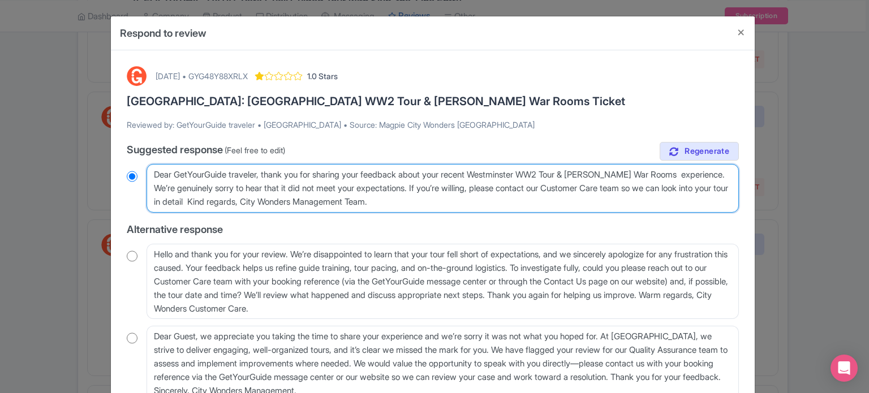
type textarea "Dear GetYourGuide traveler, thank you for sharing your feedback about your rece…"
radio input "true"
type textarea "Dear GetYourGuide traveler, thank you for sharing your feedback about your rece…"
radio input "true"
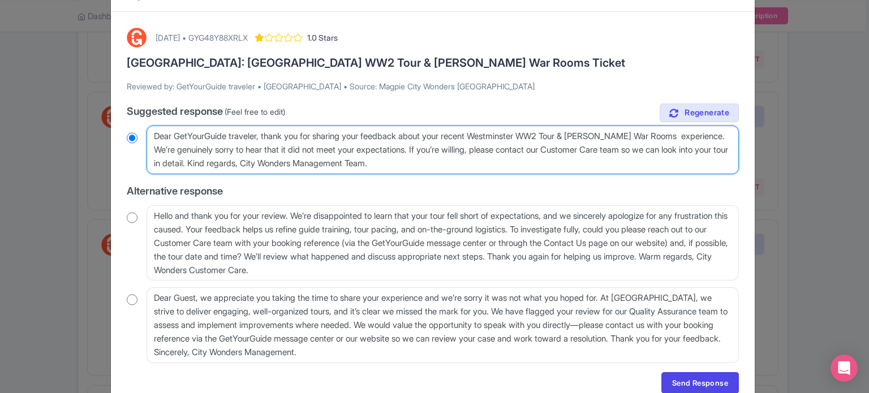
scroll to position [89, 0]
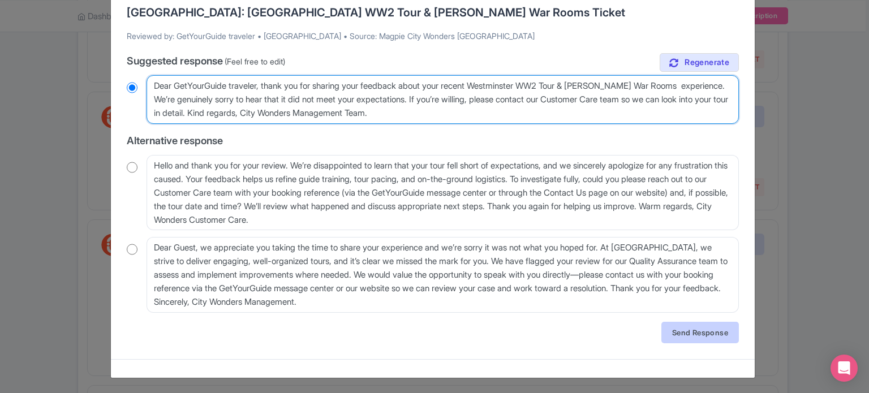
type textarea "Dear GetYourGuide traveler, thank you for sharing your feedback about your rece…"
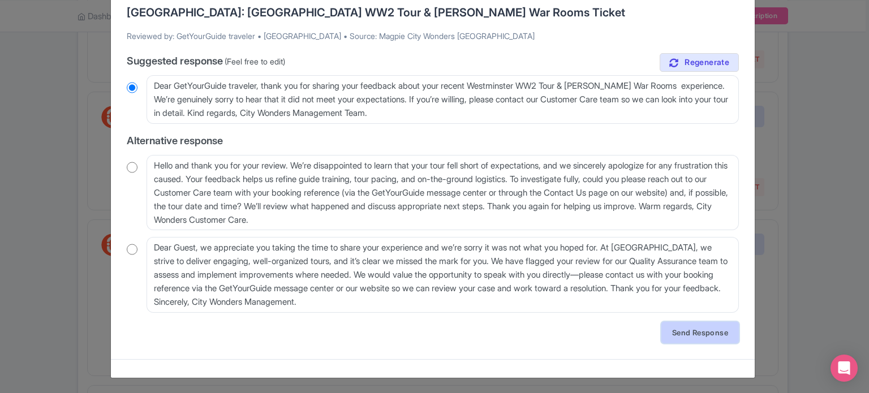
click at [674, 329] on link "Send Response" at bounding box center [701, 333] width 78 height 22
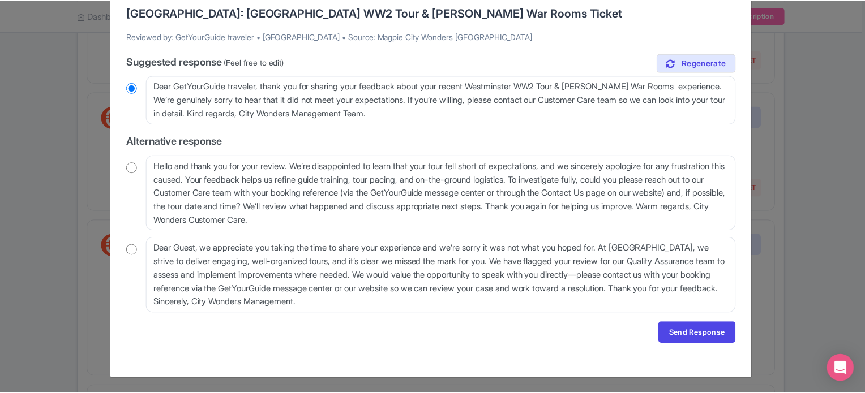
scroll to position [0, 0]
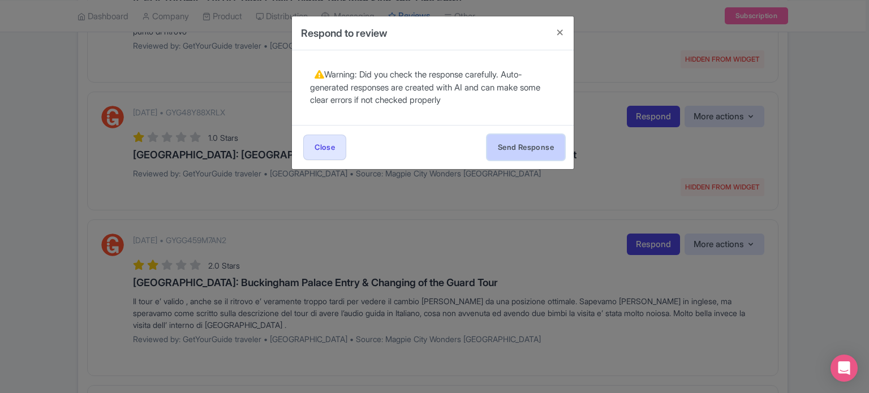
click at [510, 152] on button "Send Response" at bounding box center [526, 147] width 78 height 25
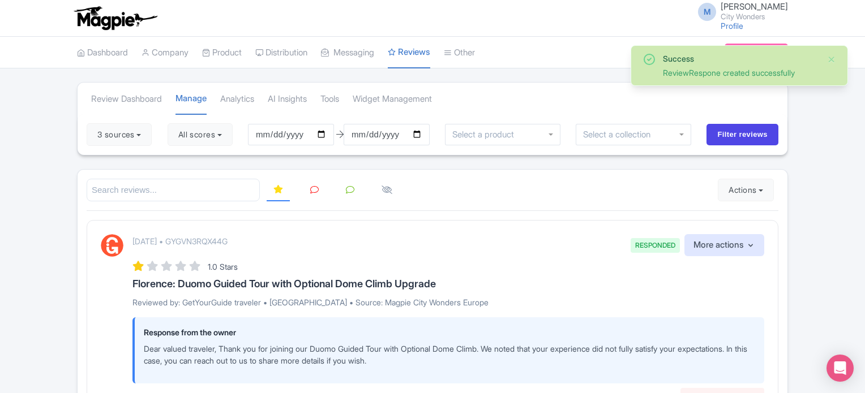
click at [316, 187] on icon at bounding box center [314, 190] width 8 height 8
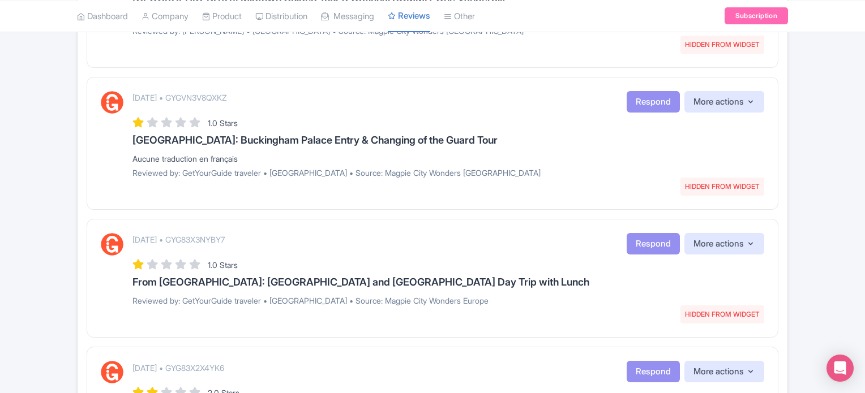
scroll to position [1358, 0]
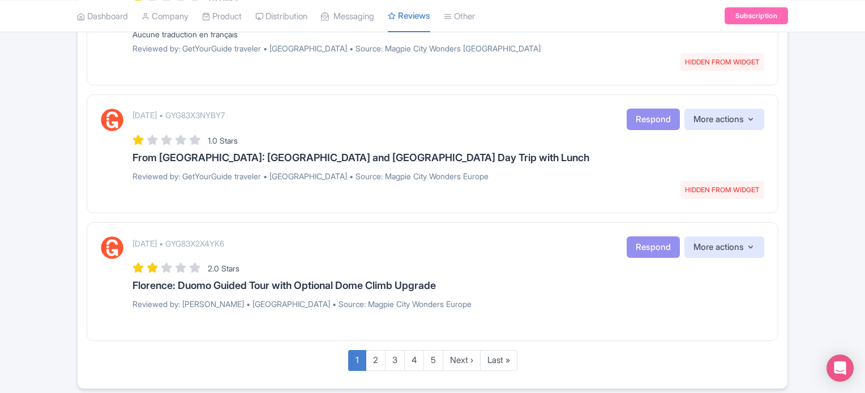
click at [636, 170] on div "[DATE] • GYG83X3NYBY7 HIDDEN FROM WIDGET Respond More actions Hide from this pa…" at bounding box center [448, 149] width 632 height 81
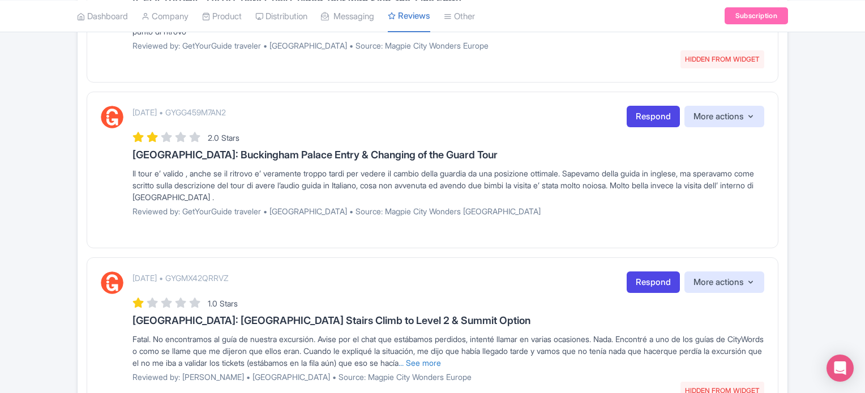
scroll to position [57, 0]
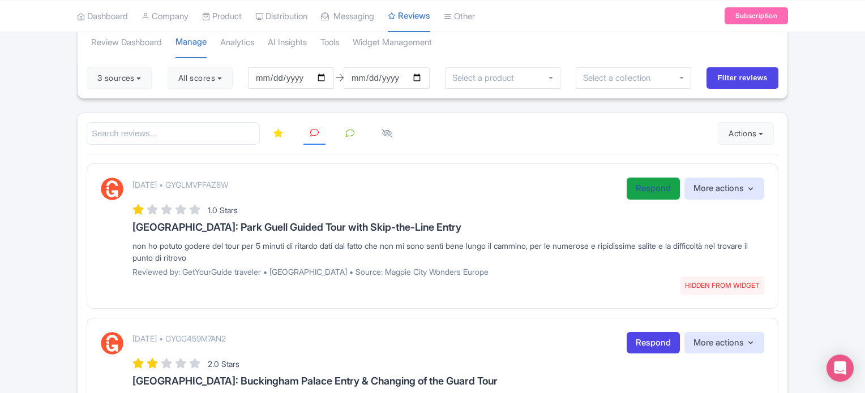
click at [643, 189] on link "Respond" at bounding box center [652, 189] width 53 height 22
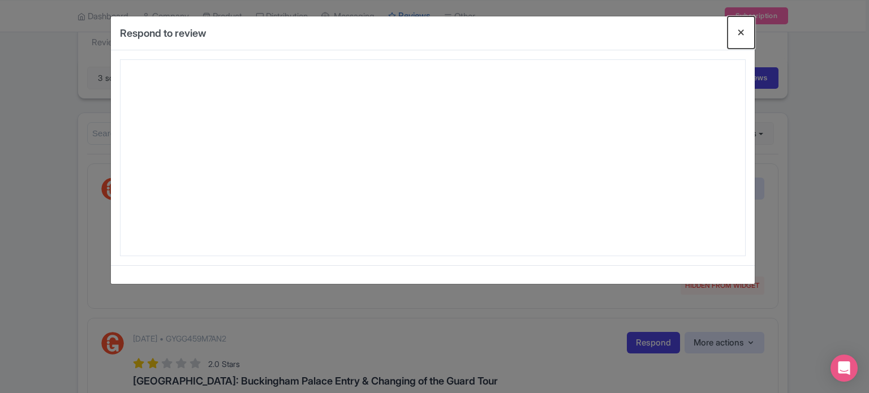
click at [740, 38] on button "Close" at bounding box center [741, 32] width 27 height 32
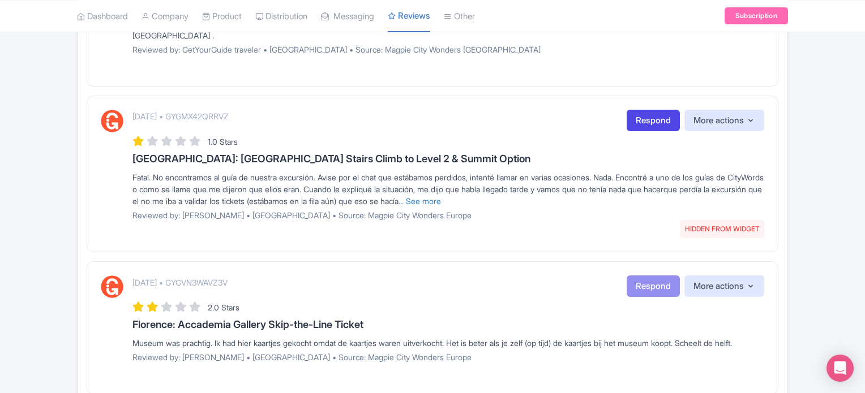
scroll to position [566, 0]
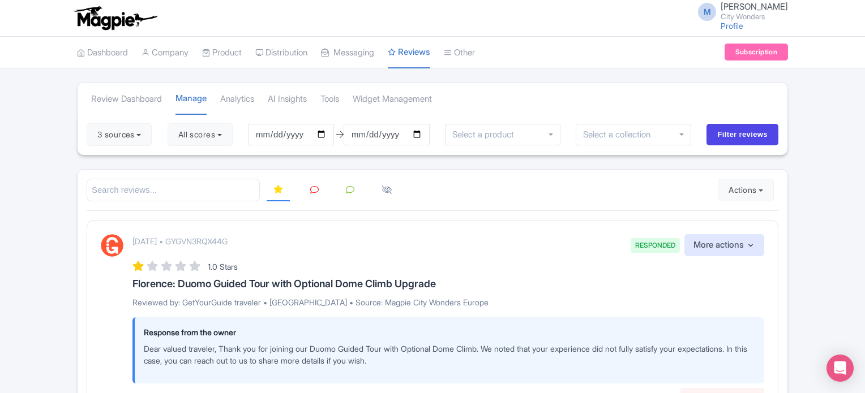
click at [306, 188] on link at bounding box center [314, 190] width 22 height 22
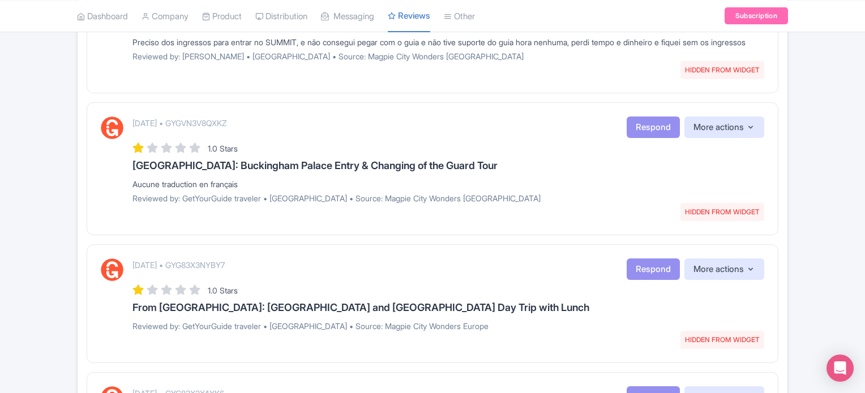
scroll to position [1358, 0]
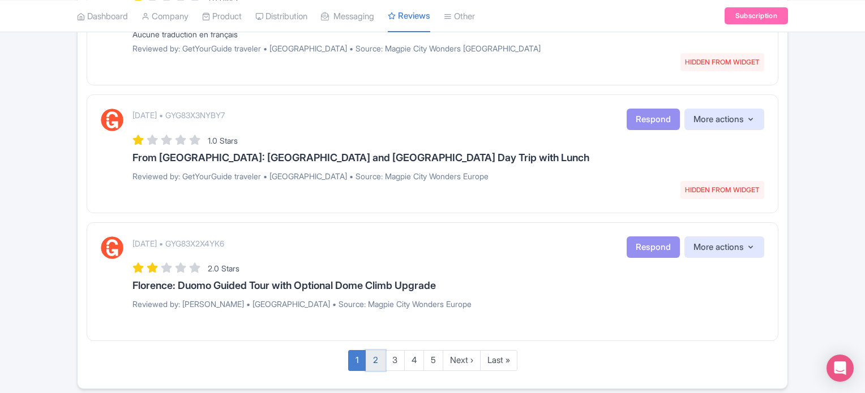
click at [376, 366] on link "2" at bounding box center [376, 360] width 20 height 21
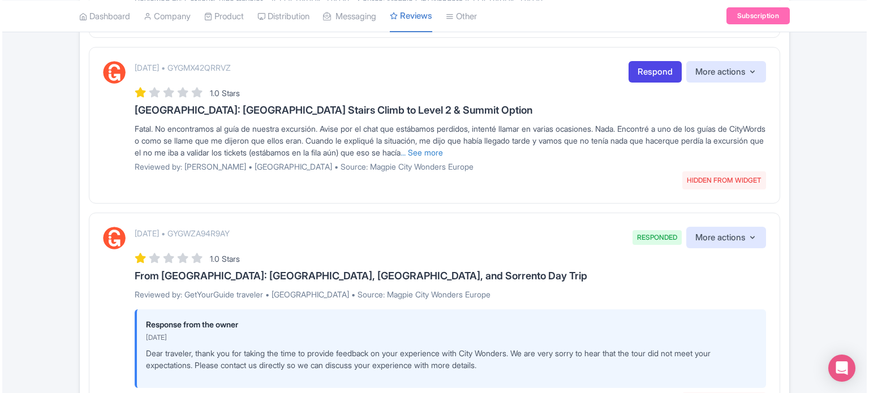
scroll to position [226, 0]
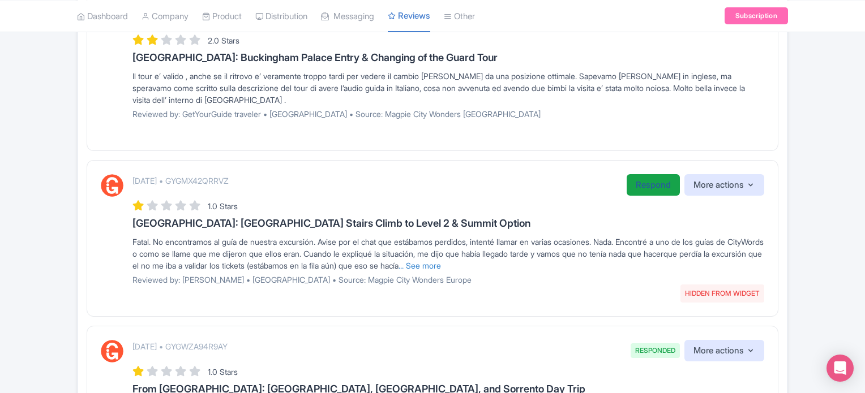
click at [645, 186] on link "Respond" at bounding box center [652, 185] width 53 height 22
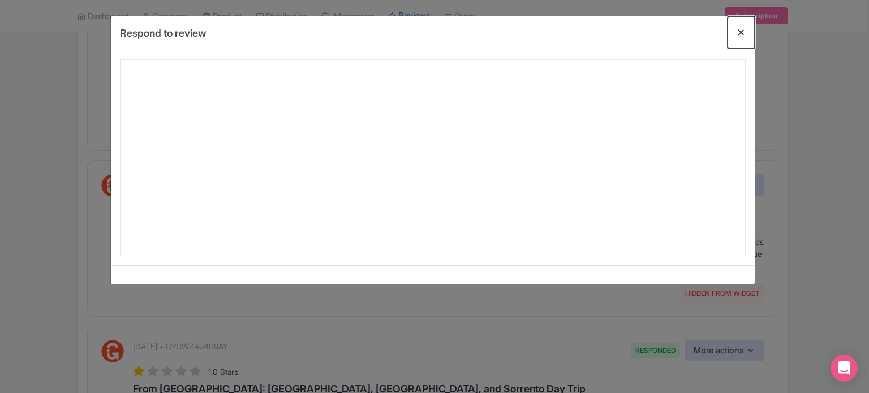
click at [737, 36] on button "Close" at bounding box center [741, 32] width 27 height 32
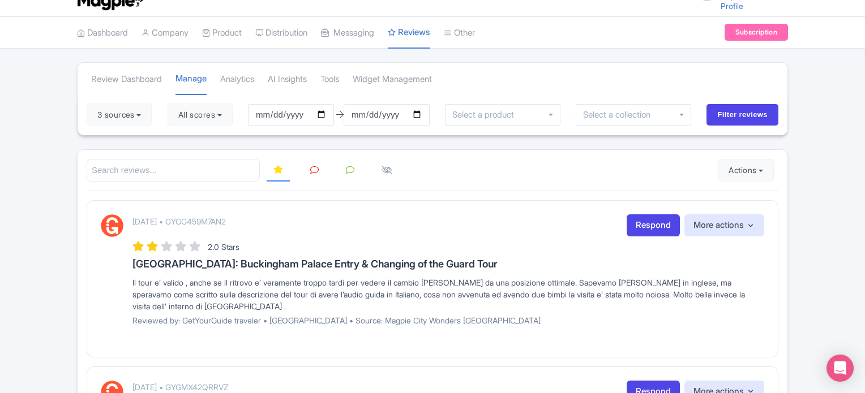
scroll to position [0, 0]
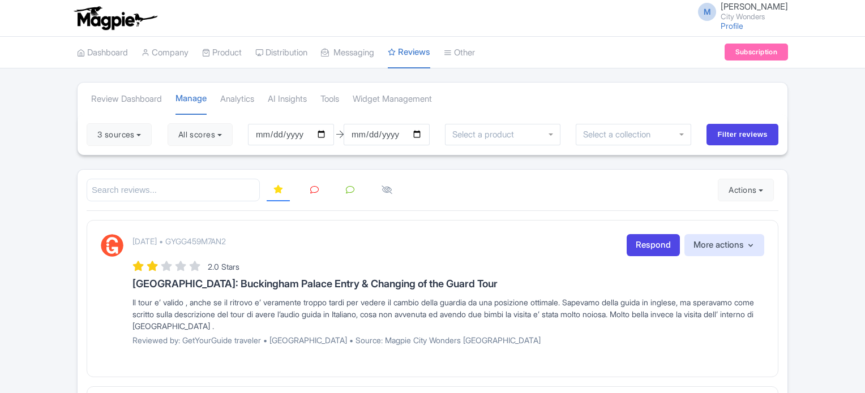
click at [310, 191] on icon at bounding box center [314, 190] width 8 height 8
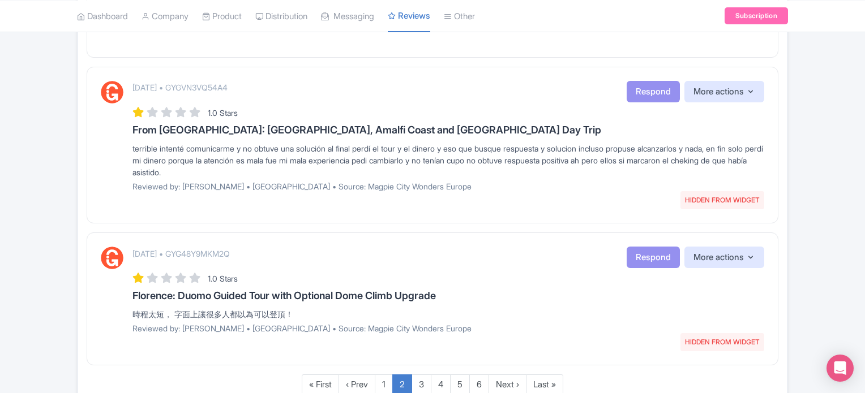
scroll to position [1386, 0]
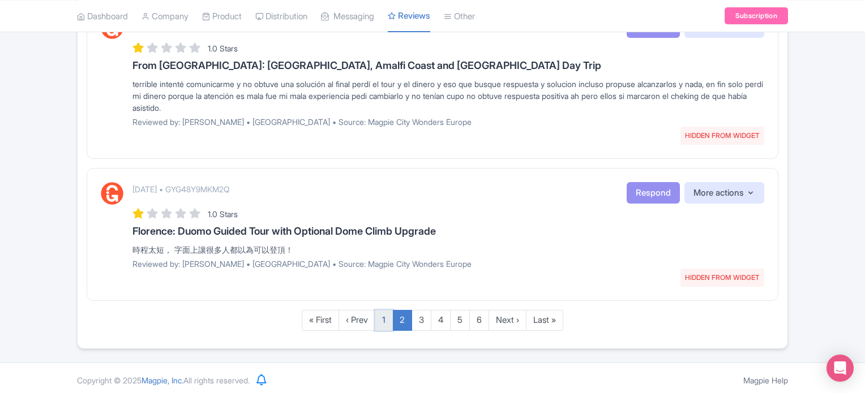
click at [381, 316] on link "1" at bounding box center [384, 320] width 18 height 21
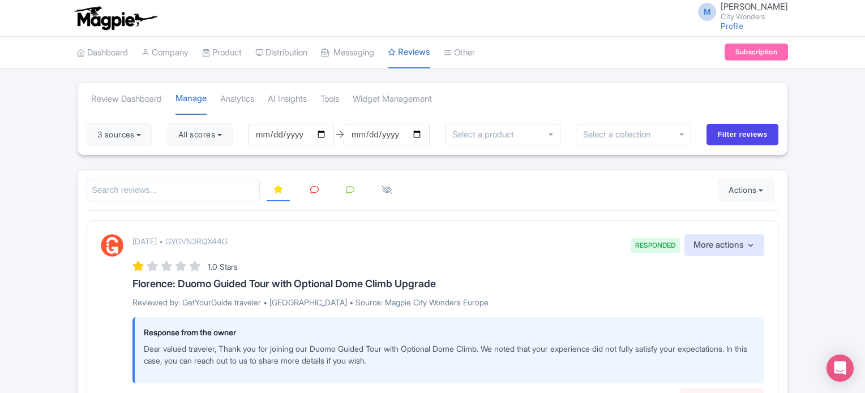
click at [306, 193] on link at bounding box center [314, 190] width 22 height 22
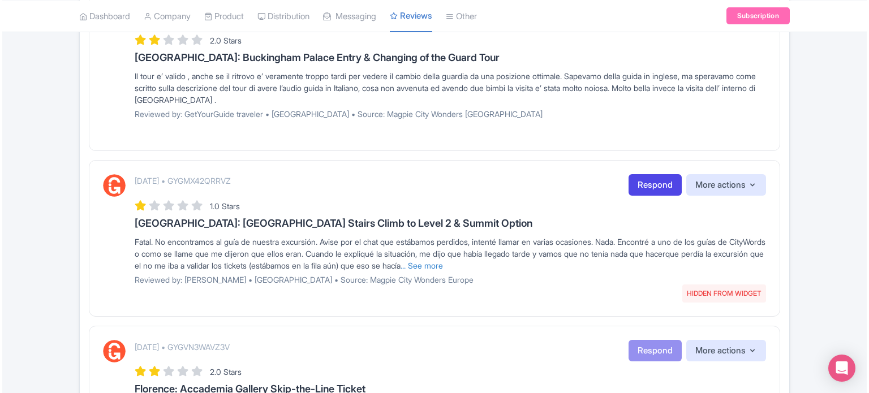
scroll to position [340, 0]
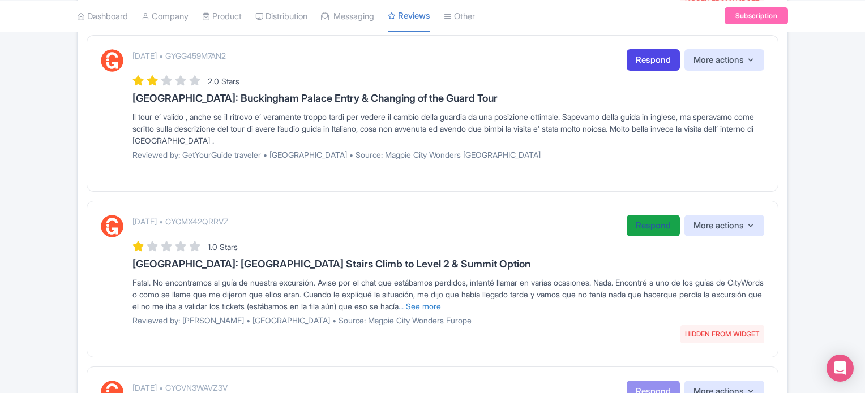
click at [641, 226] on link "Respond" at bounding box center [652, 226] width 53 height 22
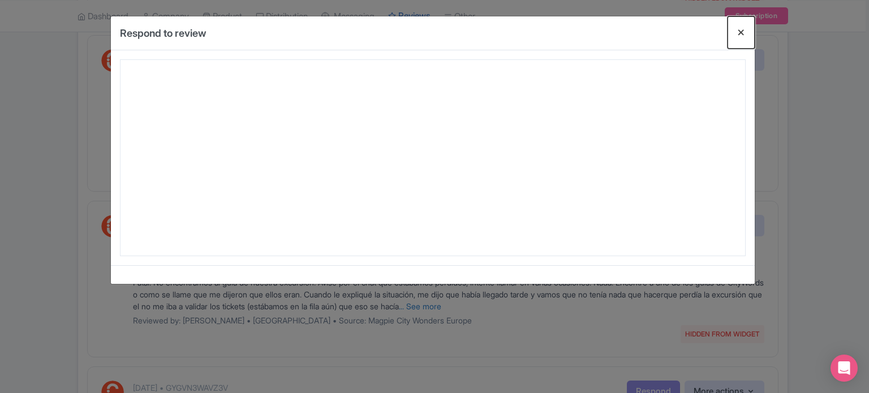
click at [741, 33] on button "Close" at bounding box center [741, 32] width 27 height 32
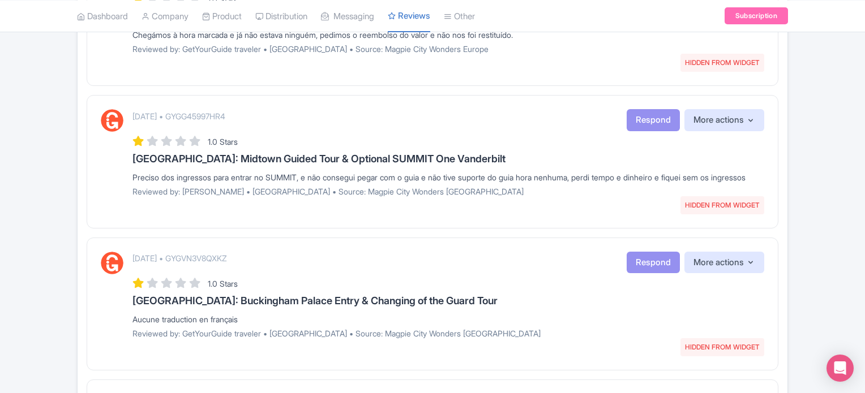
scroll to position [1075, 0]
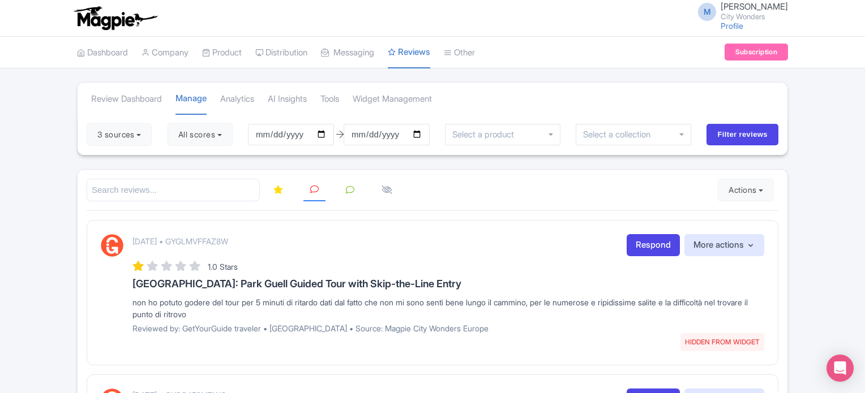
scroll to position [57, 0]
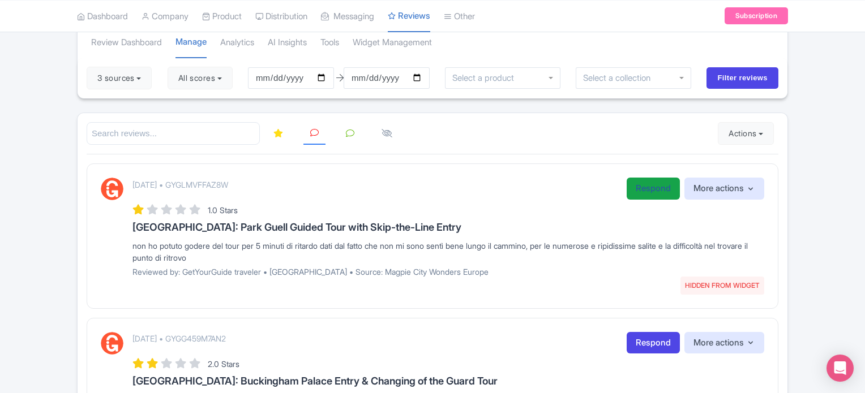
click at [632, 187] on link "Respond" at bounding box center [652, 189] width 53 height 22
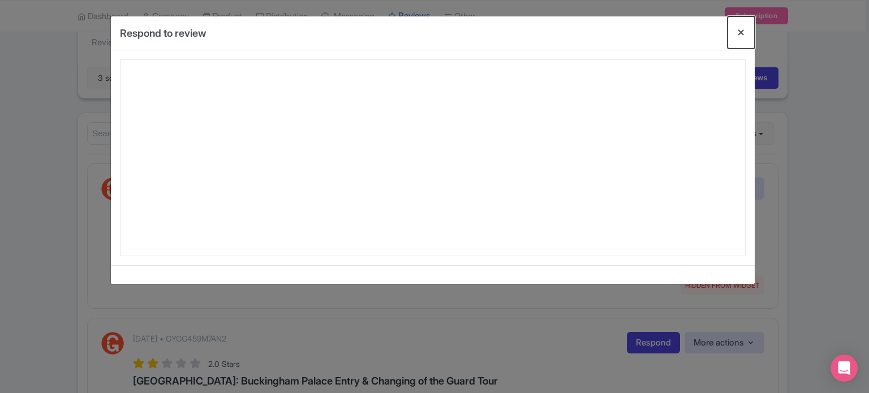
click at [734, 32] on button "Close" at bounding box center [741, 32] width 27 height 32
